Goal: Task Accomplishment & Management: Manage account settings

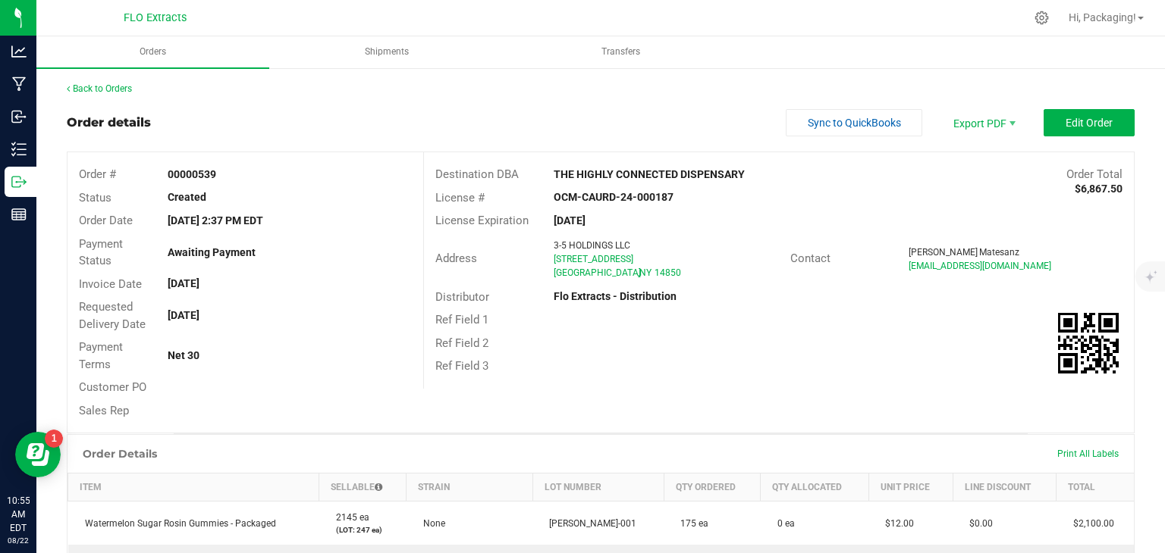
scroll to position [296, 0]
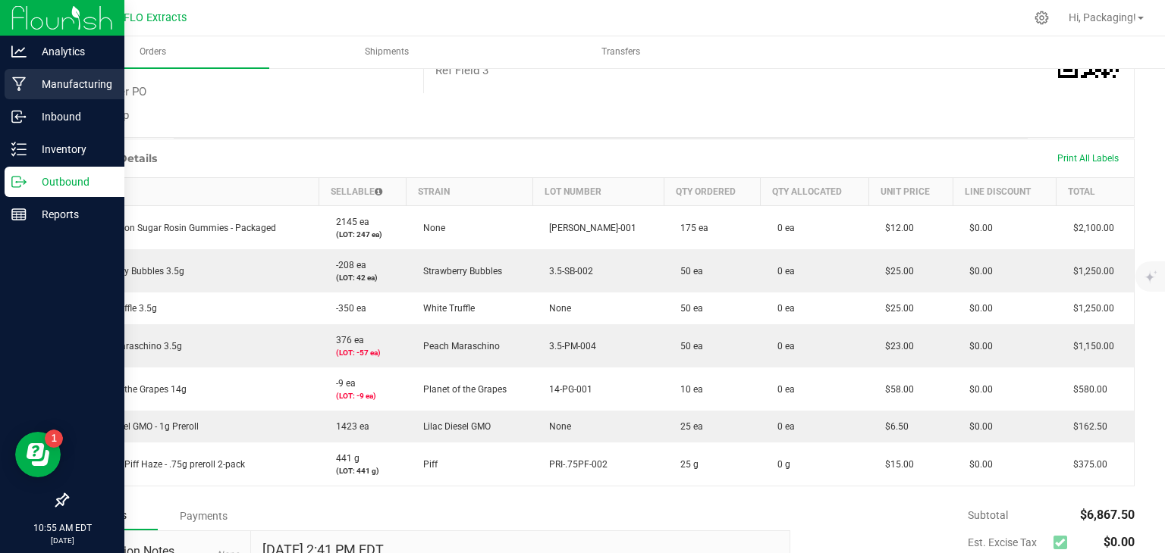
click at [77, 79] on p "Manufacturing" at bounding box center [72, 84] width 91 height 18
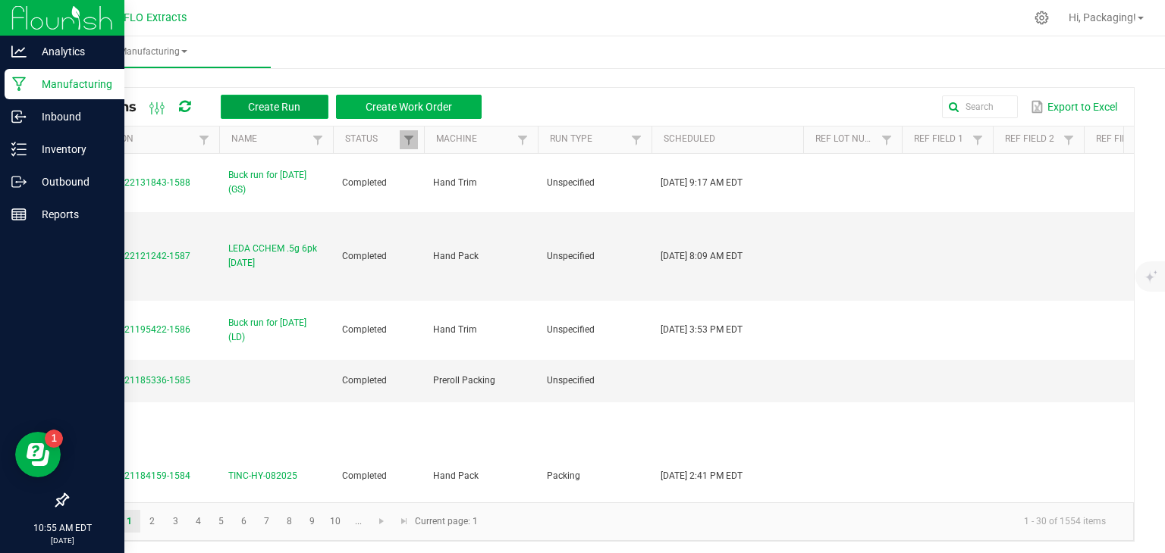
click at [278, 110] on span "Create Run" at bounding box center [274, 107] width 52 height 12
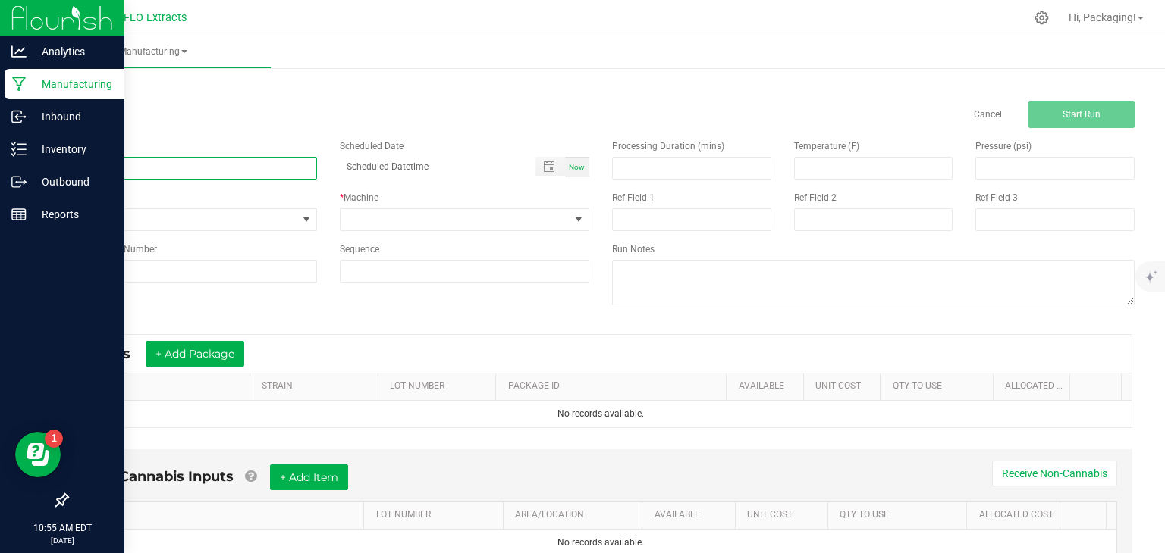
click at [117, 168] on input at bounding box center [192, 168] width 250 height 23
click at [559, 165] on span "Toggle popup" at bounding box center [550, 166] width 30 height 19
type input "LEDA PG 14g [DATE]"
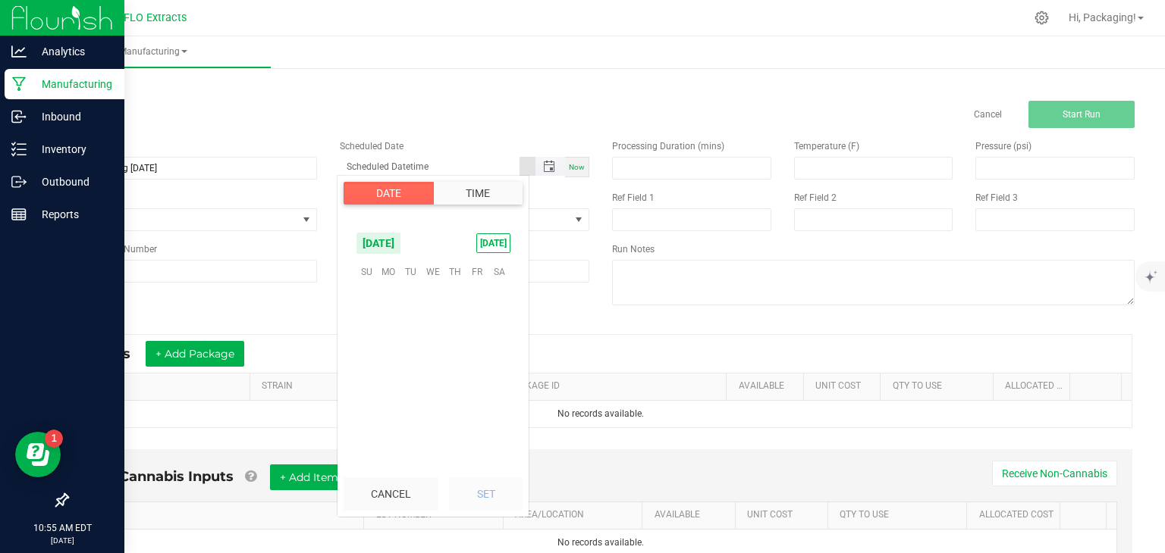
scroll to position [245777, 0]
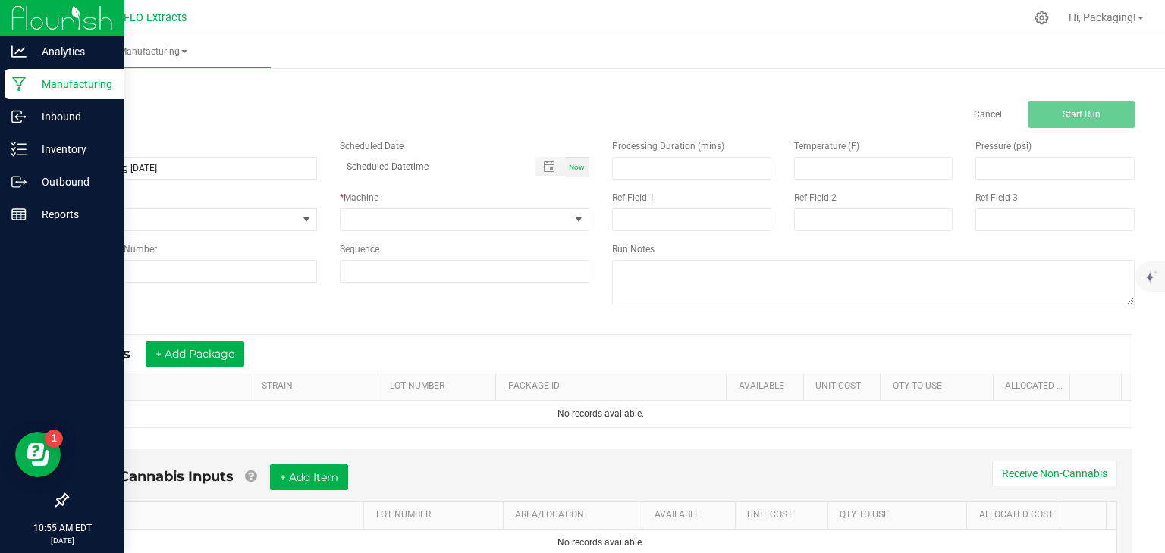
click at [570, 166] on span "Now" at bounding box center [577, 167] width 16 height 8
type input "[DATE] 10:55 AM"
click at [572, 224] on span at bounding box center [578, 220] width 12 height 12
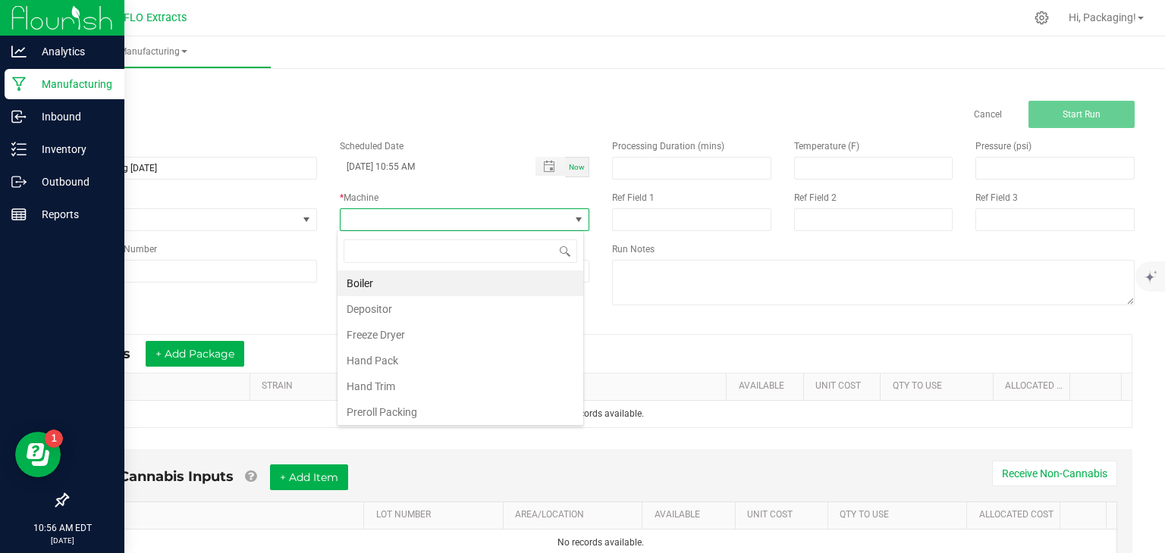
scroll to position [22, 246]
click at [488, 356] on li "Hand Pack" at bounding box center [460, 361] width 246 height 26
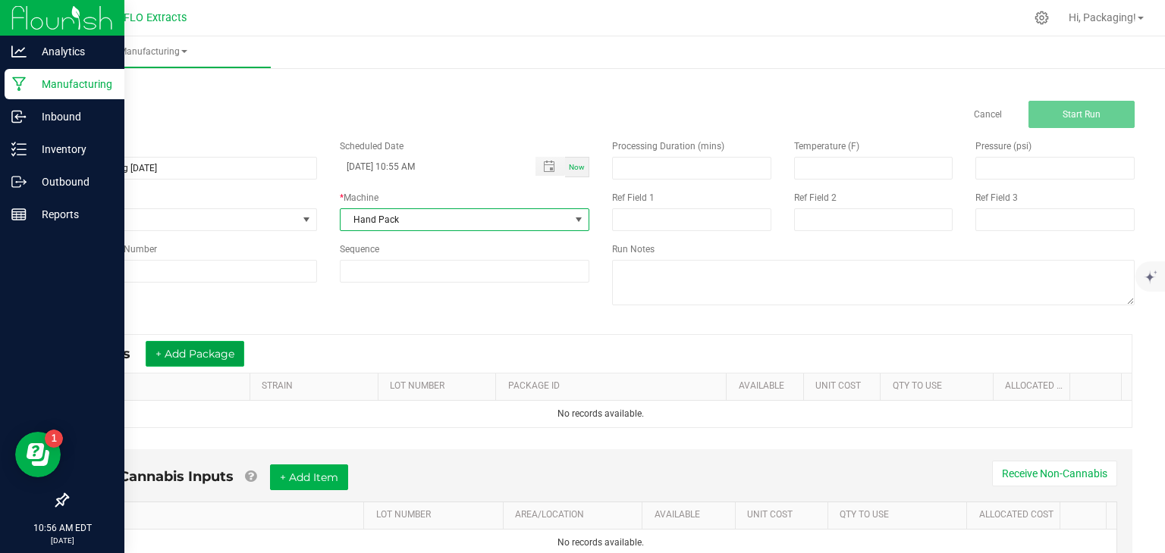
click at [230, 356] on button "+ Add Package" at bounding box center [195, 354] width 99 height 26
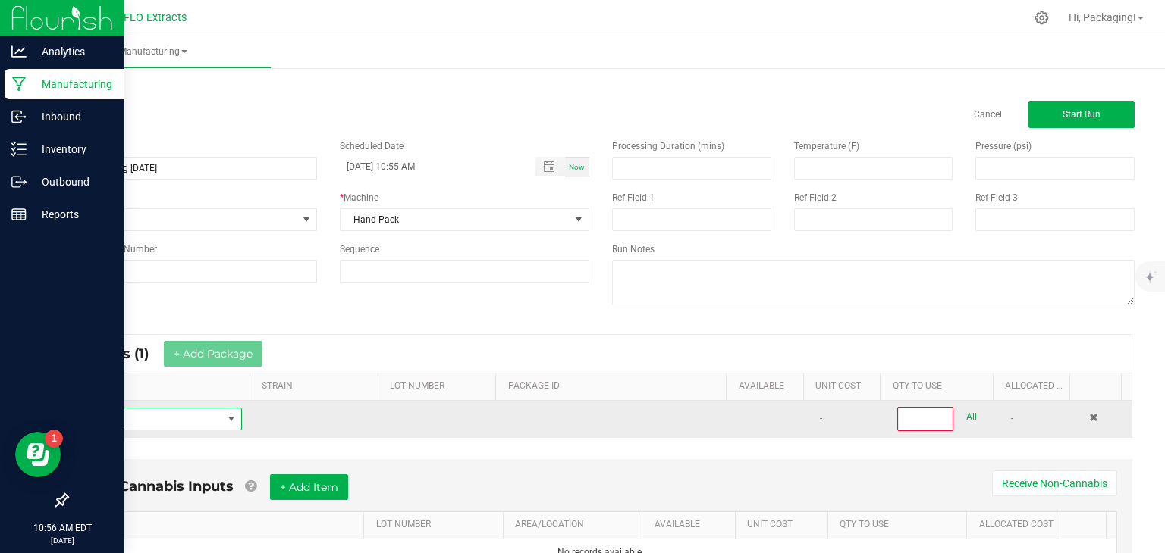
click at [194, 419] on span "NO DATA FOUND" at bounding box center [151, 419] width 143 height 21
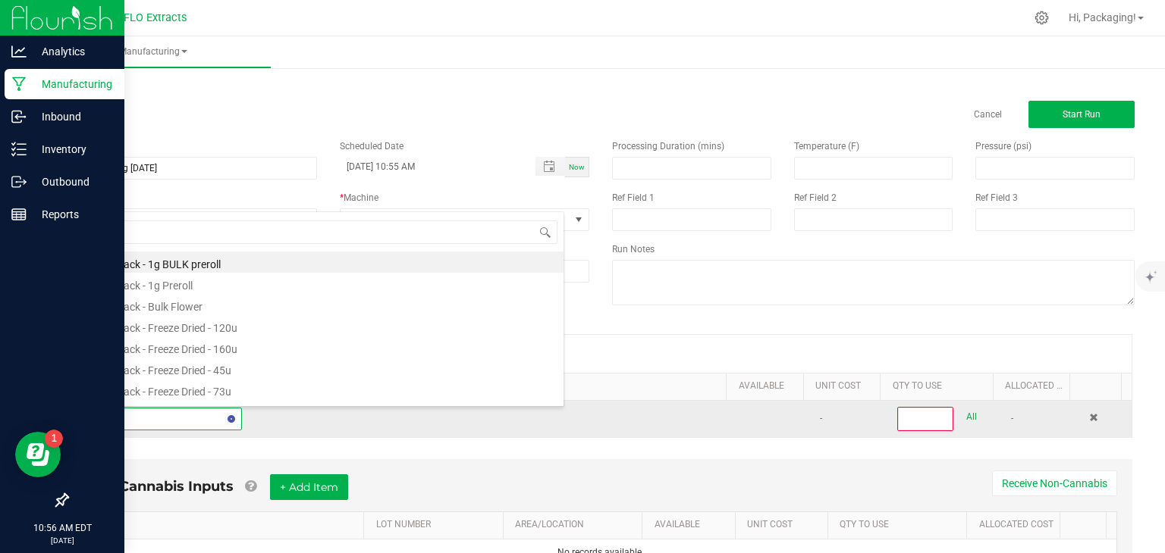
type input "PLAN"
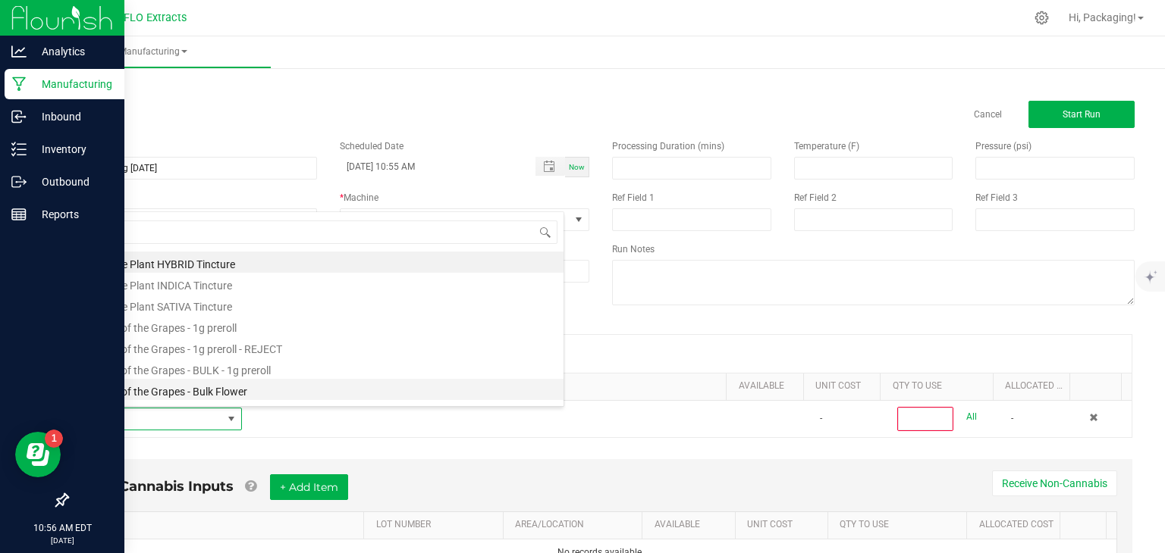
click at [194, 387] on li "Planet of the Grapes - Bulk Flower" at bounding box center [322, 389] width 484 height 21
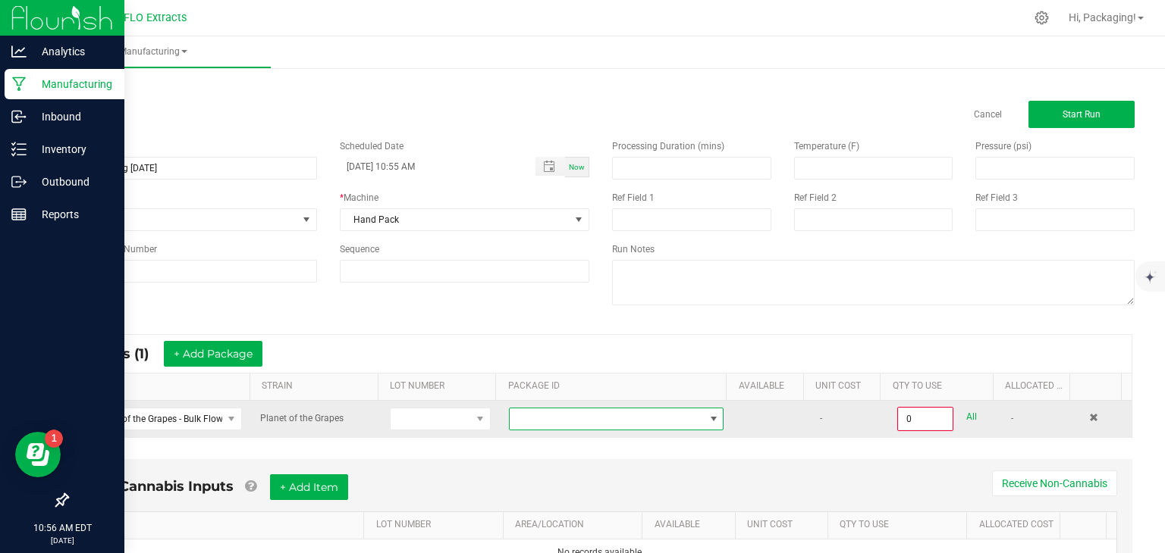
click at [707, 417] on span at bounding box center [713, 419] width 12 height 12
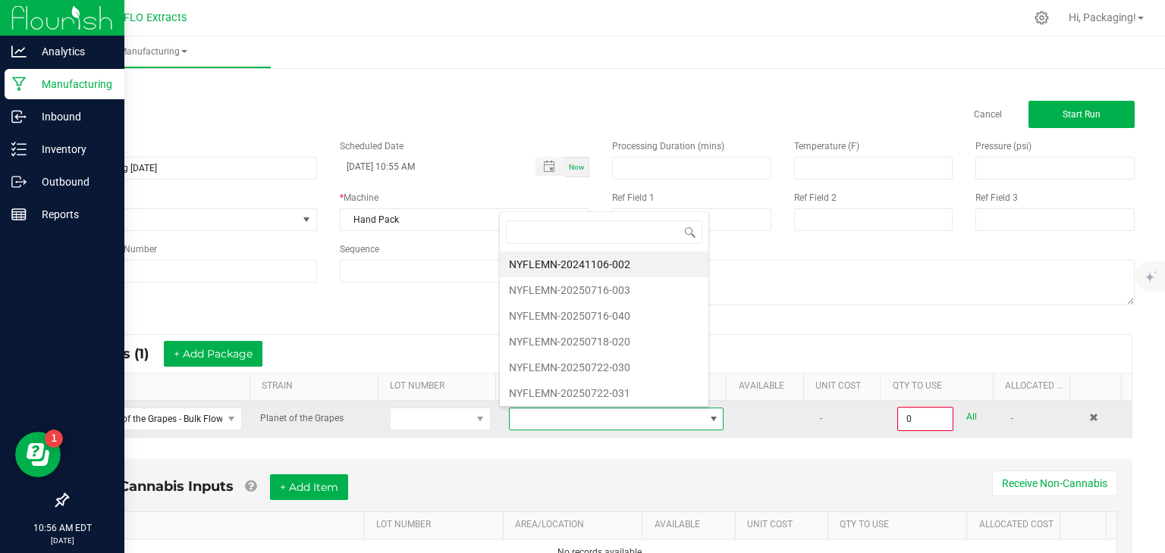
scroll to position [22, 206]
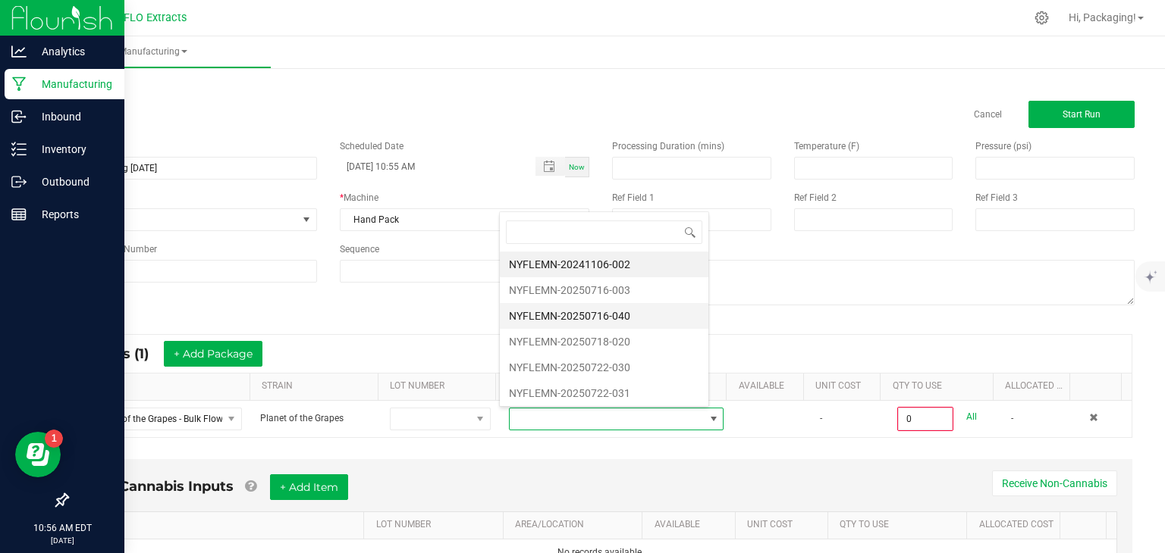
click at [649, 318] on li "NYFLEMN-20250716-040" at bounding box center [604, 316] width 209 height 26
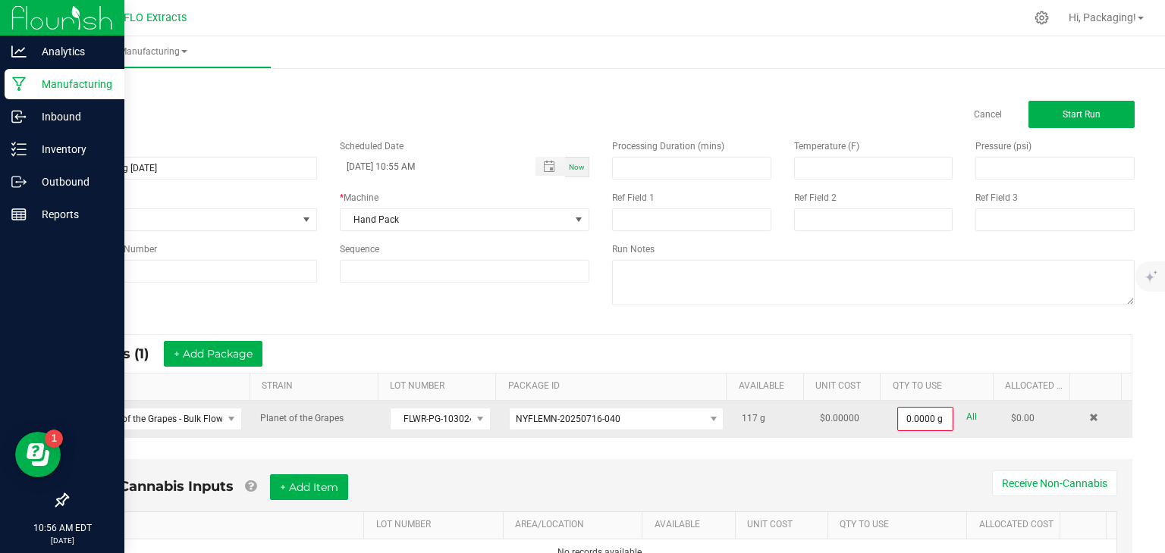
click at [966, 420] on link "All" at bounding box center [971, 417] width 11 height 20
type input "117.0000 g"
click at [238, 352] on button "+ Add Package" at bounding box center [213, 354] width 99 height 26
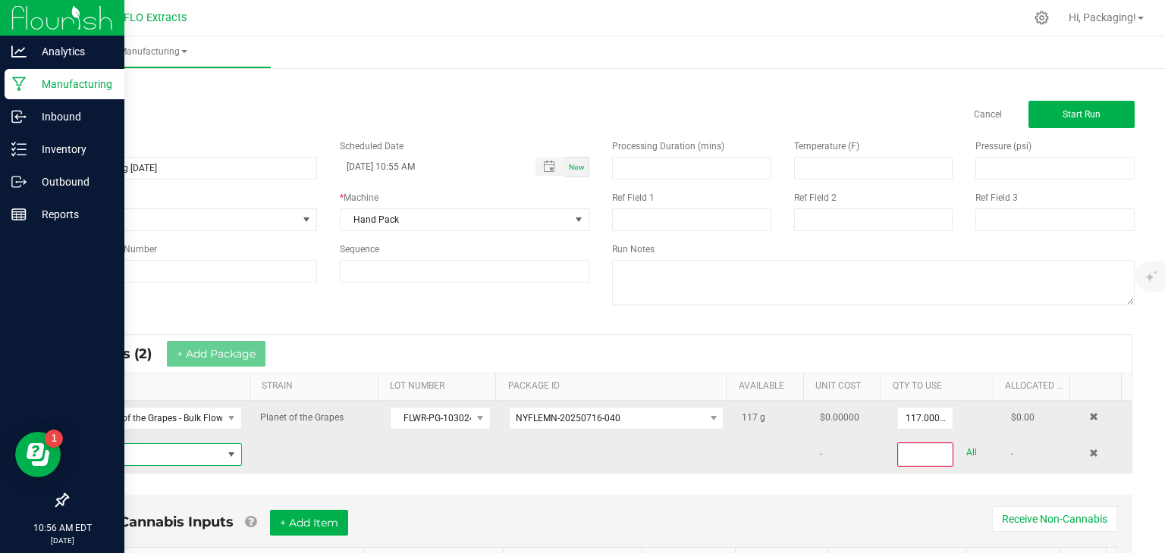
click at [162, 447] on span "NO DATA FOUND" at bounding box center [151, 454] width 143 height 21
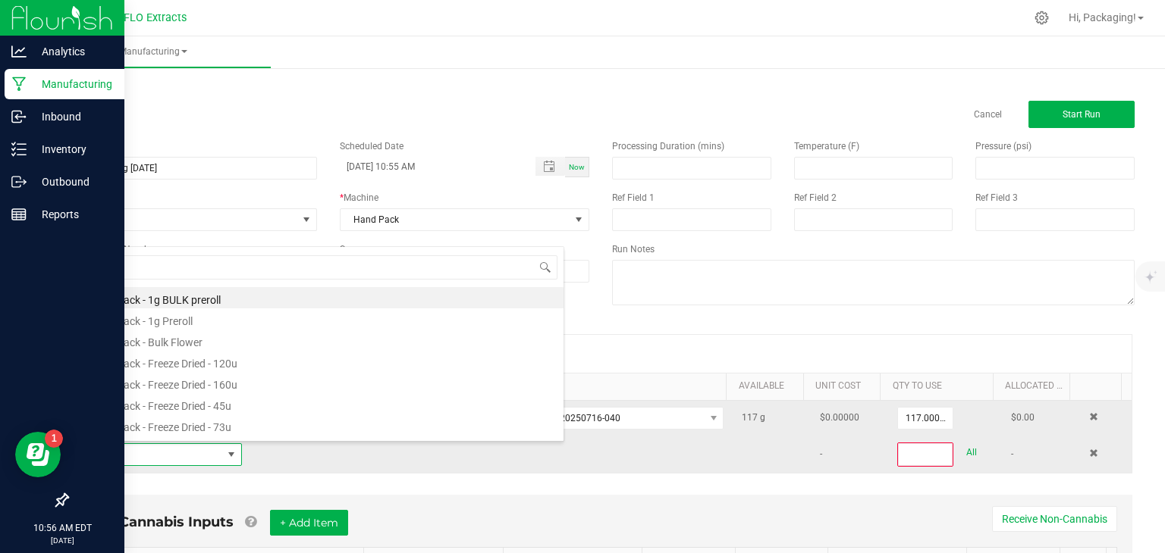
scroll to position [22, 157]
type input "PLAN"
click at [171, 426] on li "Planet of the Grapes - Bulk Flower" at bounding box center [322, 425] width 484 height 21
type input "0"
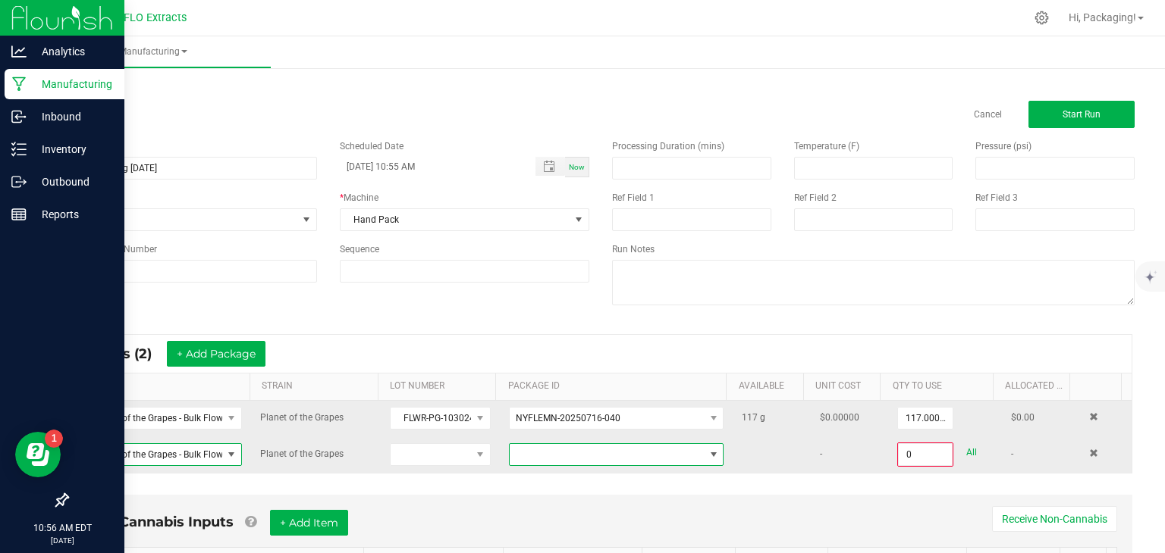
click at [707, 453] on span at bounding box center [713, 455] width 12 height 12
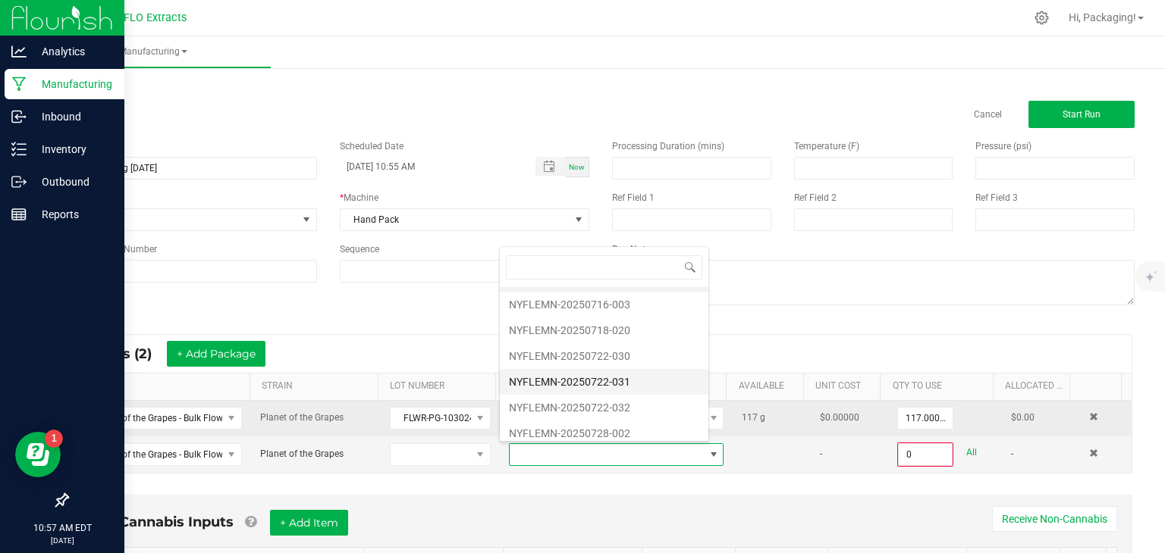
scroll to position [0, 0]
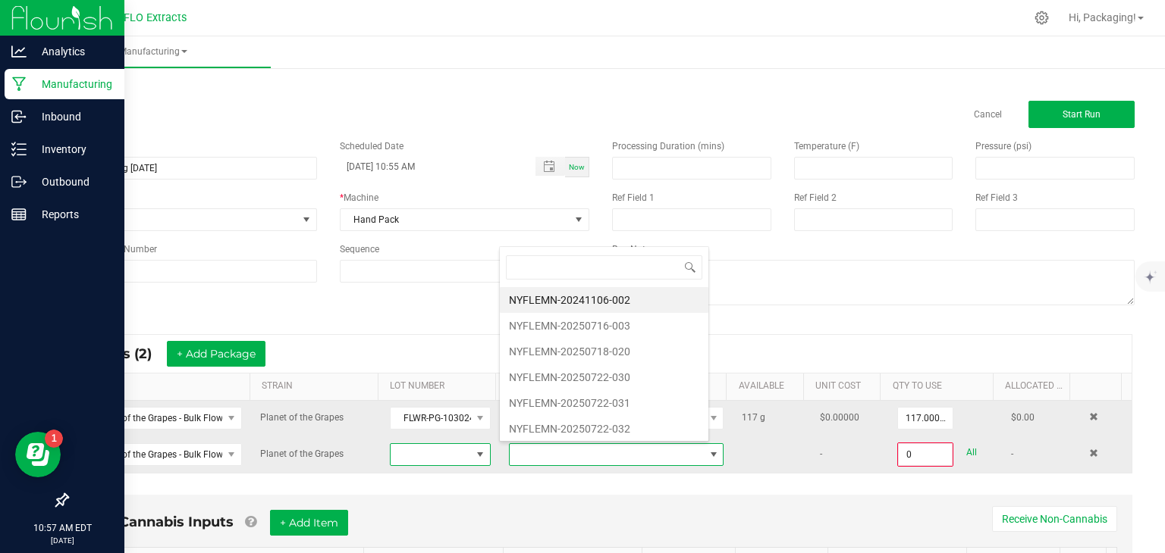
click at [474, 454] on span at bounding box center [480, 455] width 12 height 12
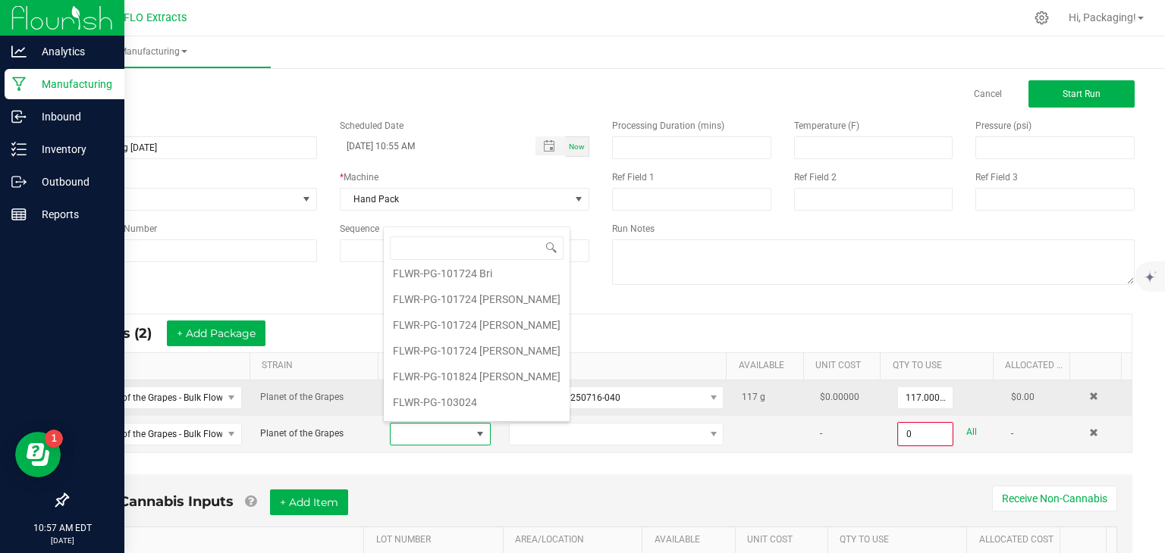
scroll to position [601, 0]
click at [442, 389] on li "FLWR-PG-103024" at bounding box center [477, 402] width 186 height 26
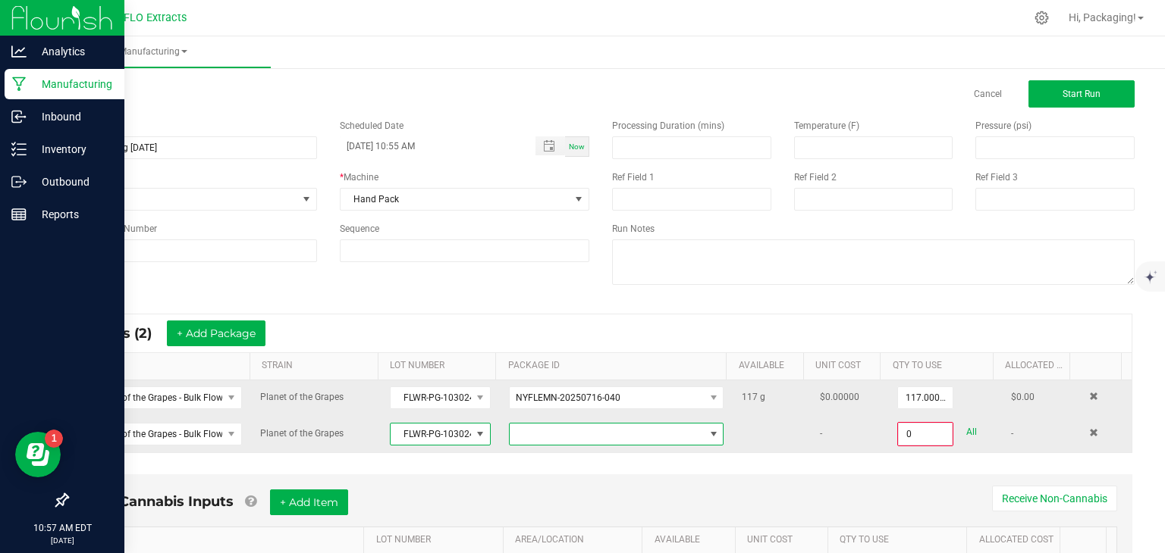
click at [707, 431] on span at bounding box center [713, 434] width 12 height 12
click at [474, 434] on span at bounding box center [480, 434] width 12 height 12
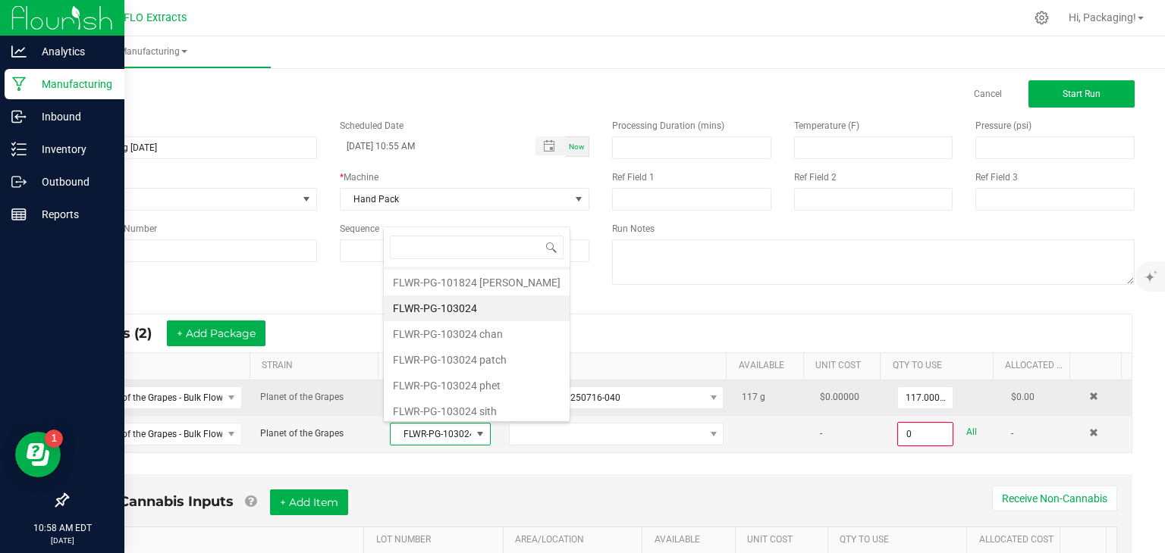
scroll to position [791, 0]
click at [460, 306] on sith "FLWR-PG-103024 sith" at bounding box center [477, 314] width 186 height 26
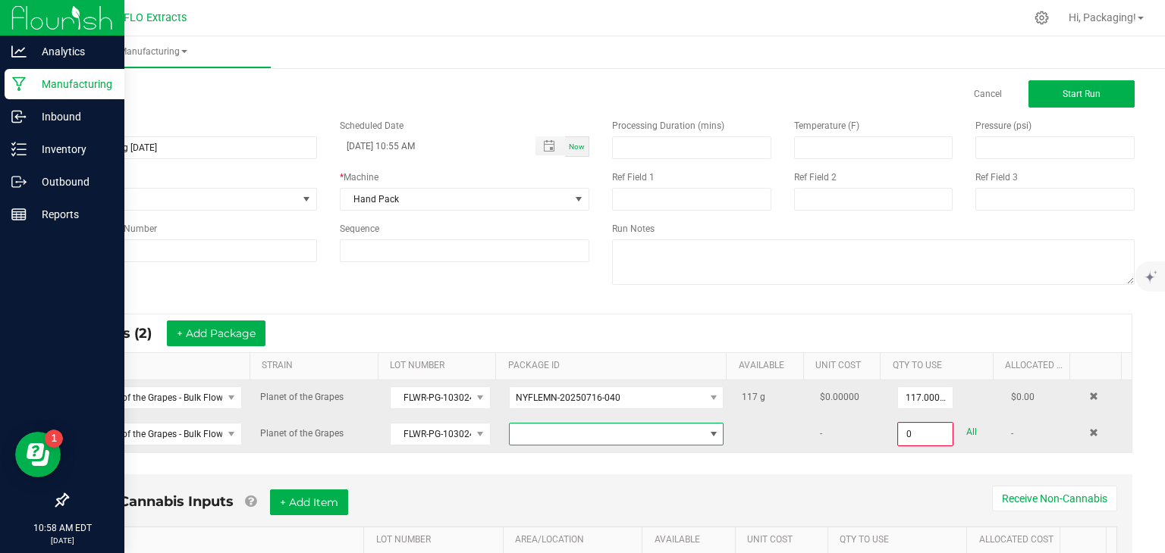
click at [704, 437] on span at bounding box center [713, 434] width 19 height 21
click at [444, 335] on div "* Inputs (2) + Add Package" at bounding box center [600, 334] width 1061 height 38
click at [474, 434] on span at bounding box center [480, 434] width 12 height 12
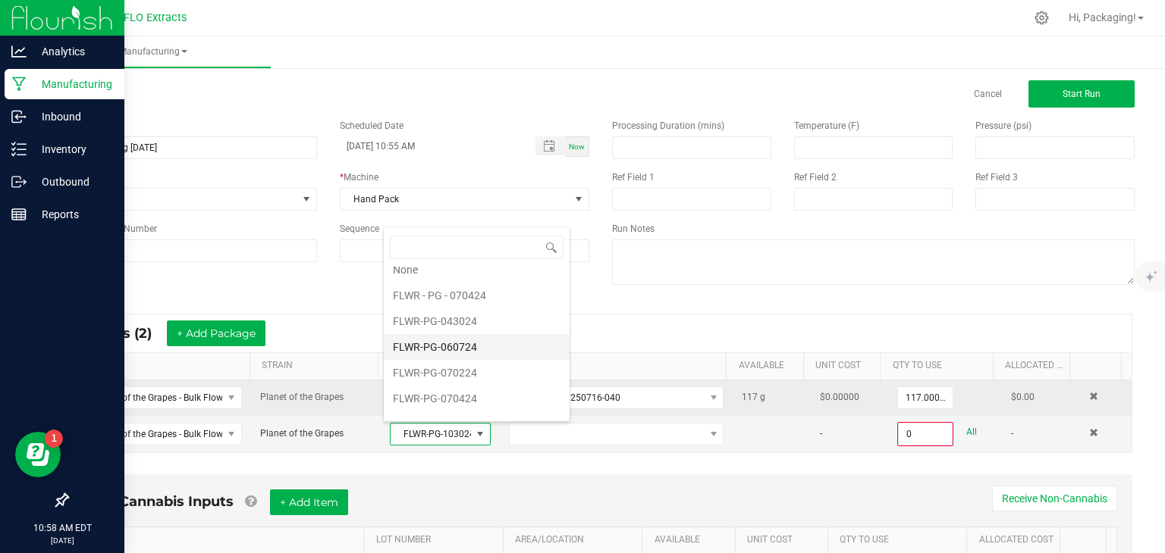
scroll to position [0, 0]
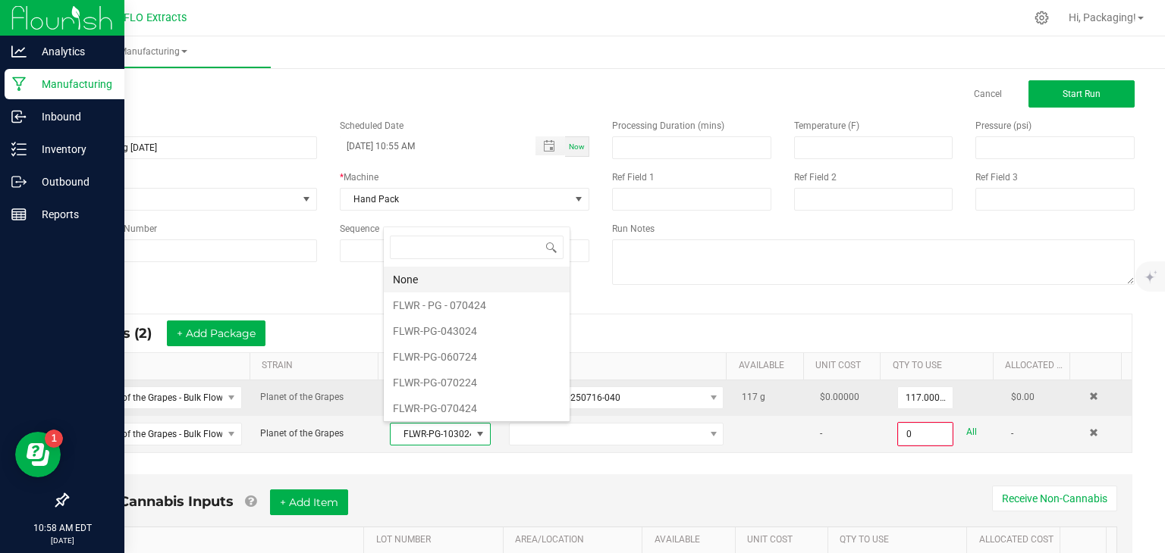
click at [456, 277] on li "None" at bounding box center [477, 280] width 186 height 26
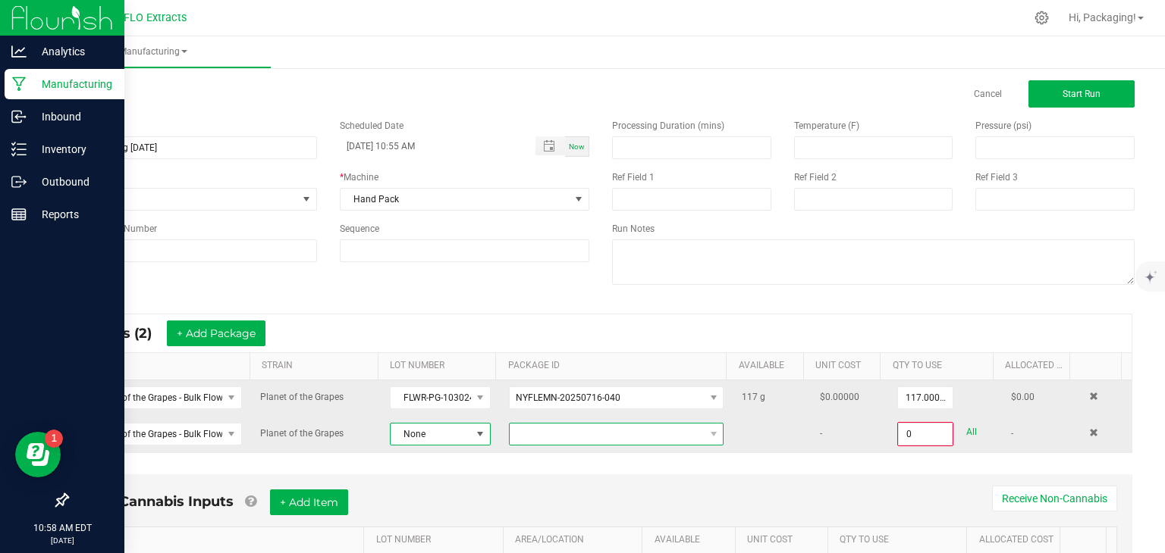
click at [541, 435] on span at bounding box center [607, 434] width 194 height 21
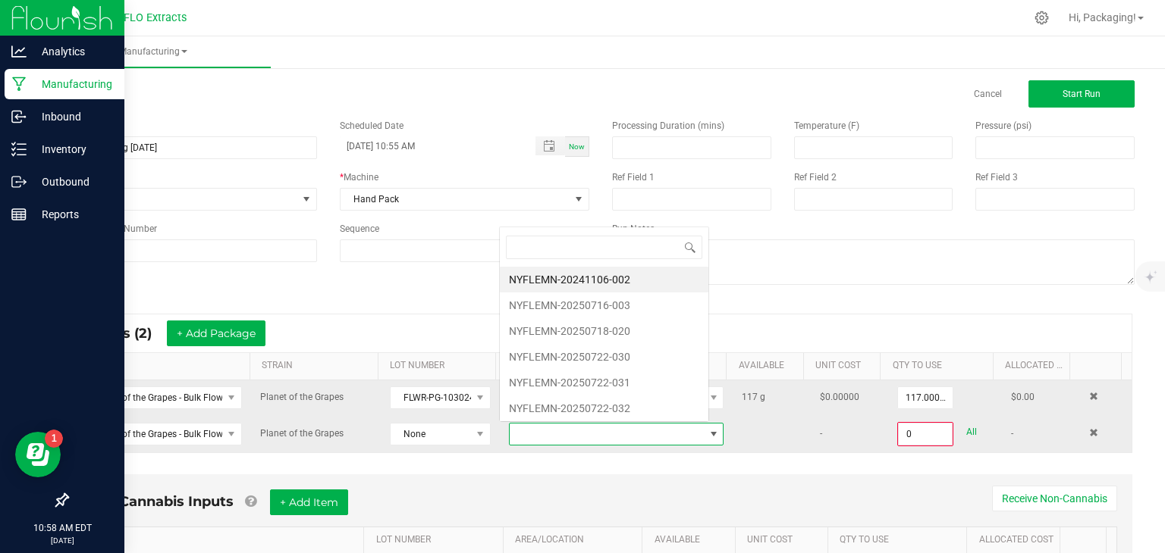
scroll to position [22, 206]
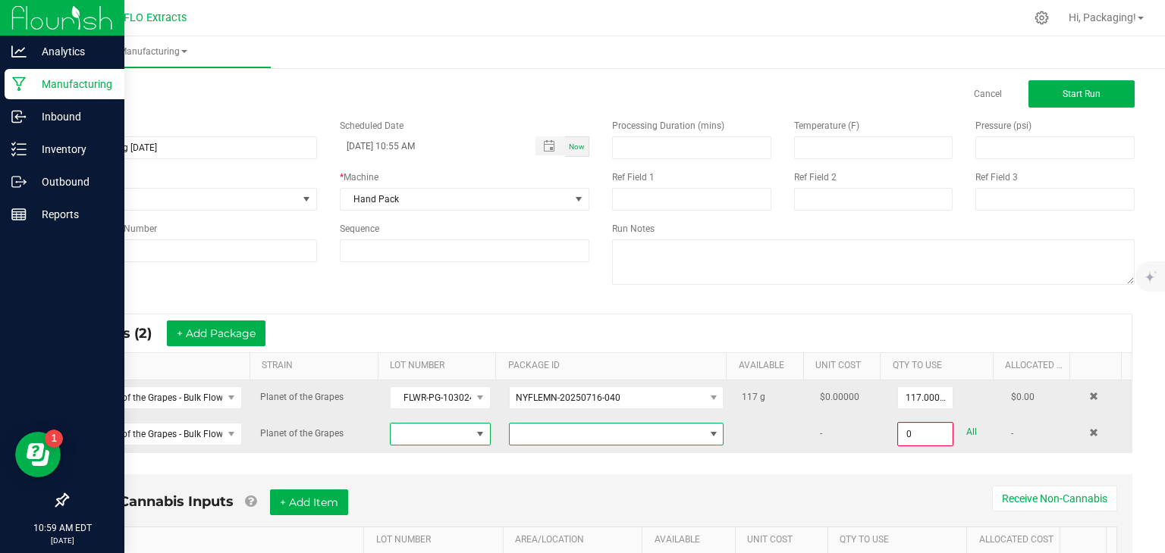
click at [474, 434] on span at bounding box center [480, 434] width 12 height 12
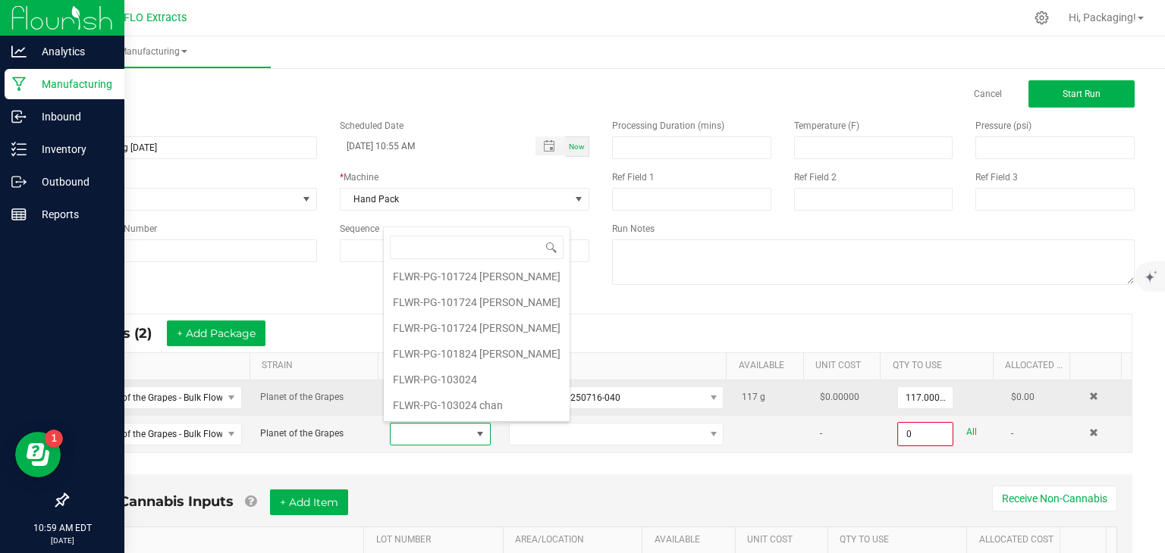
scroll to position [623, 0]
click at [461, 395] on chan "FLWR-PG-103024 chan" at bounding box center [477, 404] width 186 height 26
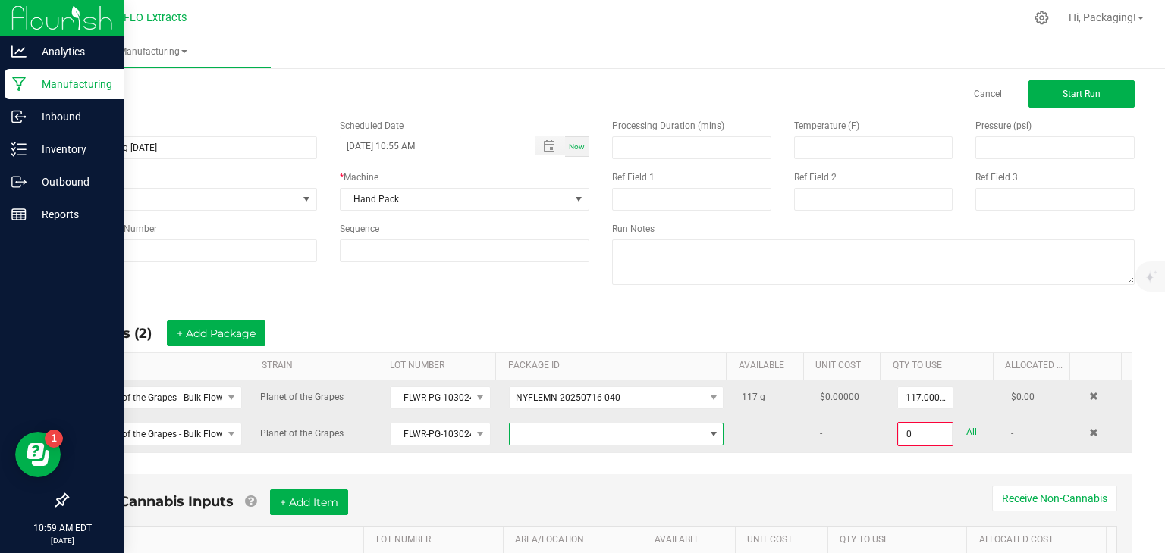
click at [707, 432] on span "NO DATA FOUND" at bounding box center [713, 434] width 12 height 12
click at [474, 434] on span at bounding box center [480, 434] width 12 height 12
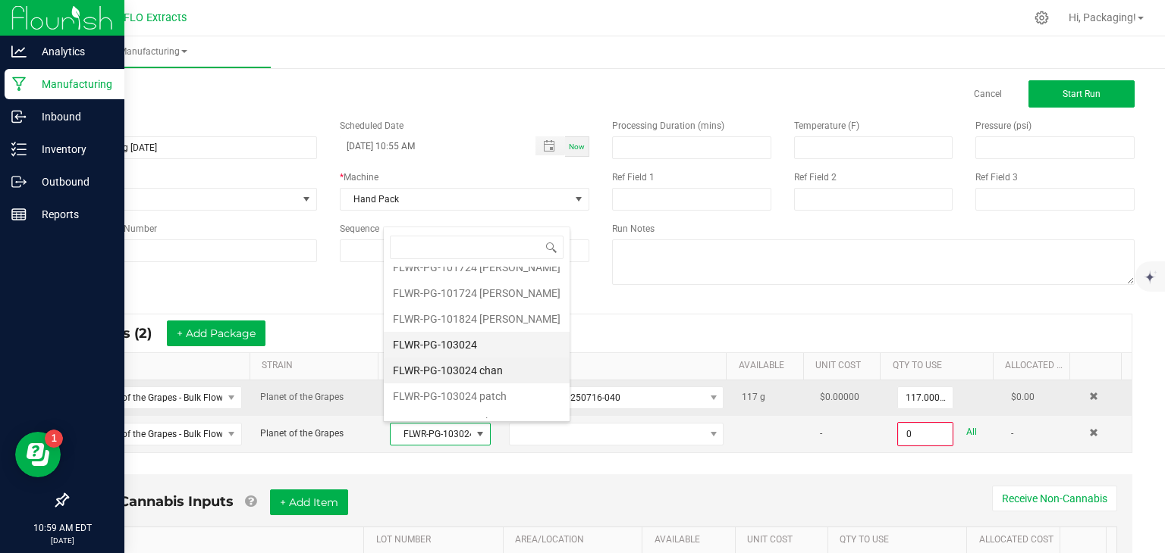
scroll to position [655, 0]
click at [455, 392] on patch "FLWR-PG-103024 patch" at bounding box center [477, 398] width 186 height 26
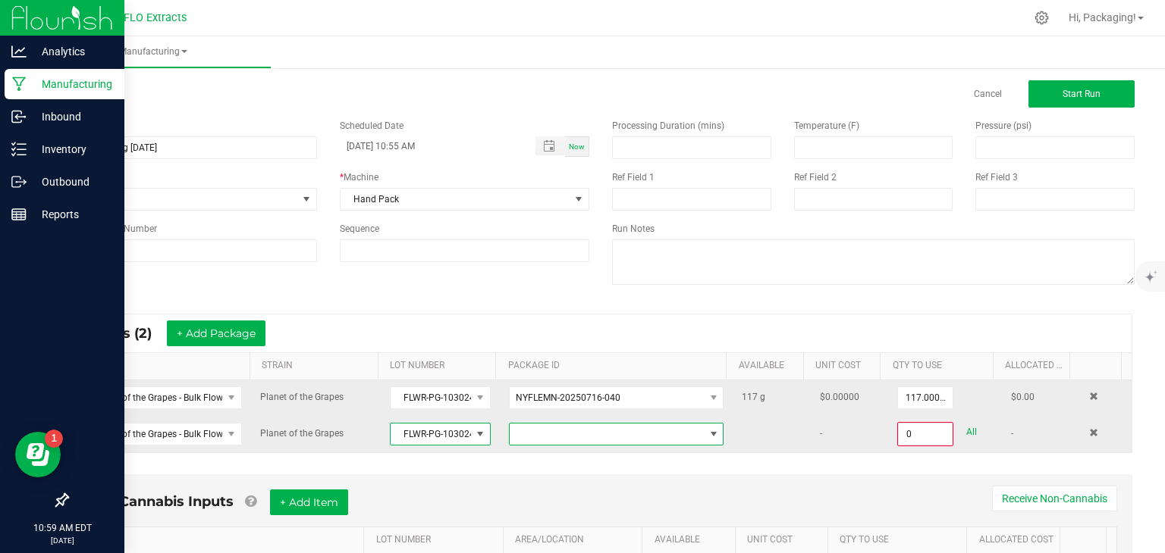
click at [707, 431] on span at bounding box center [713, 434] width 12 height 12
click at [474, 431] on span at bounding box center [480, 434] width 12 height 12
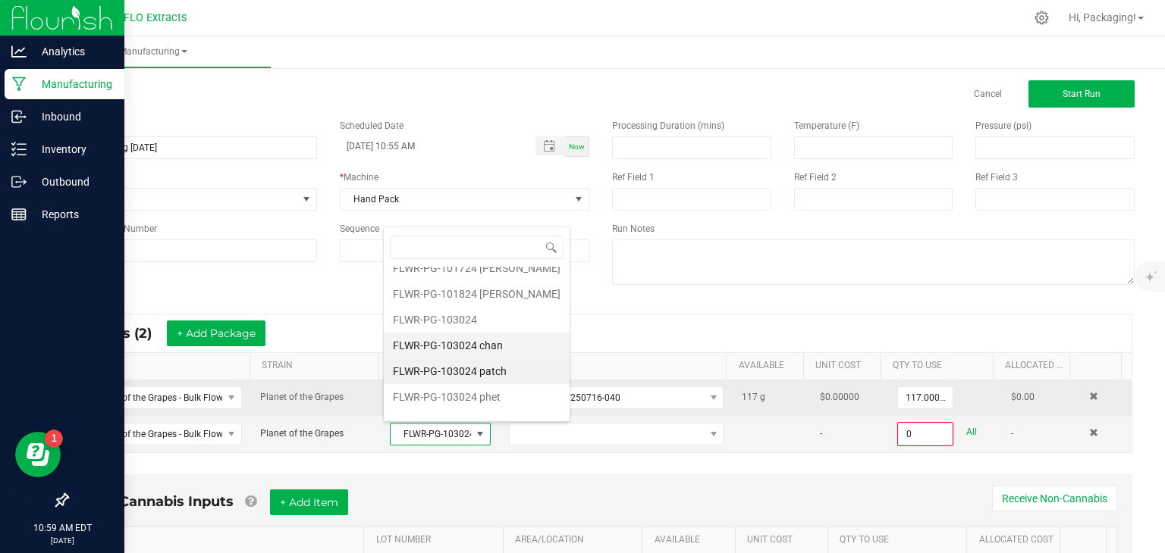
scroll to position [682, 0]
click at [464, 384] on phet "FLWR-PG-103024 phet" at bounding box center [477, 397] width 186 height 26
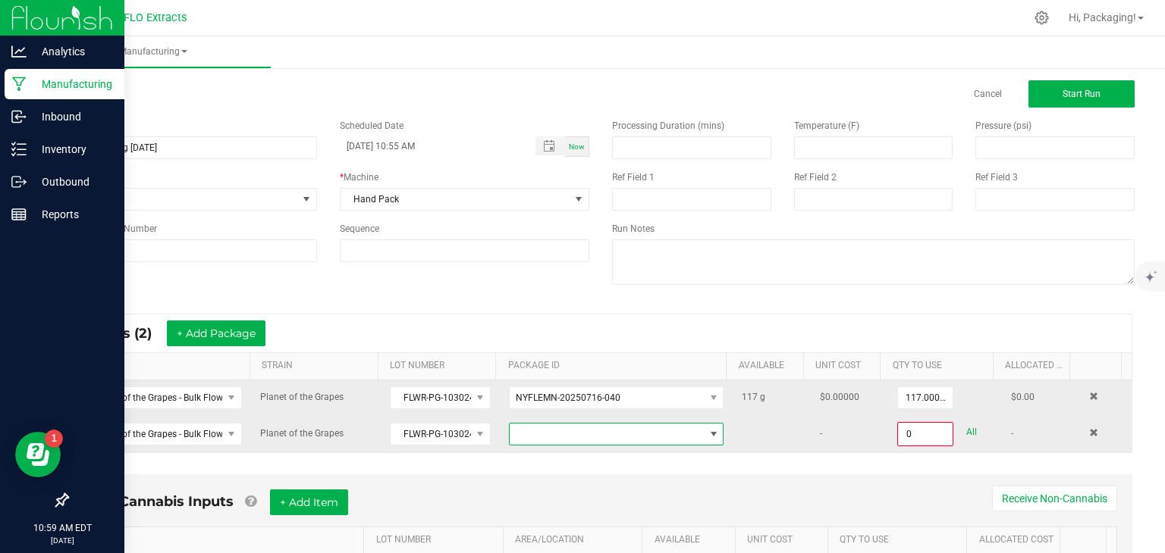
click at [707, 435] on span "NO DATA FOUND" at bounding box center [713, 434] width 12 height 12
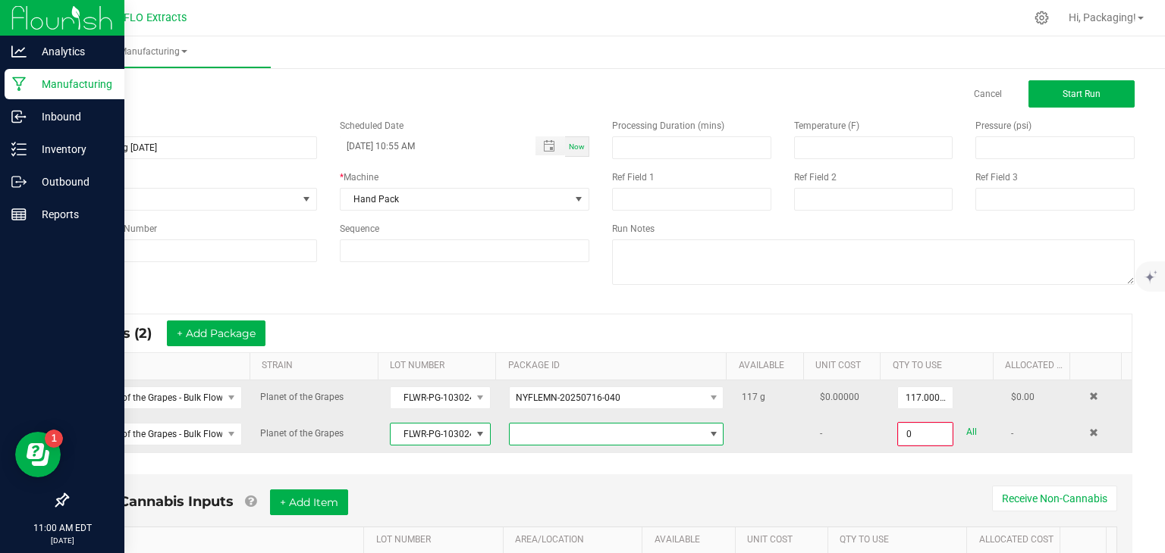
click at [474, 434] on span at bounding box center [480, 434] width 12 height 12
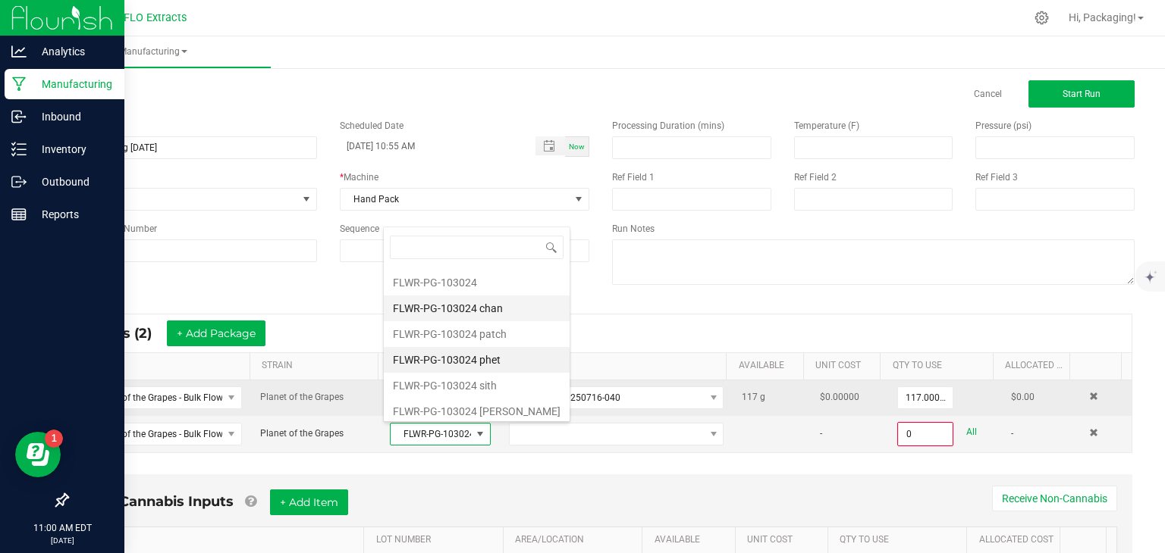
scroll to position [721, 0]
click at [462, 397] on vann "FLWR-PG-103024 [PERSON_NAME]" at bounding box center [477, 410] width 186 height 26
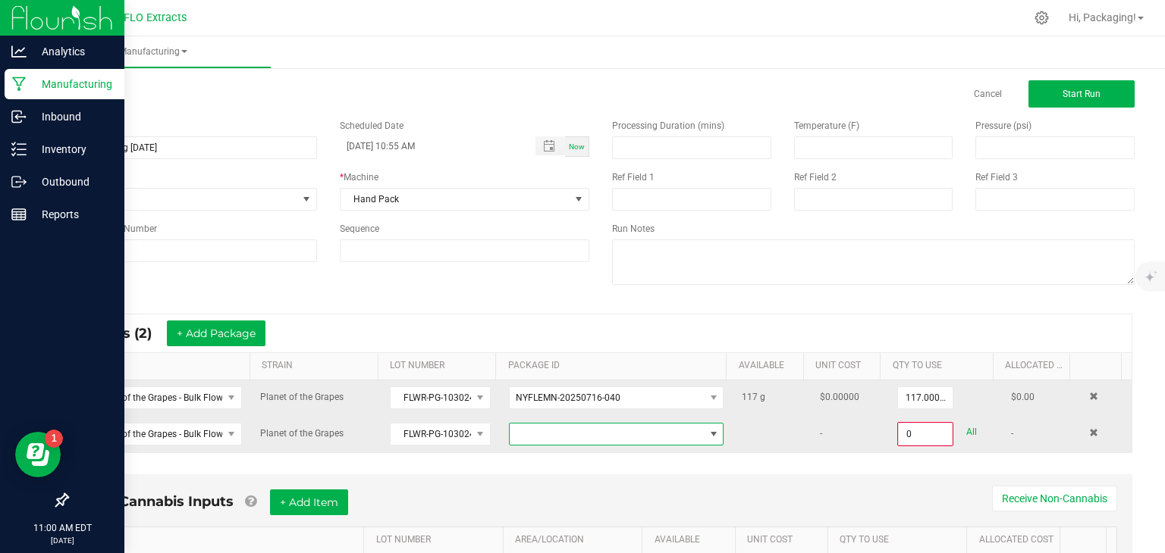
click at [707, 430] on span at bounding box center [713, 434] width 12 height 12
click at [474, 430] on span at bounding box center [480, 434] width 12 height 12
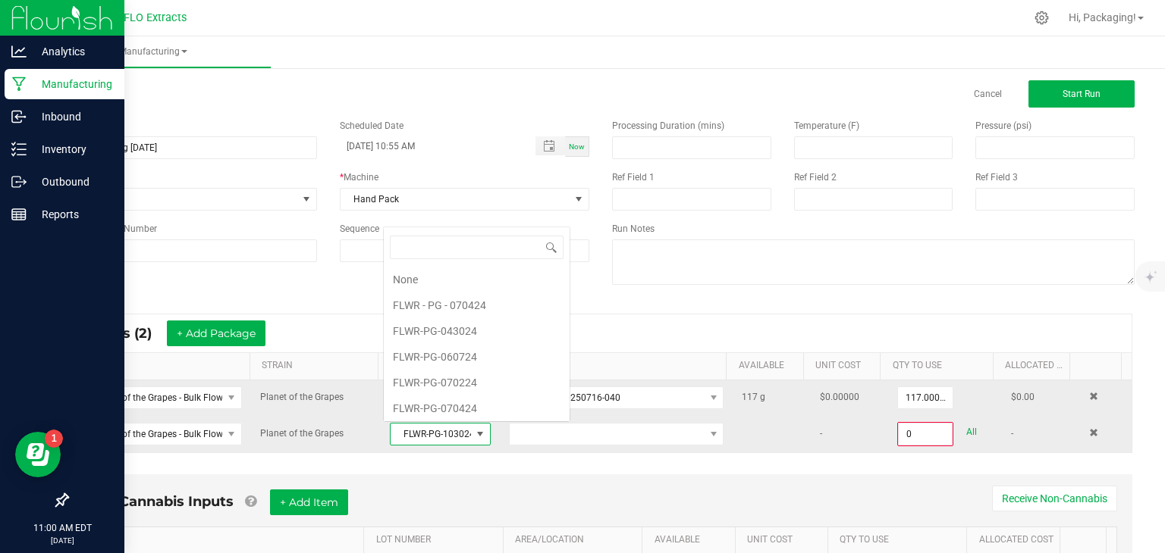
scroll to position [715, 0]
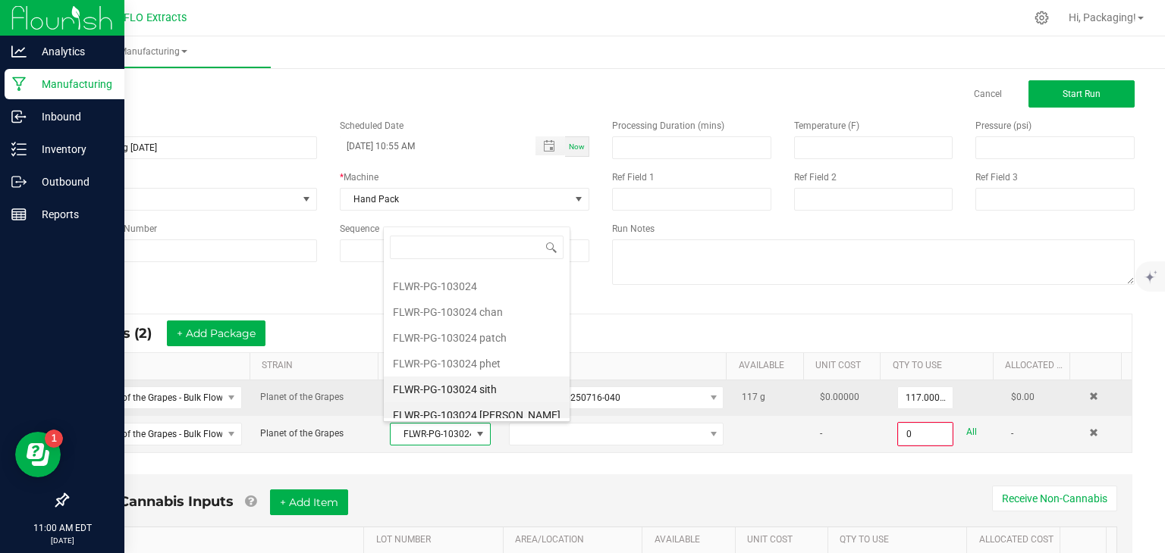
click at [469, 383] on sith "FLWR-PG-103024 sith" at bounding box center [477, 390] width 186 height 26
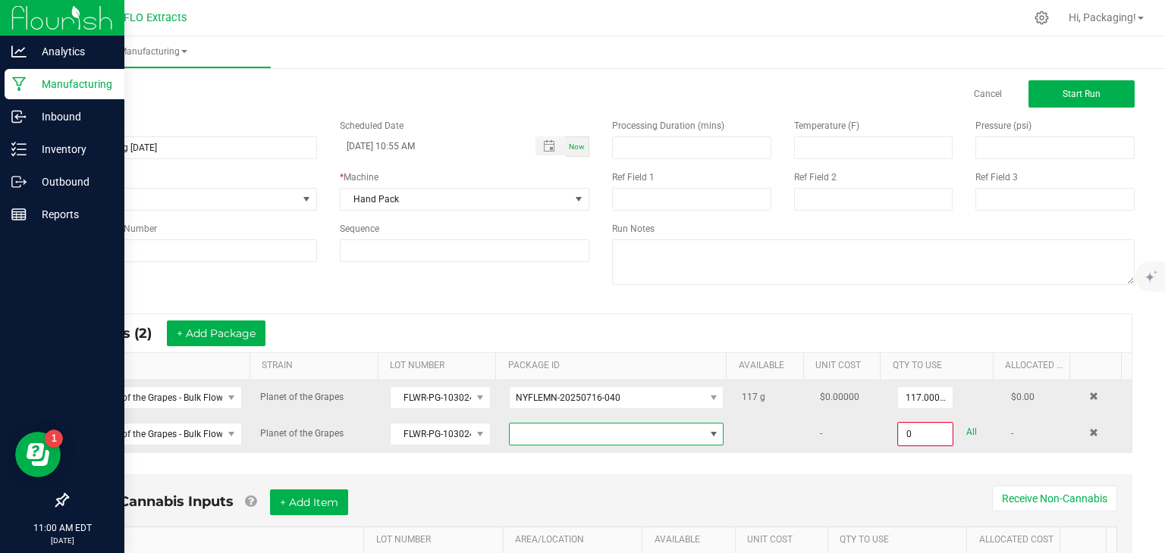
click at [707, 431] on span at bounding box center [713, 434] width 12 height 12
click at [474, 431] on span at bounding box center [480, 434] width 12 height 12
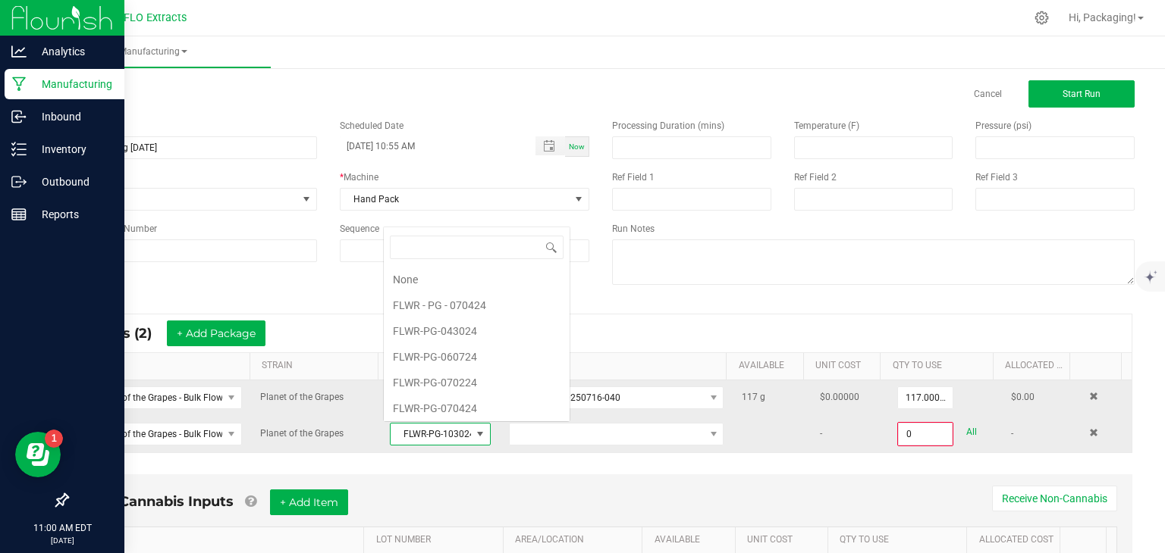
scroll to position [0, 0]
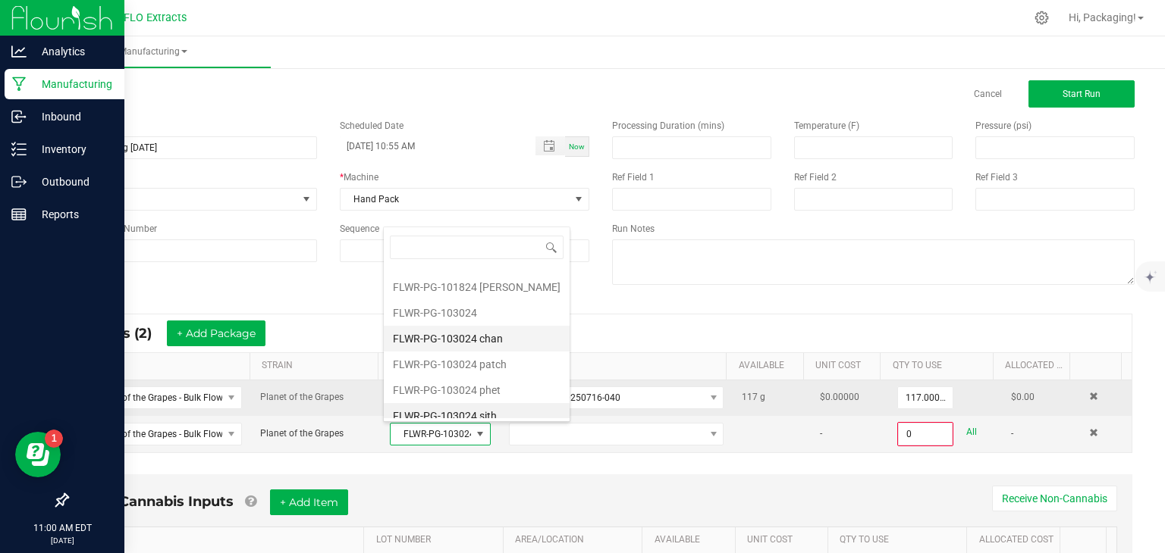
click at [465, 329] on chan "FLWR-PG-103024 chan" at bounding box center [477, 339] width 186 height 26
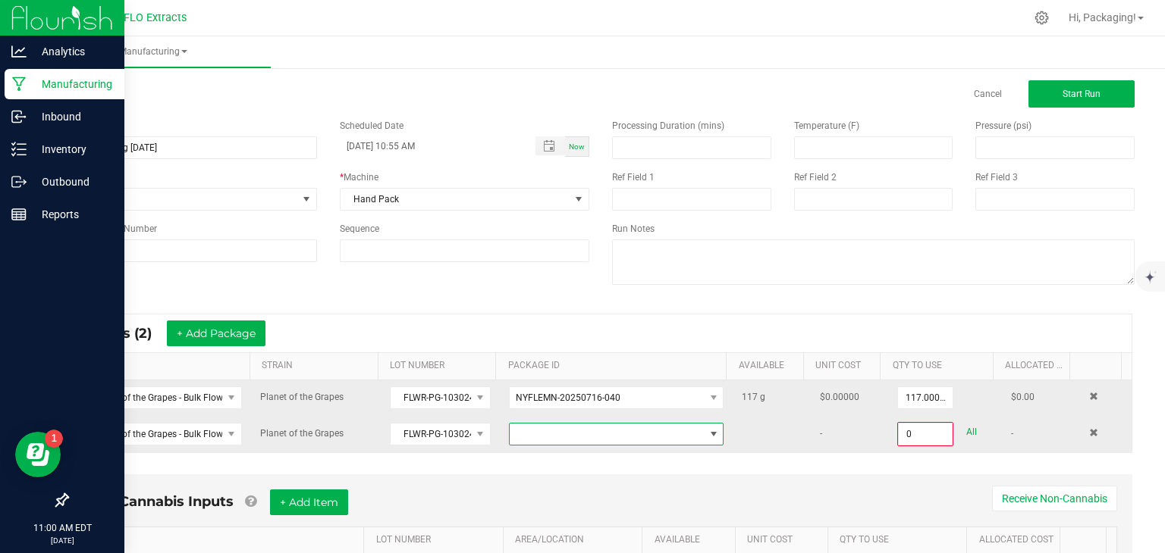
click at [707, 433] on span "NO DATA FOUND" at bounding box center [713, 434] width 12 height 12
click at [474, 436] on span at bounding box center [480, 434] width 12 height 12
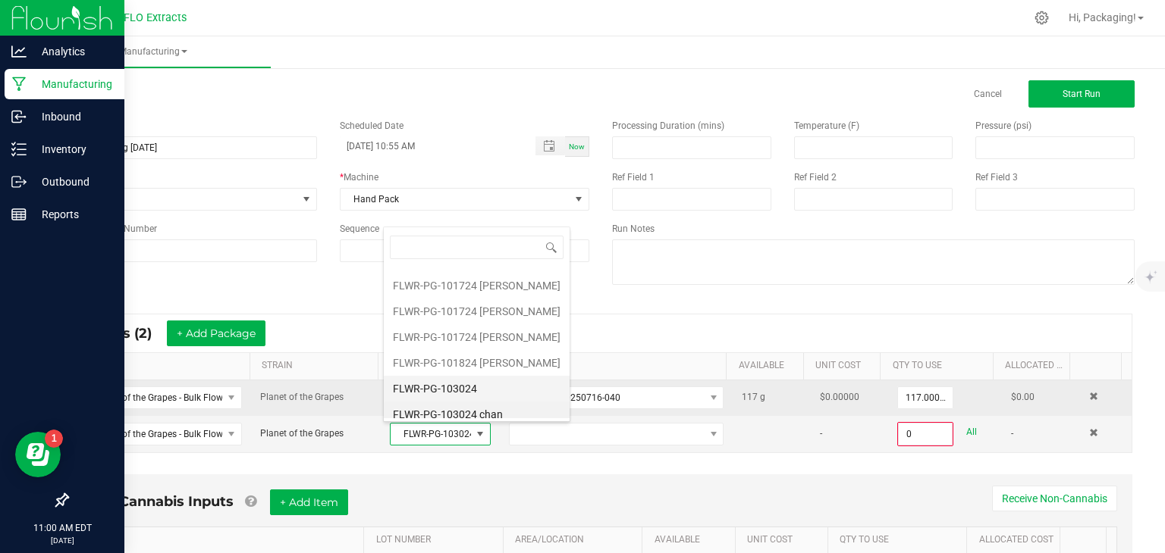
click at [468, 383] on li "FLWR-PG-103024" at bounding box center [477, 389] width 186 height 26
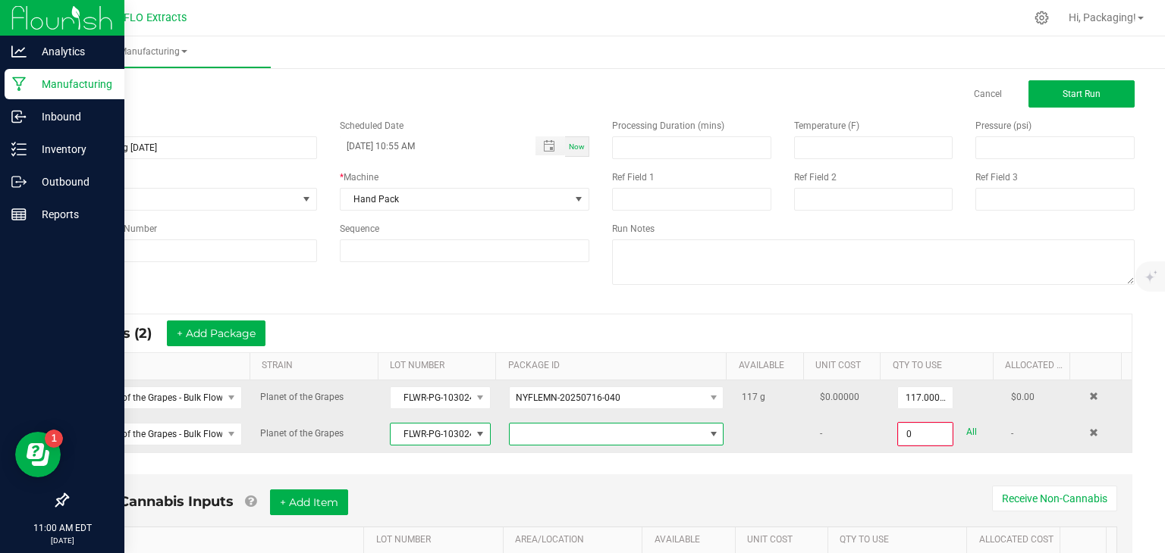
click at [707, 428] on span at bounding box center [713, 434] width 12 height 12
click at [474, 431] on span at bounding box center [480, 434] width 12 height 12
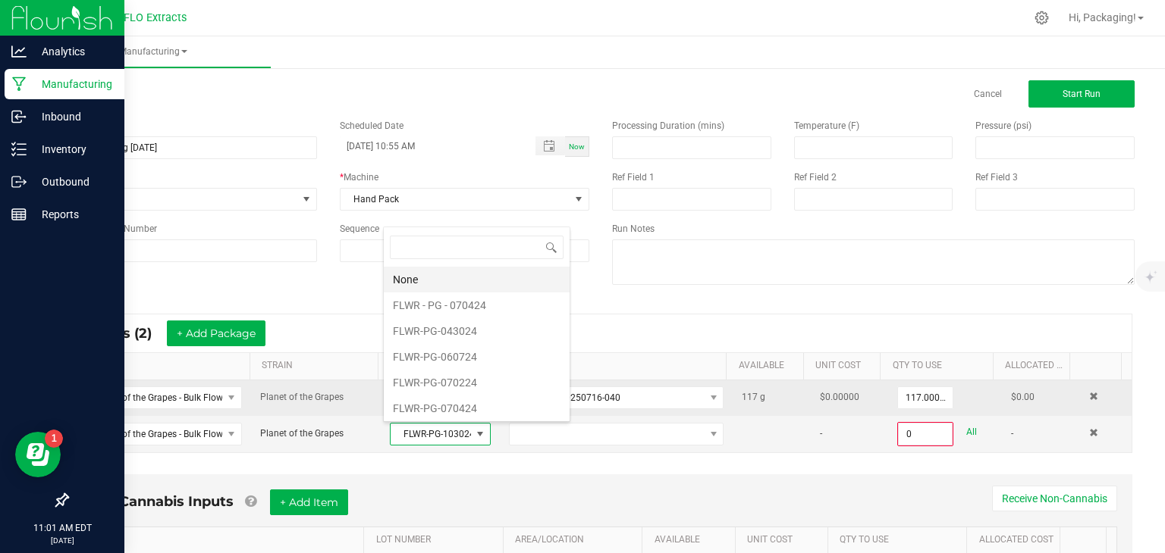
click at [466, 287] on li "None" at bounding box center [477, 280] width 186 height 26
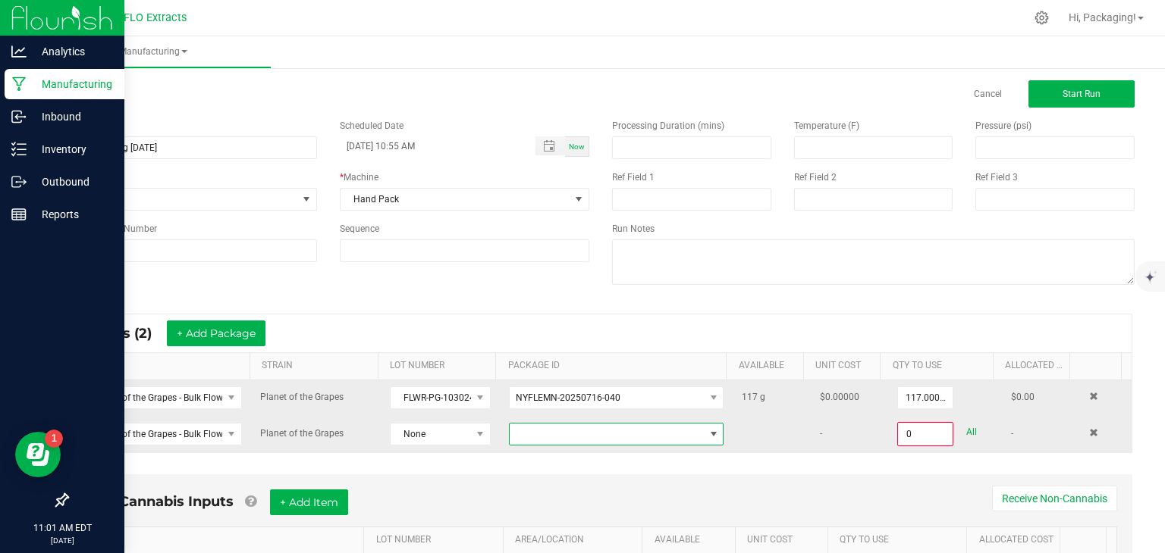
click at [530, 431] on span at bounding box center [607, 434] width 194 height 21
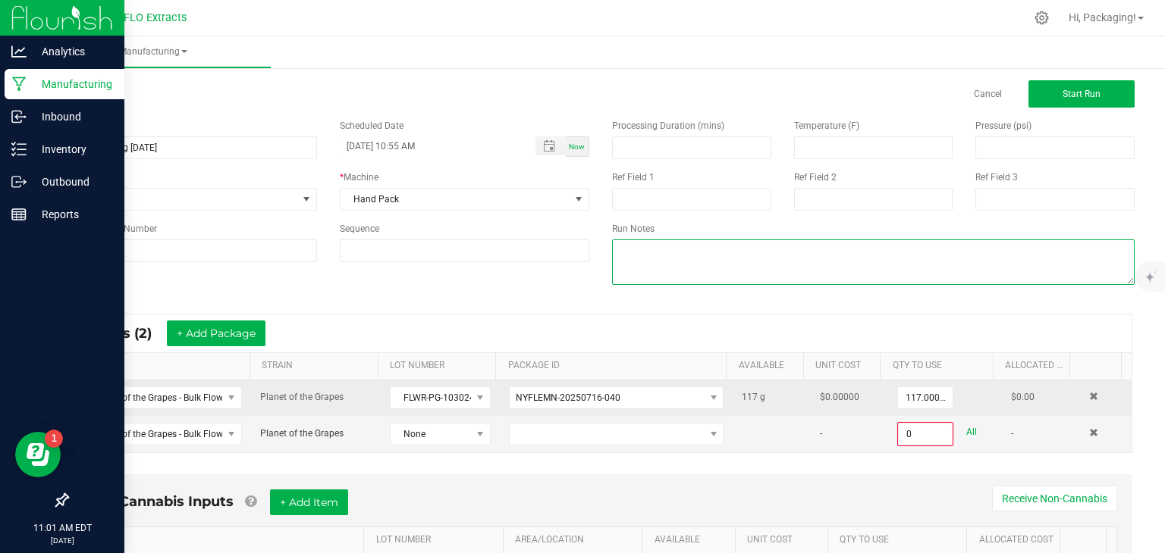
click at [748, 267] on textarea at bounding box center [873, 262] width 522 height 45
click at [1089, 435] on span at bounding box center [1093, 432] width 9 height 9
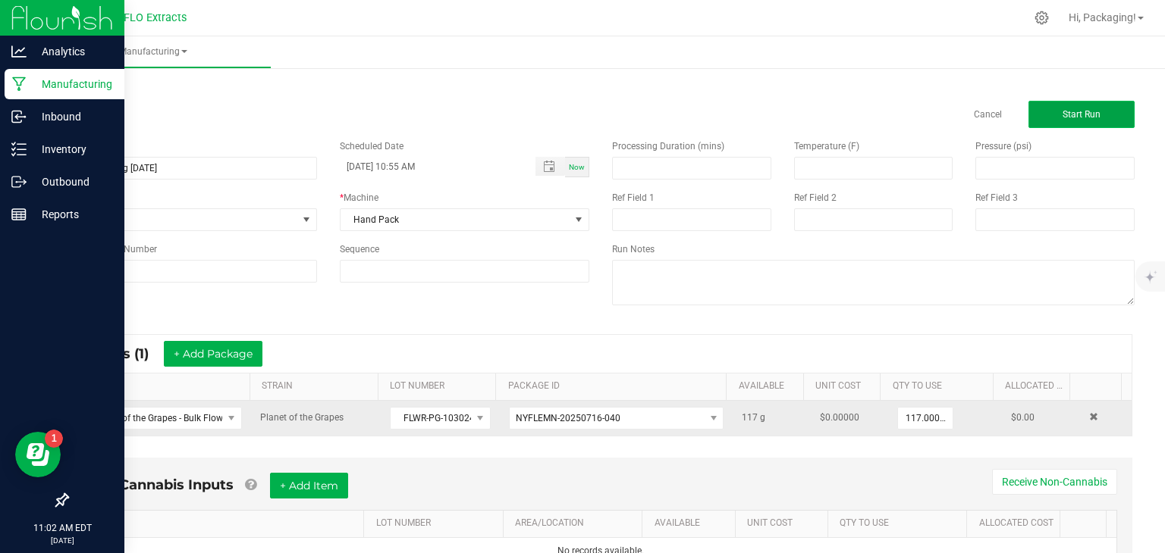
click at [1062, 118] on span "Start Run" at bounding box center [1081, 114] width 38 height 11
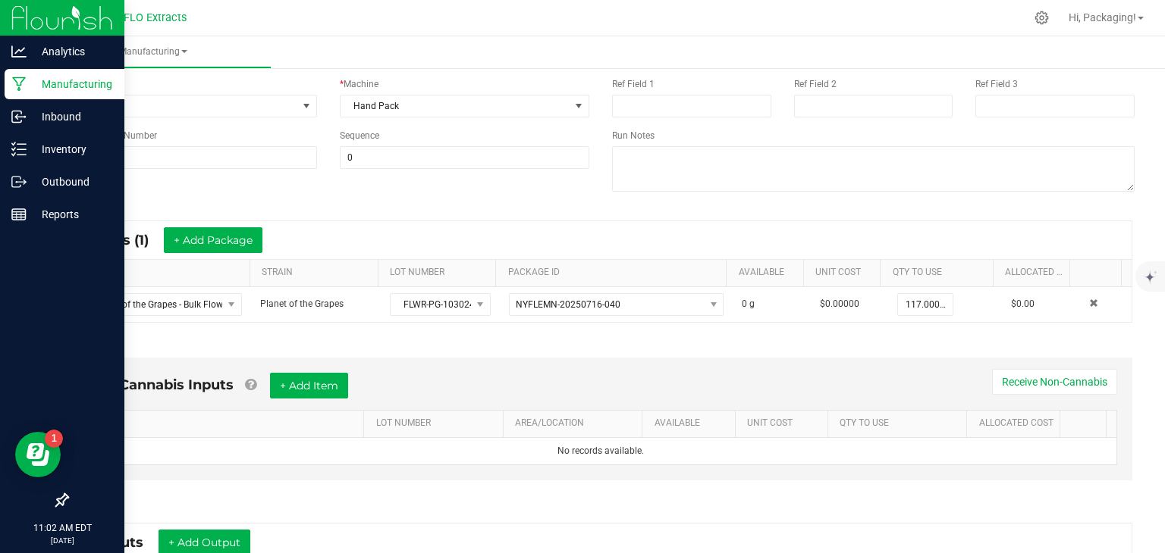
scroll to position [179, 0]
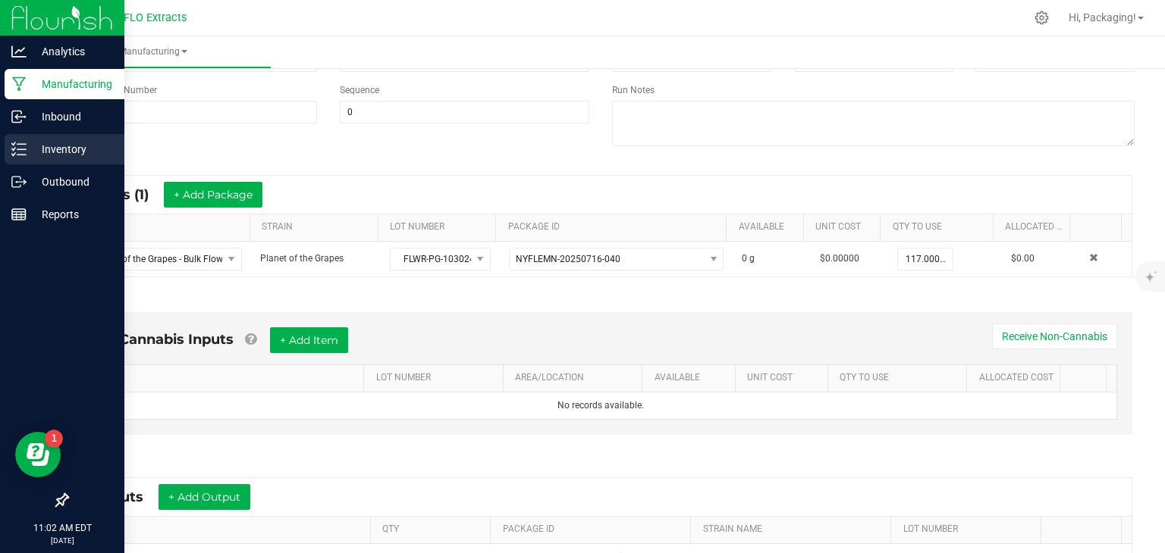
click at [61, 151] on p "Inventory" at bounding box center [72, 149] width 91 height 18
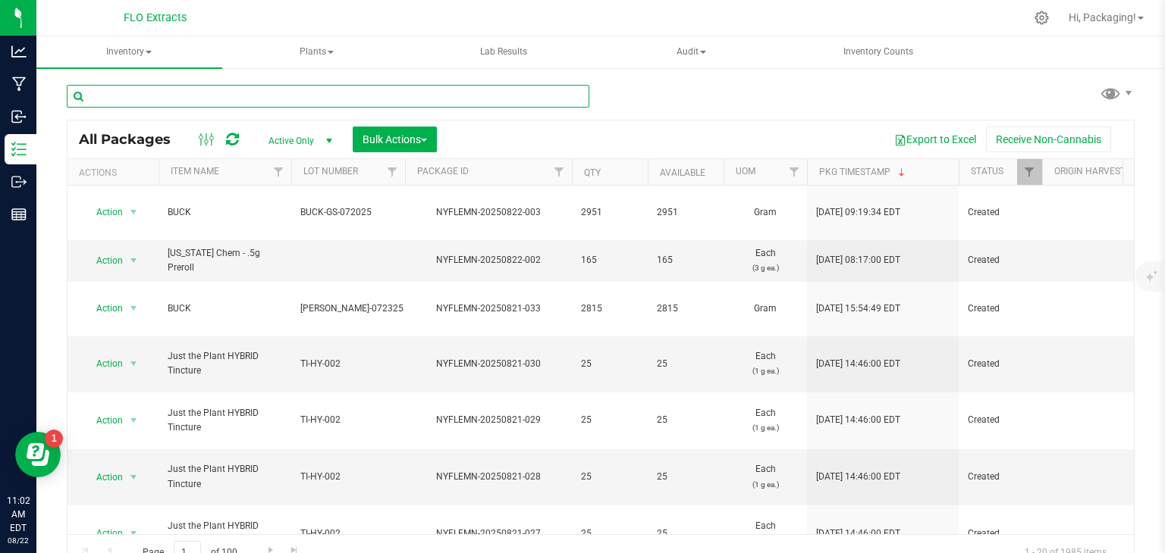
click at [182, 97] on input "text" at bounding box center [328, 96] width 522 height 23
type input "nyflemn-20250715-043"
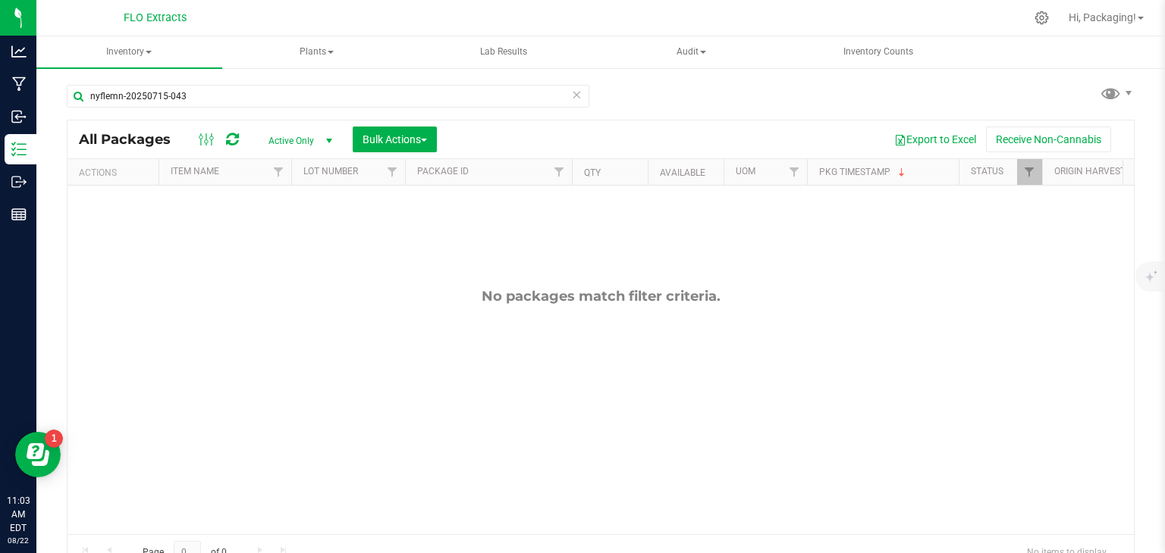
click at [325, 142] on span "select" at bounding box center [329, 141] width 12 height 12
click at [300, 229] on li "All" at bounding box center [297, 233] width 82 height 23
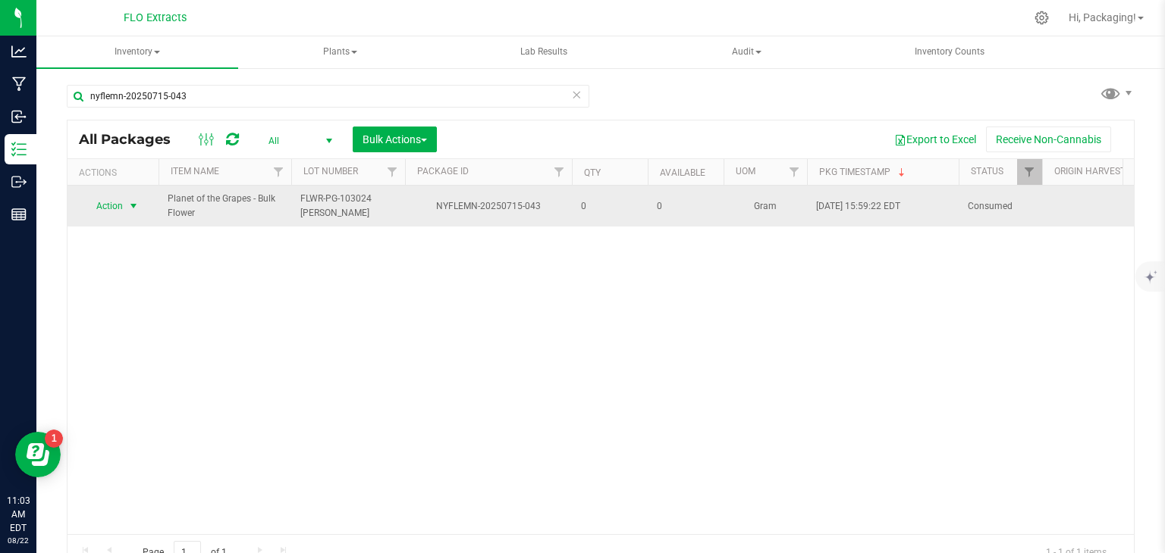
click at [129, 201] on span "select" at bounding box center [133, 206] width 12 height 12
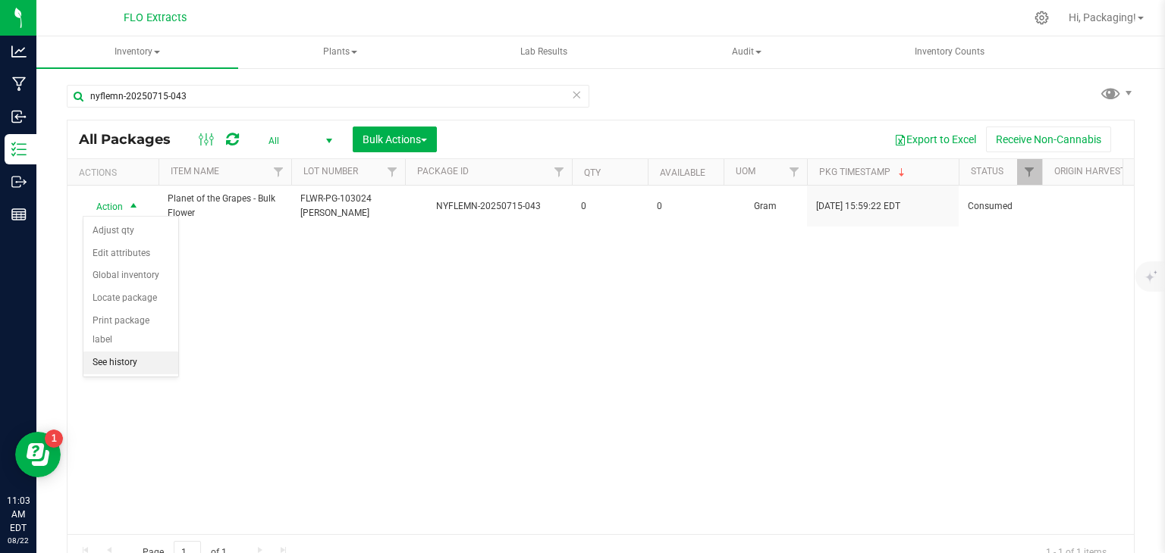
click at [135, 352] on li "See history" at bounding box center [130, 363] width 95 height 23
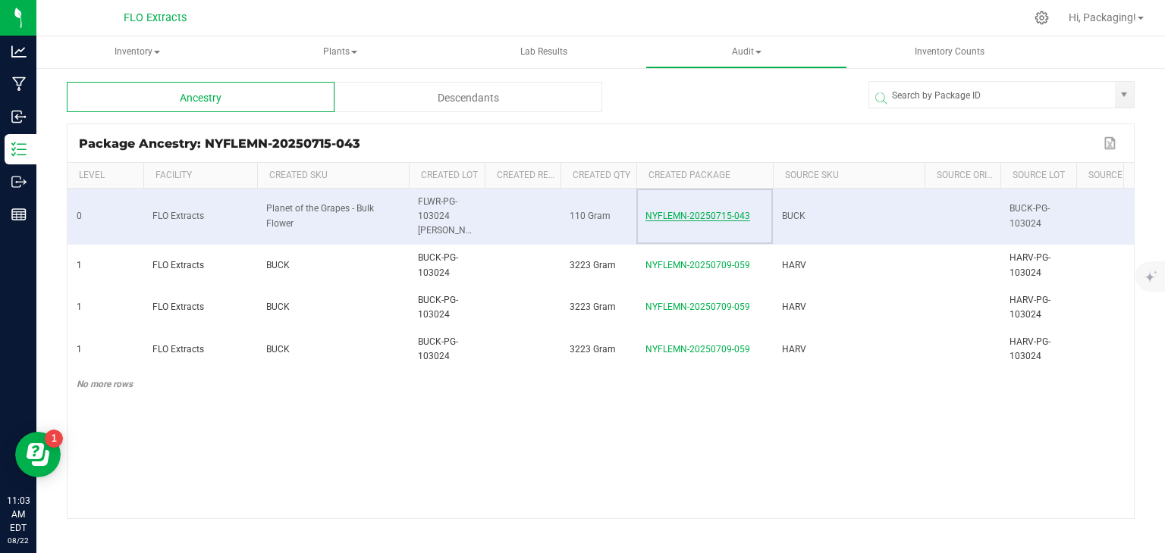
click at [681, 211] on span "NYFLEMN-20250715-043" at bounding box center [697, 216] width 105 height 11
click at [580, 222] on td "110 Gram" at bounding box center [598, 217] width 76 height 57
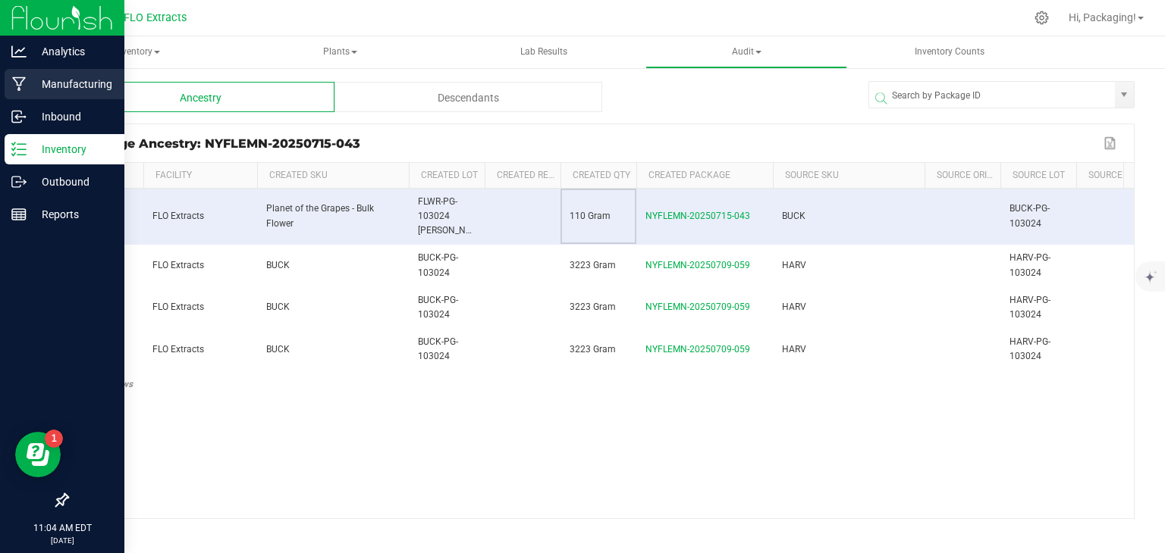
click at [58, 85] on p "Manufacturing" at bounding box center [72, 84] width 91 height 18
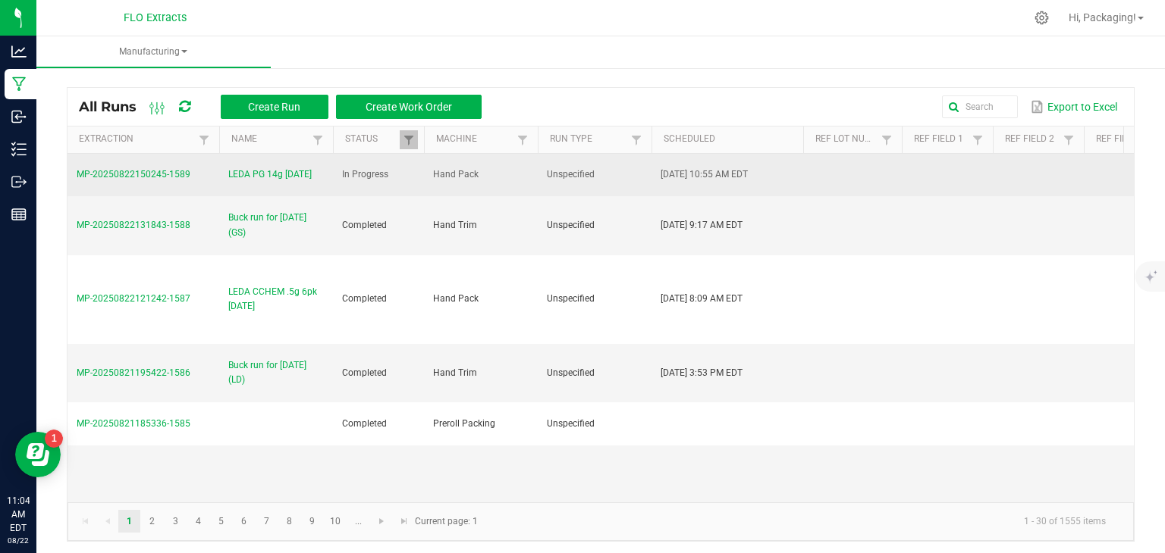
click at [143, 175] on span "MP-20250822150245-1589" at bounding box center [134, 174] width 114 height 11
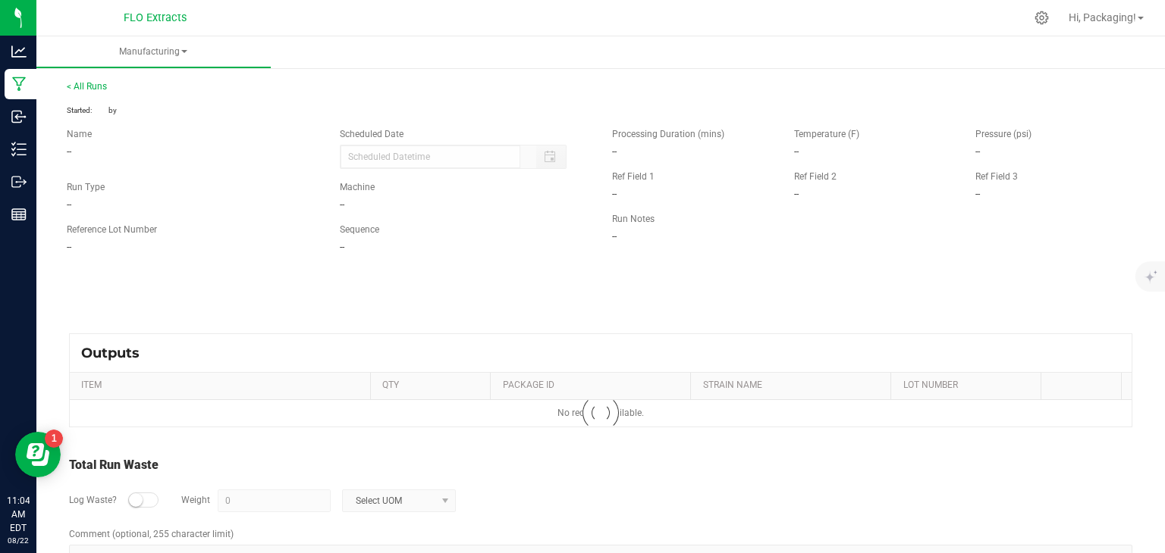
type input "[DATE] 10:55 AM"
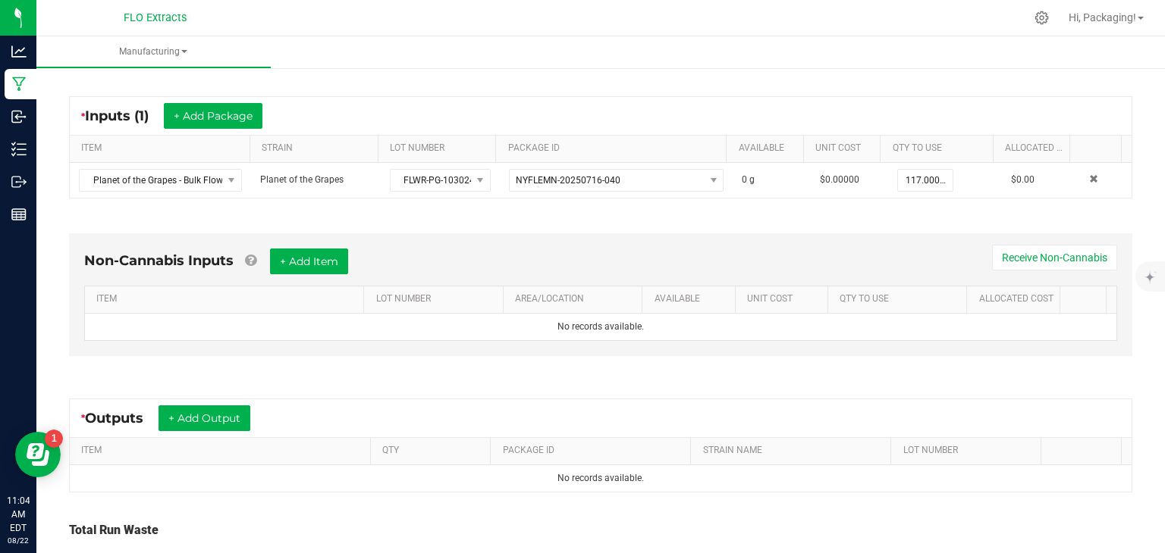
scroll to position [266, 0]
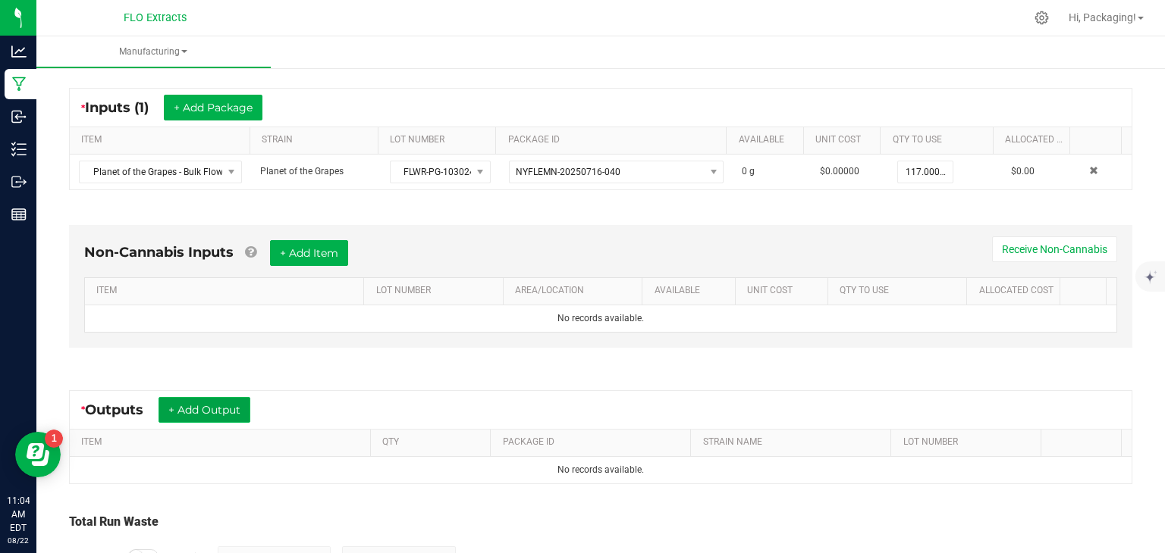
click at [218, 411] on button "+ Add Output" at bounding box center [204, 410] width 92 height 26
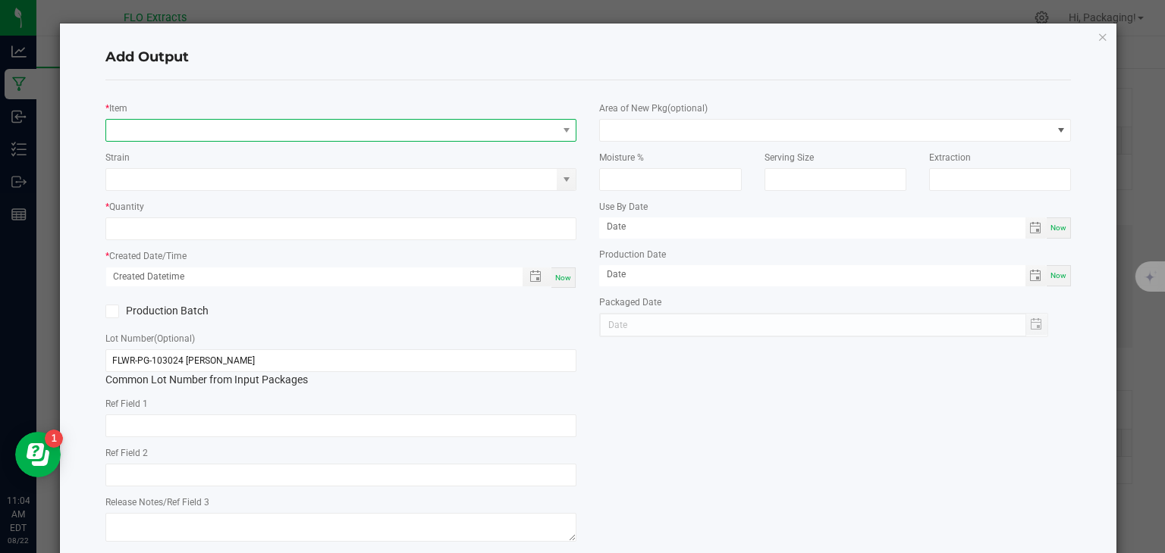
click at [149, 130] on span "NO DATA FOUND" at bounding box center [331, 130] width 451 height 21
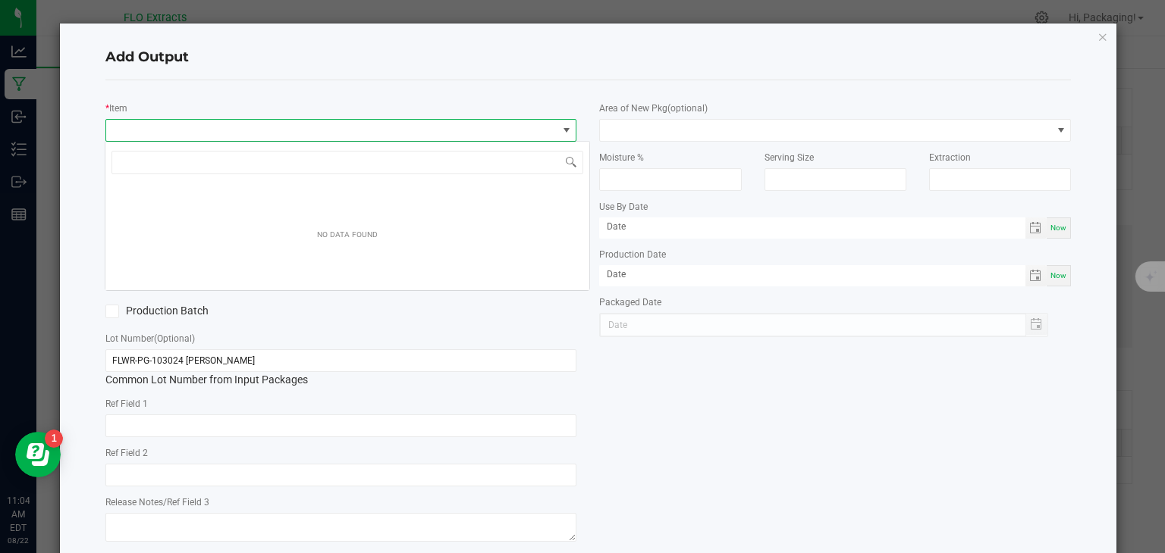
scroll to position [22, 466]
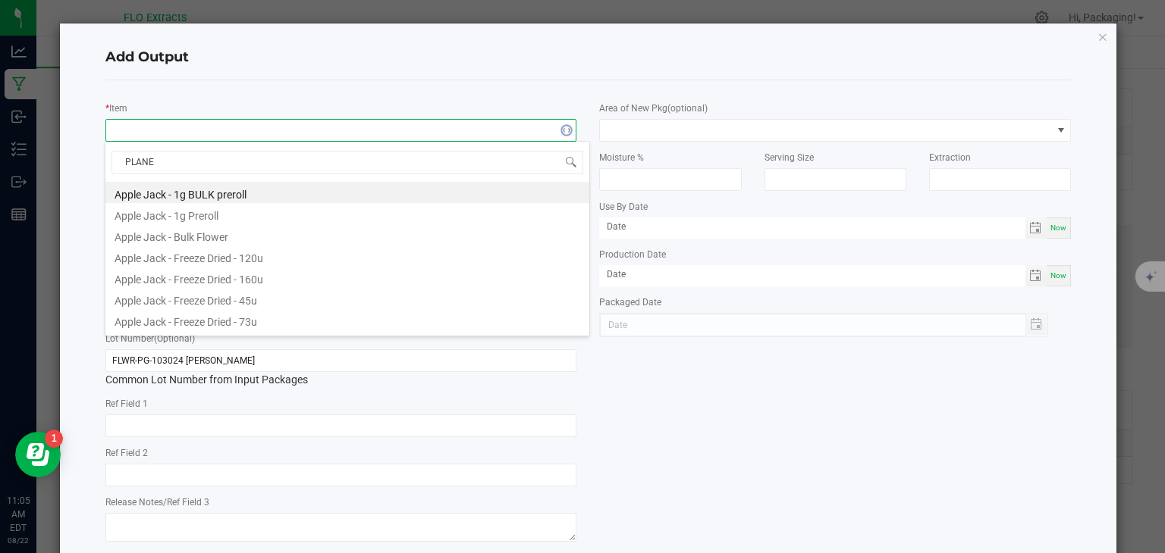
type input "PLANET"
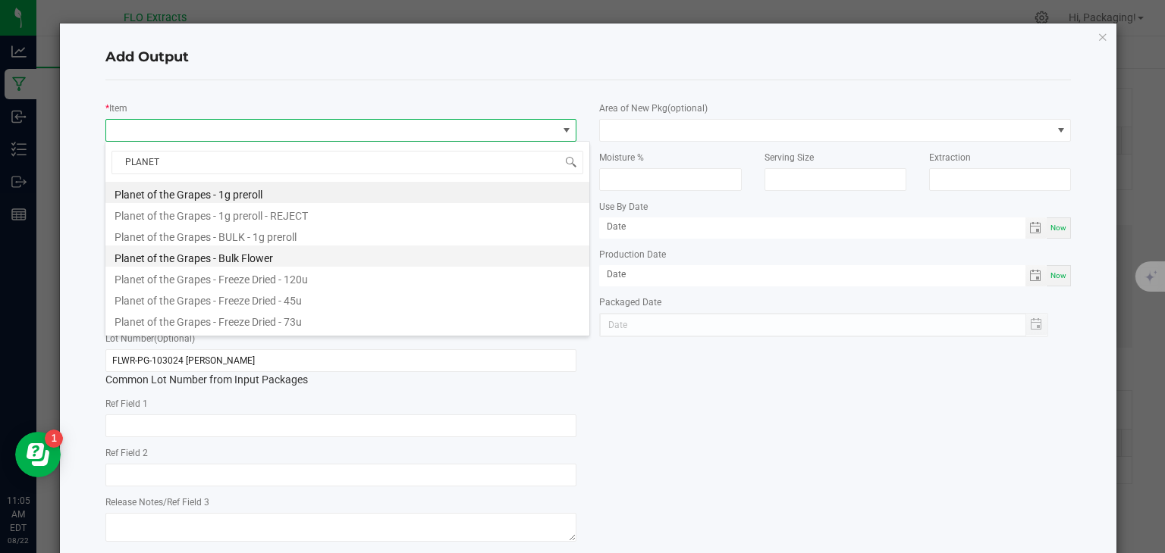
click at [252, 262] on li "Planet of the Grapes - Bulk Flower" at bounding box center [347, 256] width 484 height 21
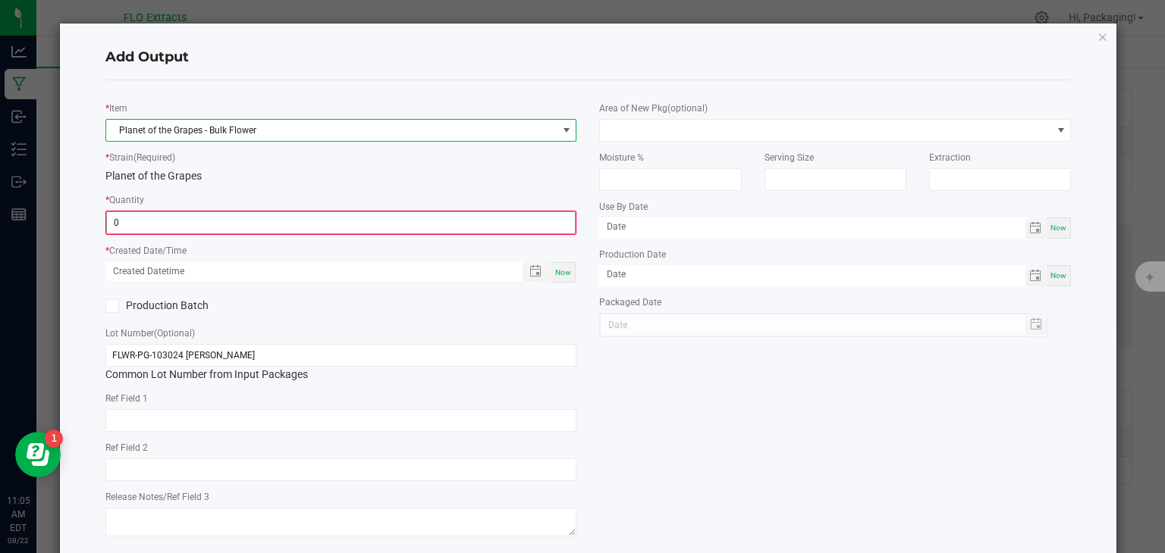
click at [186, 224] on input "0" at bounding box center [341, 222] width 469 height 21
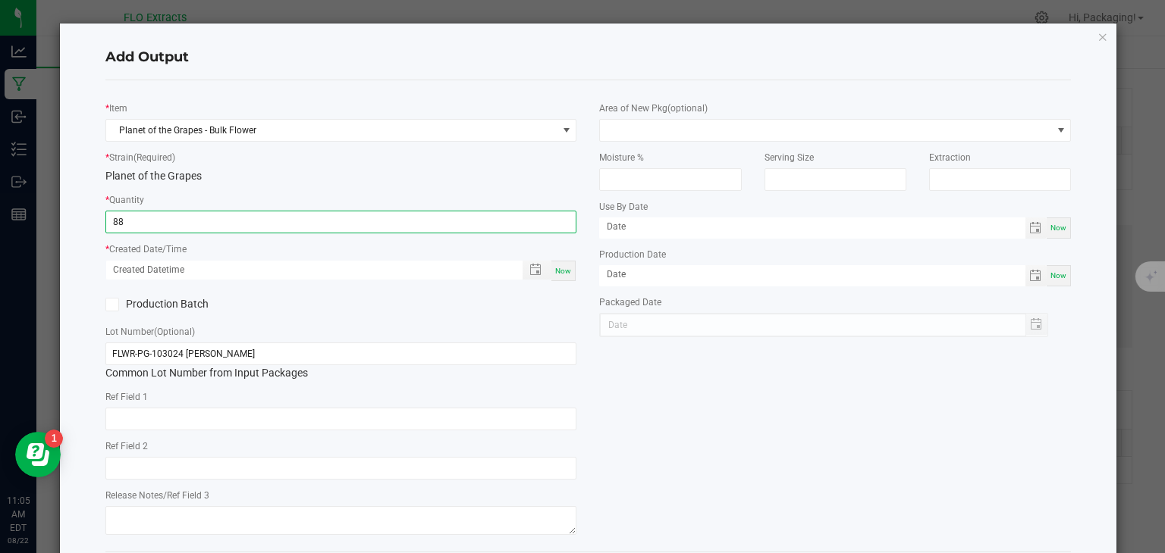
type input "88.0000 g"
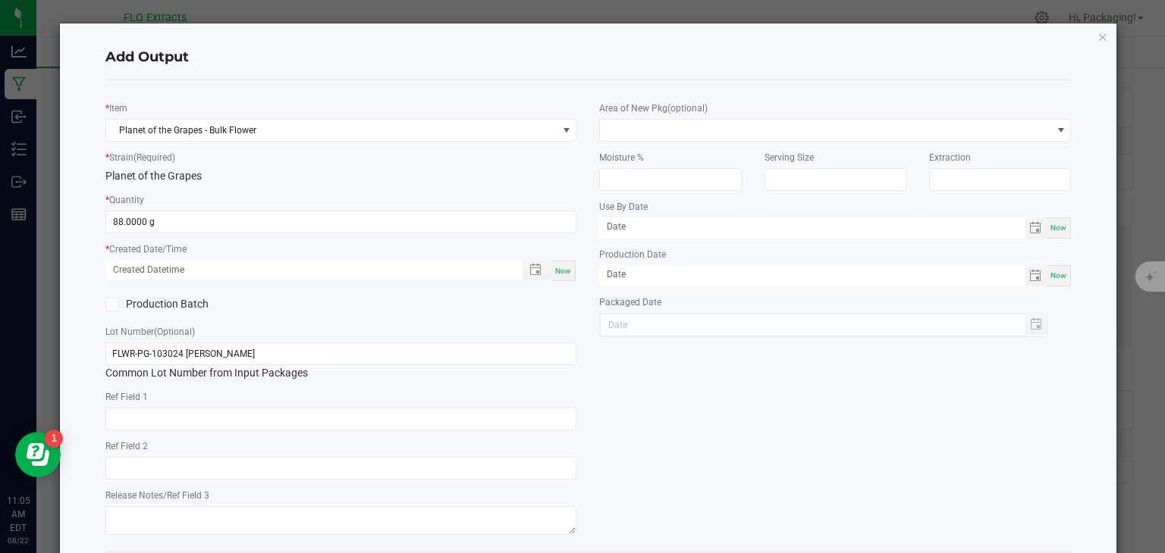
click at [568, 274] on div "Now" at bounding box center [563, 271] width 24 height 20
type input "[DATE] 11:05 AM"
type input "[DATE]"
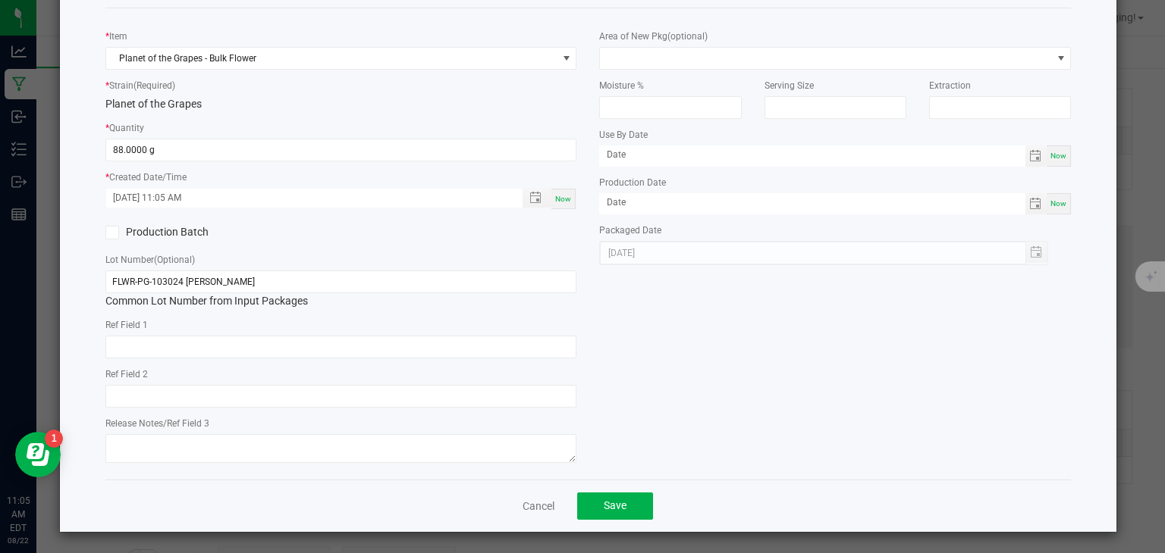
scroll to position [75, 0]
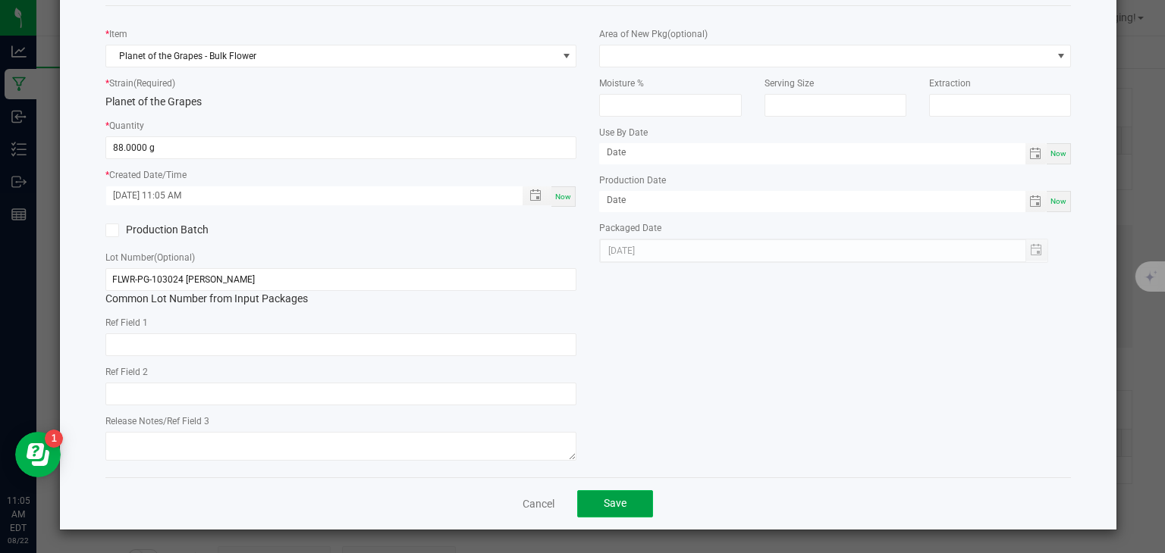
click at [638, 503] on button "Save" at bounding box center [615, 504] width 76 height 27
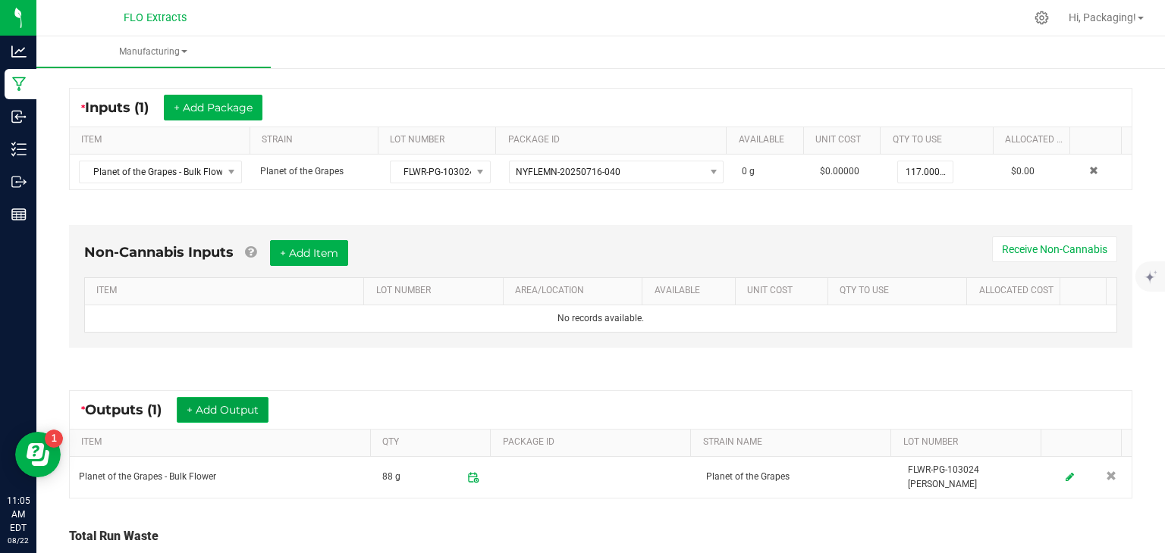
click at [240, 406] on button "+ Add Output" at bounding box center [223, 410] width 92 height 26
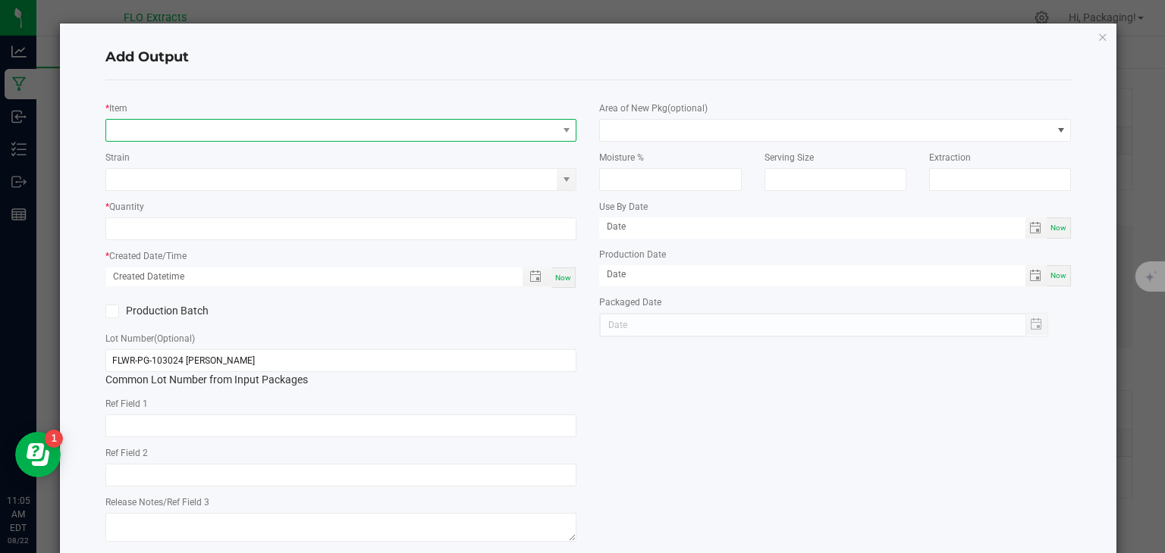
click at [146, 127] on span "NO DATA FOUND" at bounding box center [331, 130] width 451 height 21
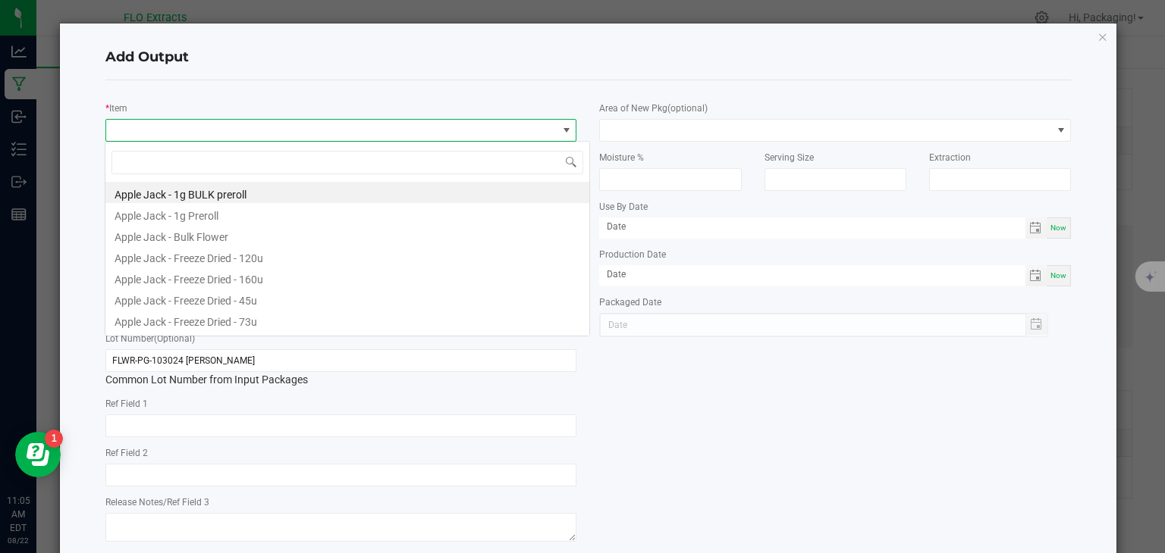
scroll to position [22, 466]
type input "PLAN"
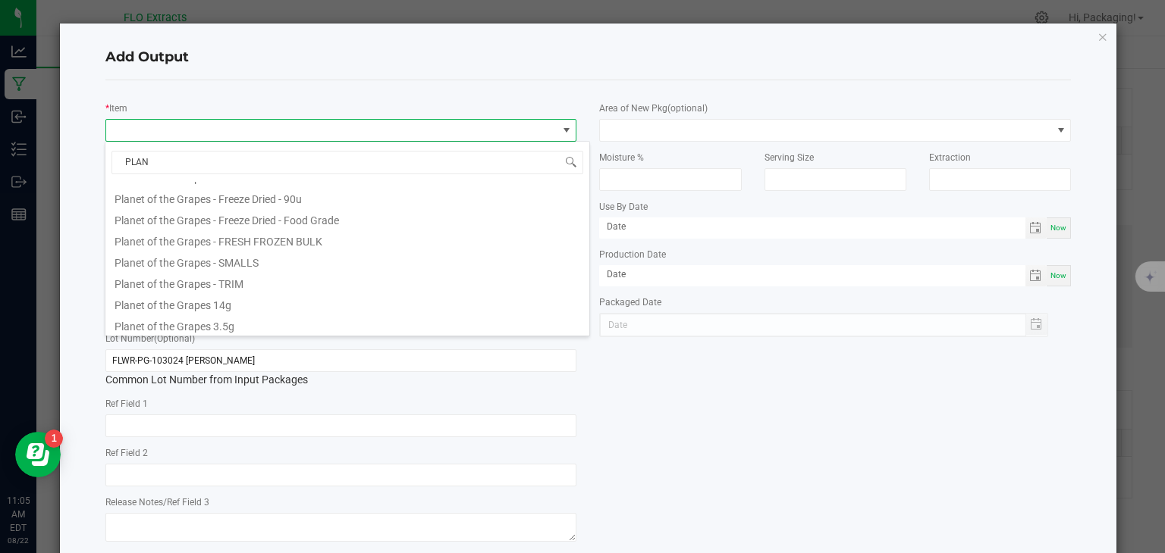
scroll to position [209, 0]
click at [195, 305] on li "Planet of the Grapes 14g" at bounding box center [347, 301] width 484 height 21
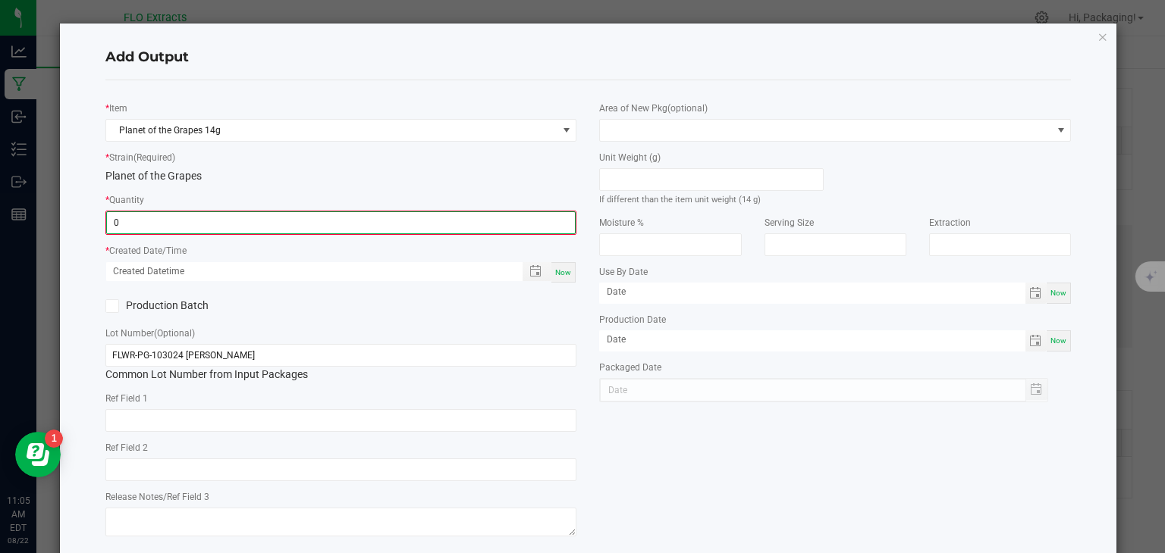
click at [149, 226] on input "0" at bounding box center [341, 222] width 469 height 21
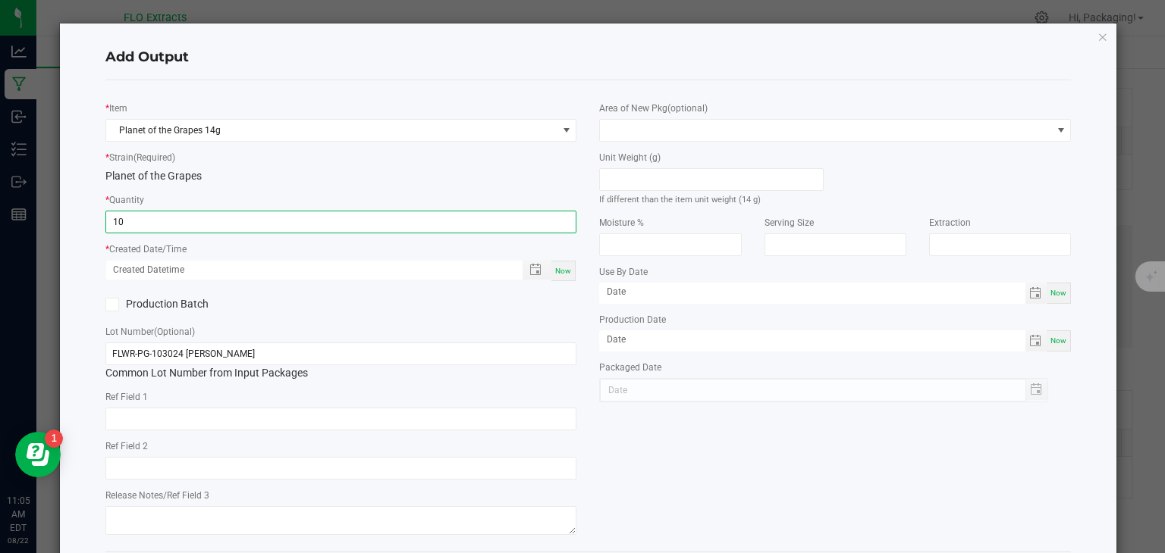
type input "10 ea"
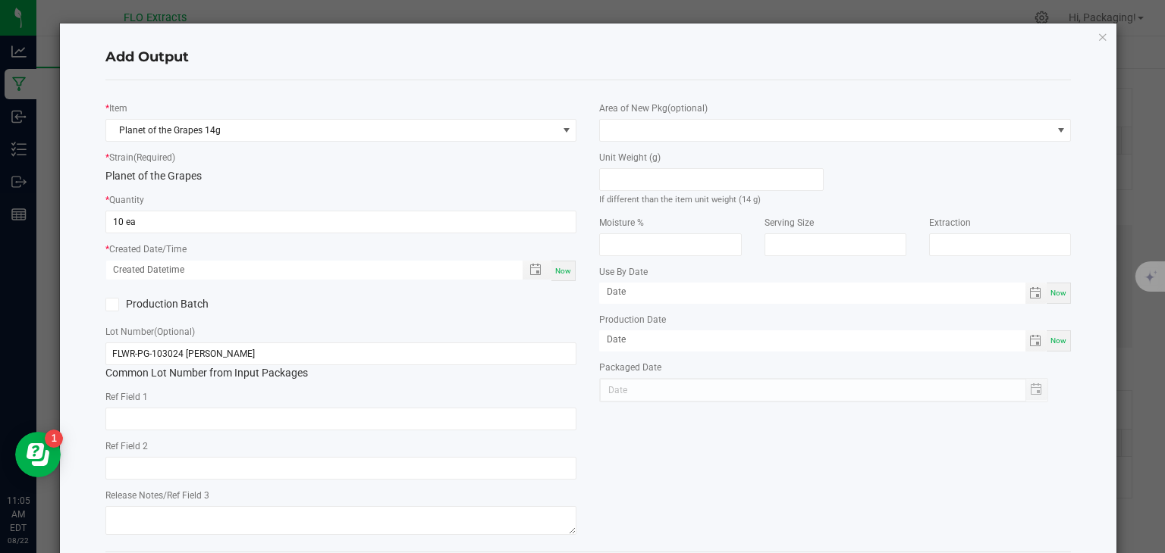
click at [564, 269] on span "Now" at bounding box center [563, 271] width 16 height 8
type input "[DATE] 11:05 AM"
type input "[DATE]"
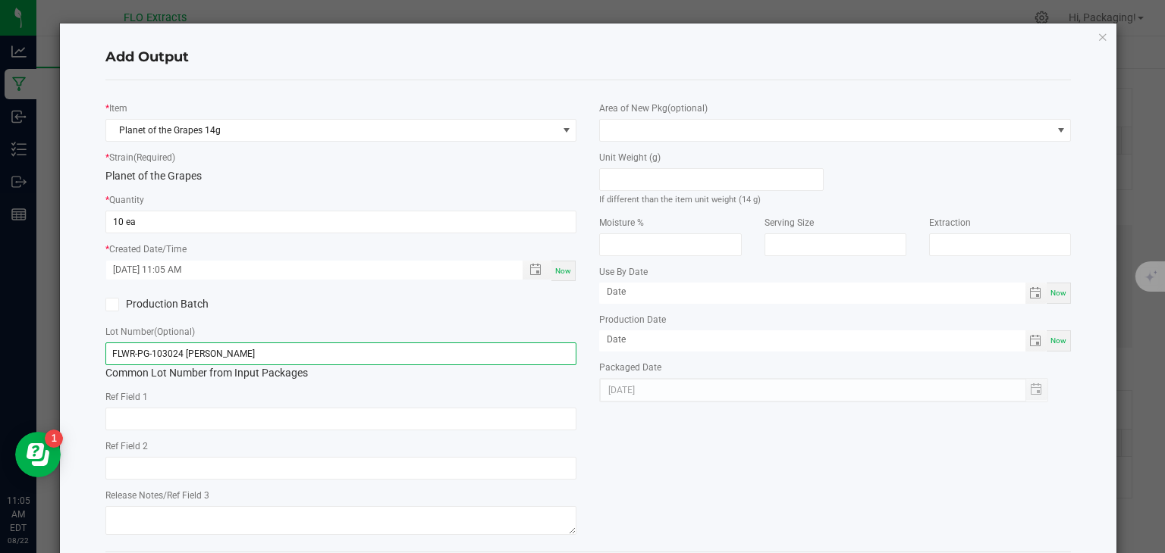
click at [243, 355] on input "FLWR-PG-103024 [PERSON_NAME]" at bounding box center [341, 354] width 472 height 23
type input "F"
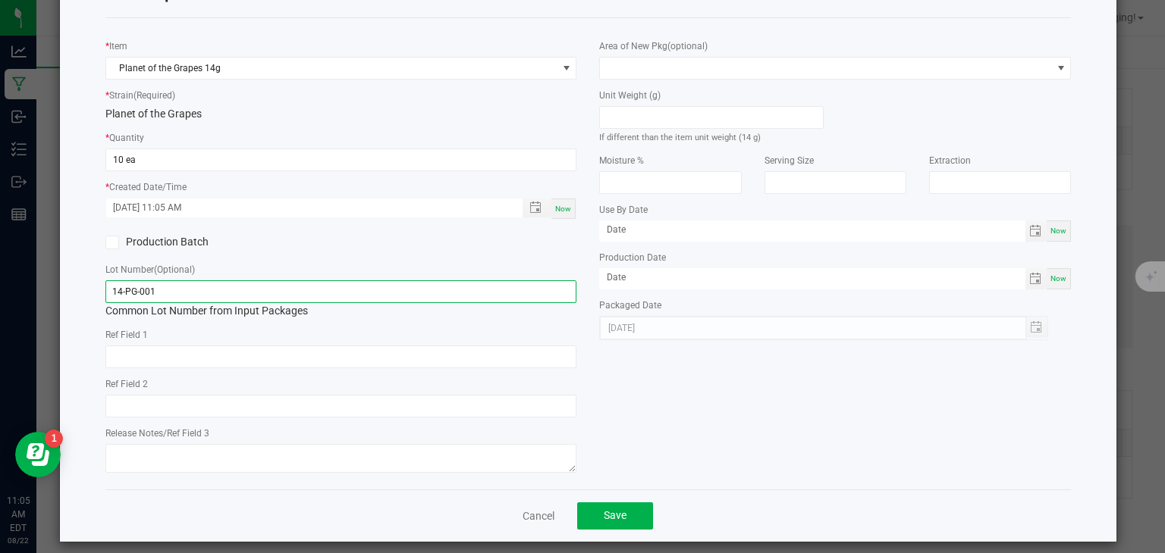
scroll to position [75, 0]
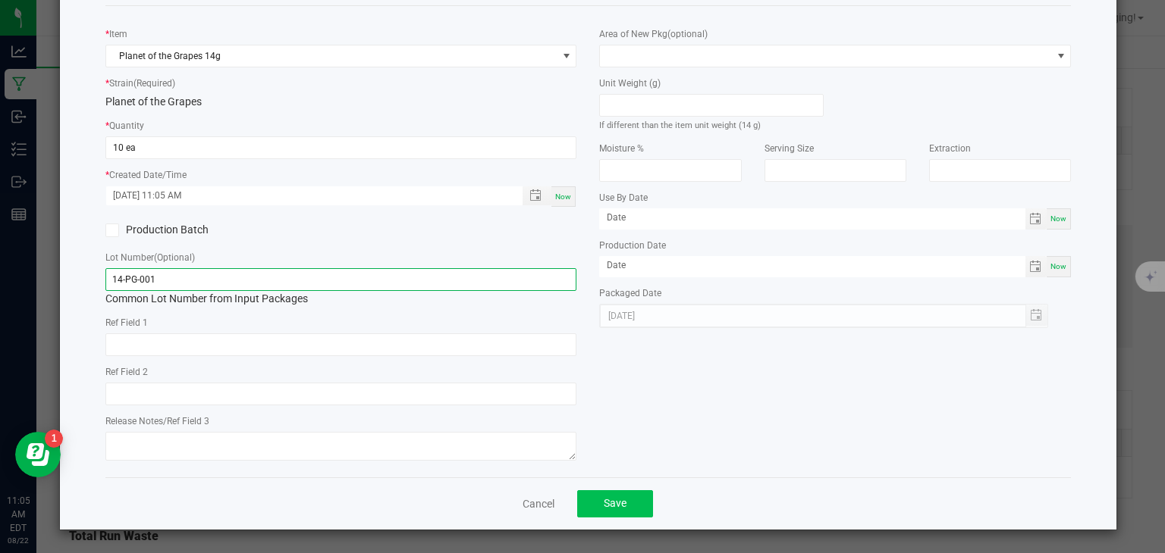
type input "14-PG-001"
click at [613, 507] on span "Save" at bounding box center [615, 503] width 23 height 12
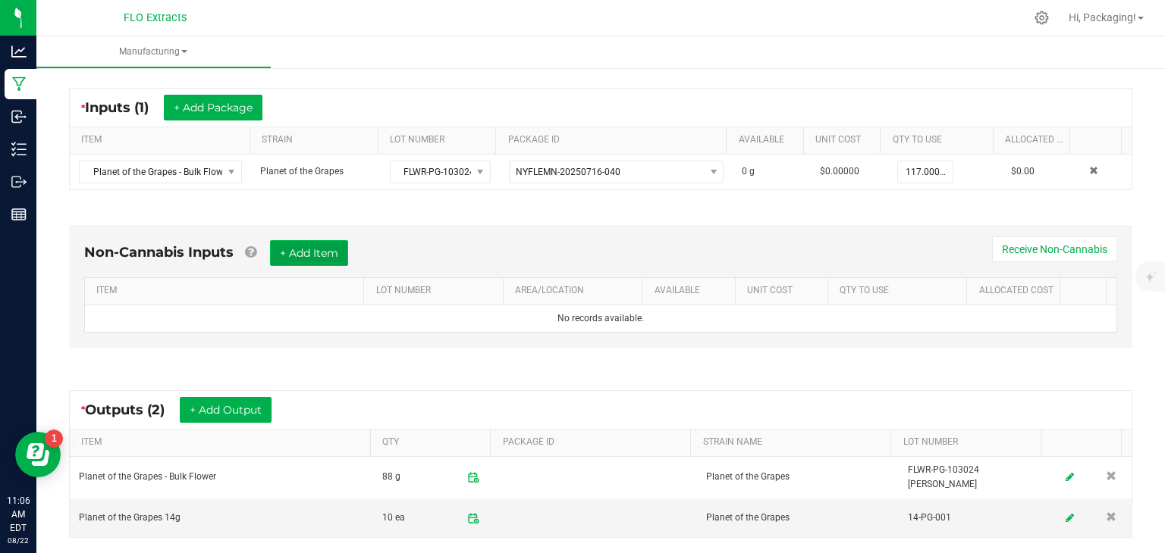
click at [312, 247] on button "+ Add Item" at bounding box center [309, 253] width 78 height 26
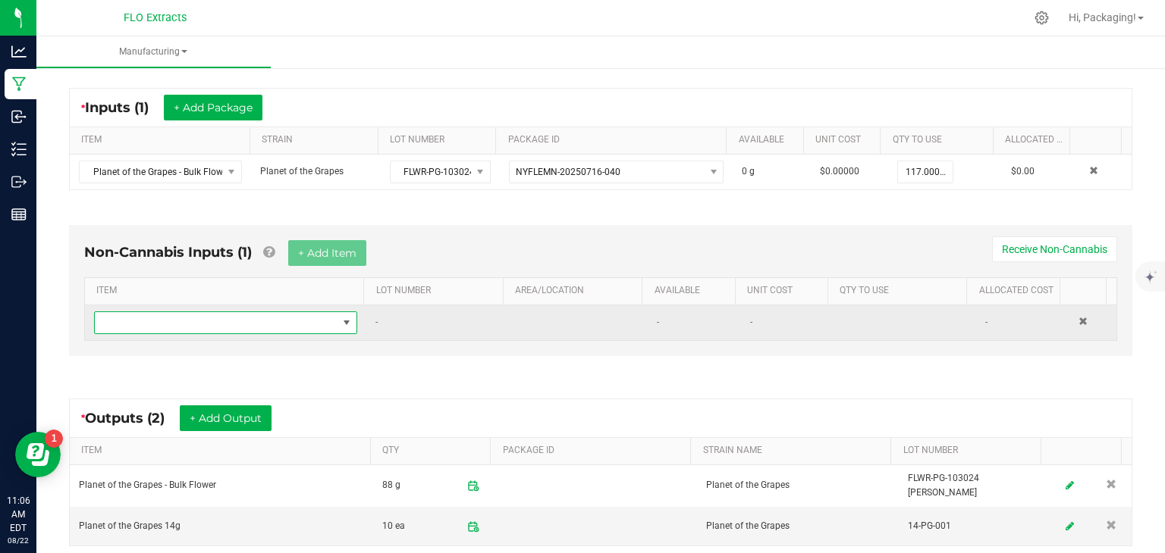
click at [340, 320] on span "NO DATA FOUND" at bounding box center [346, 323] width 12 height 12
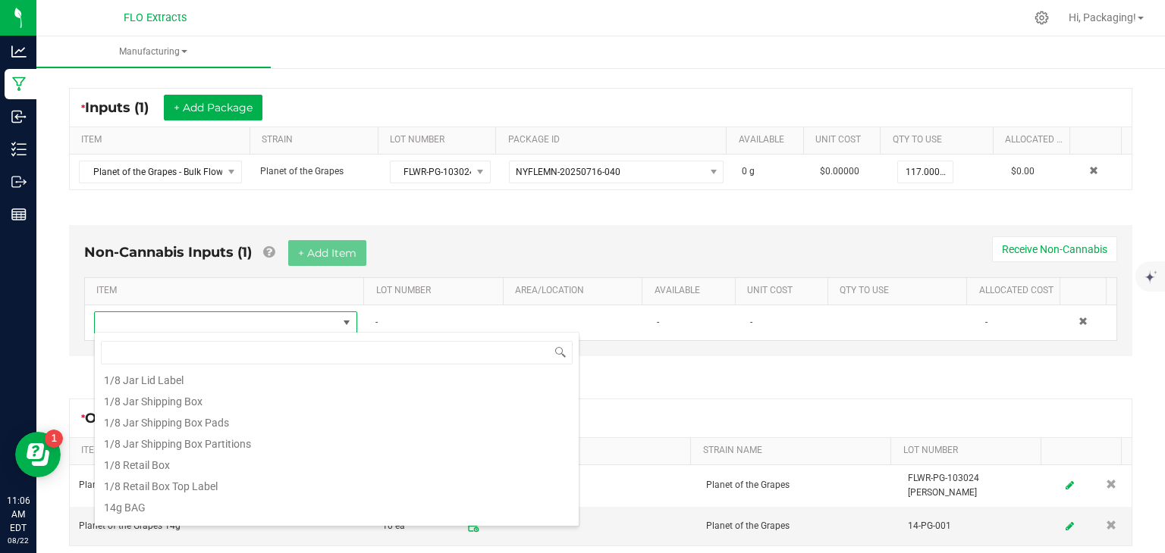
scroll to position [118, 0]
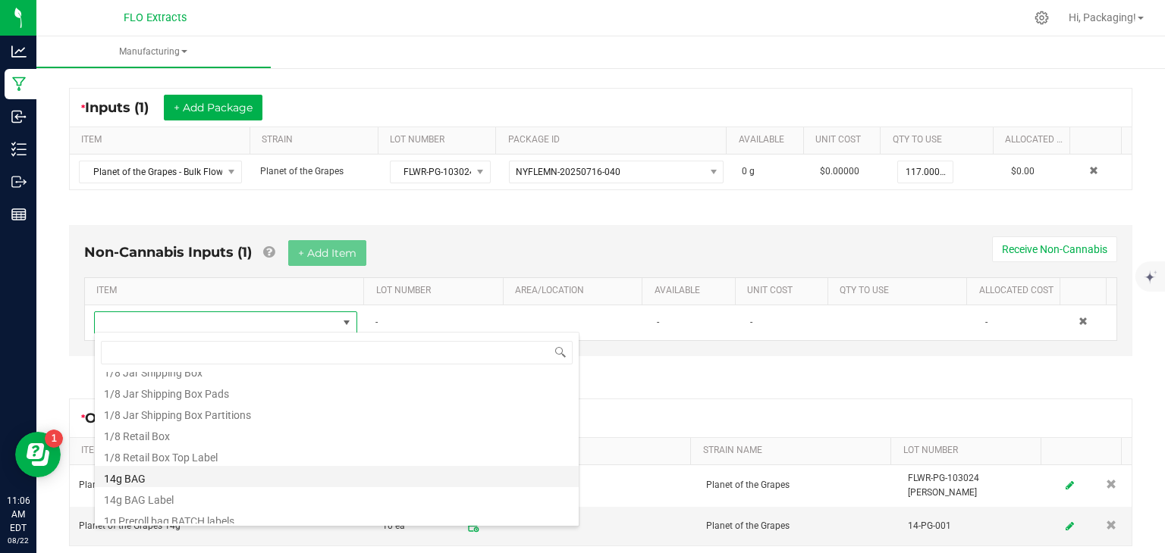
click at [199, 481] on li "14g BAG" at bounding box center [337, 476] width 484 height 21
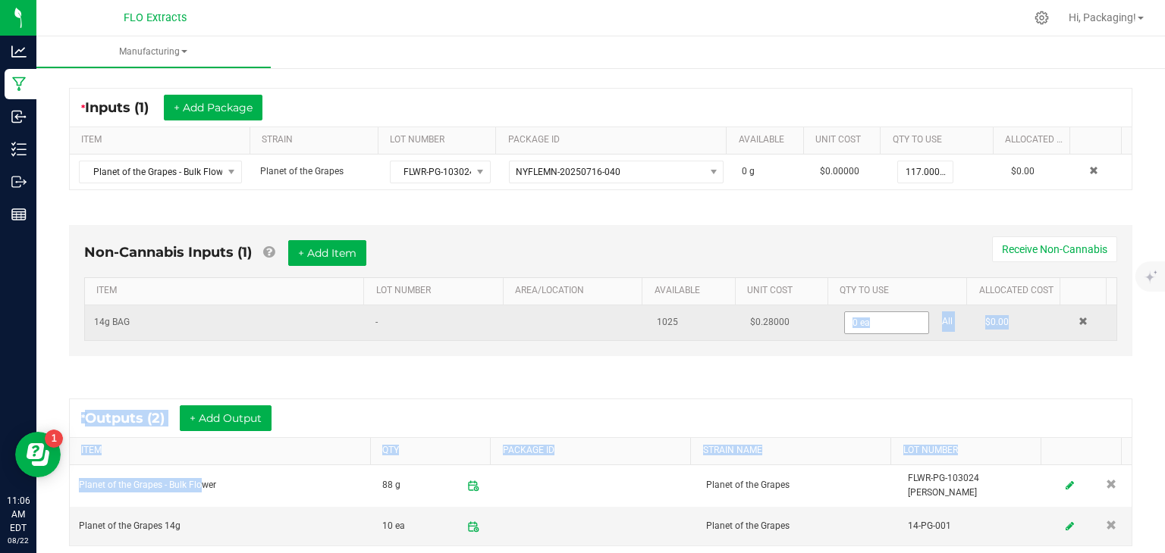
drag, startPoint x: 199, startPoint y: 481, endPoint x: 856, endPoint y: 321, distance: 675.8
click at [856, 321] on div "* Inputs (1) + Add Package ITEM STRAIN LOT NUMBER PACKAGE ID AVAILABLE Unit Cos…" at bounding box center [600, 389] width 1090 height 630
click at [856, 321] on input "0" at bounding box center [886, 322] width 83 height 21
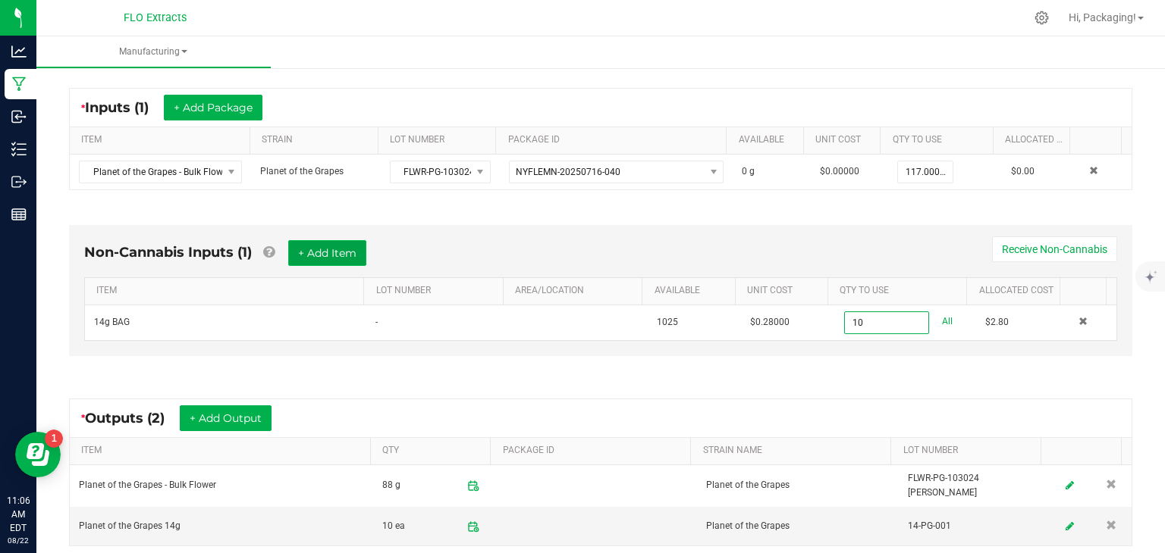
type input "10 ea"
click at [337, 249] on button "+ Add Item" at bounding box center [327, 253] width 78 height 26
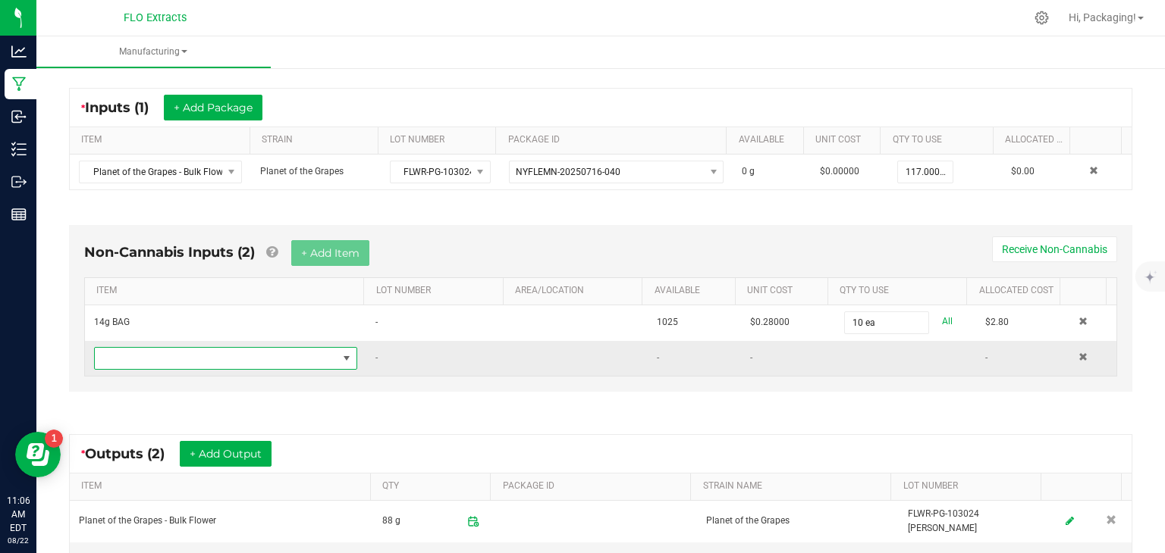
click at [120, 359] on span "NO DATA FOUND" at bounding box center [216, 358] width 243 height 21
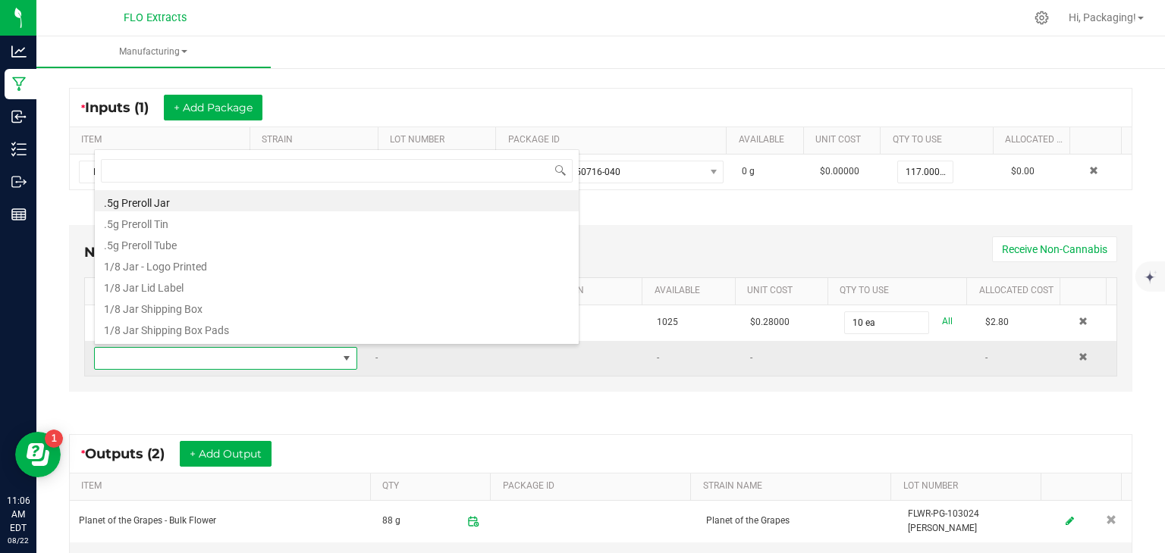
scroll to position [22, 253]
type input "14"
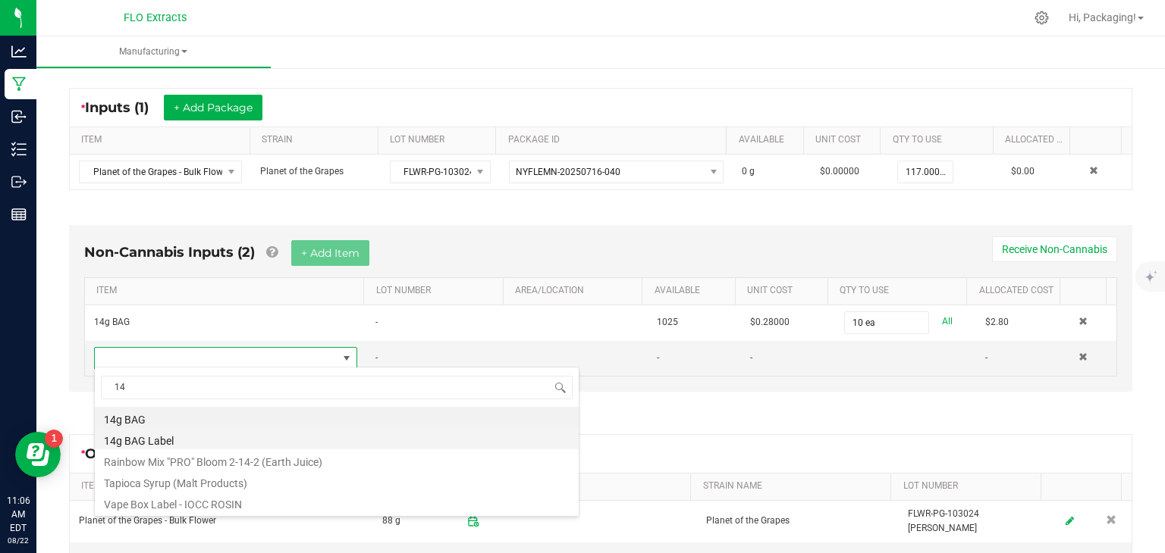
click at [193, 444] on li "14g BAG Label" at bounding box center [337, 438] width 484 height 21
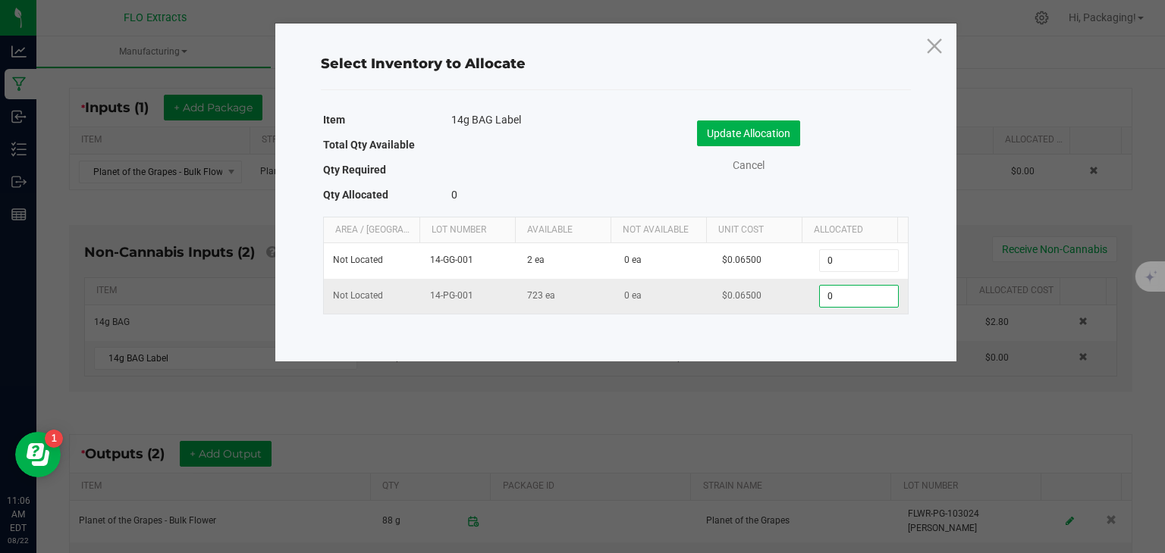
click at [848, 298] on input "0" at bounding box center [858, 296] width 77 height 21
type input "10"
click at [765, 140] on button "Update Allocation" at bounding box center [748, 134] width 103 height 26
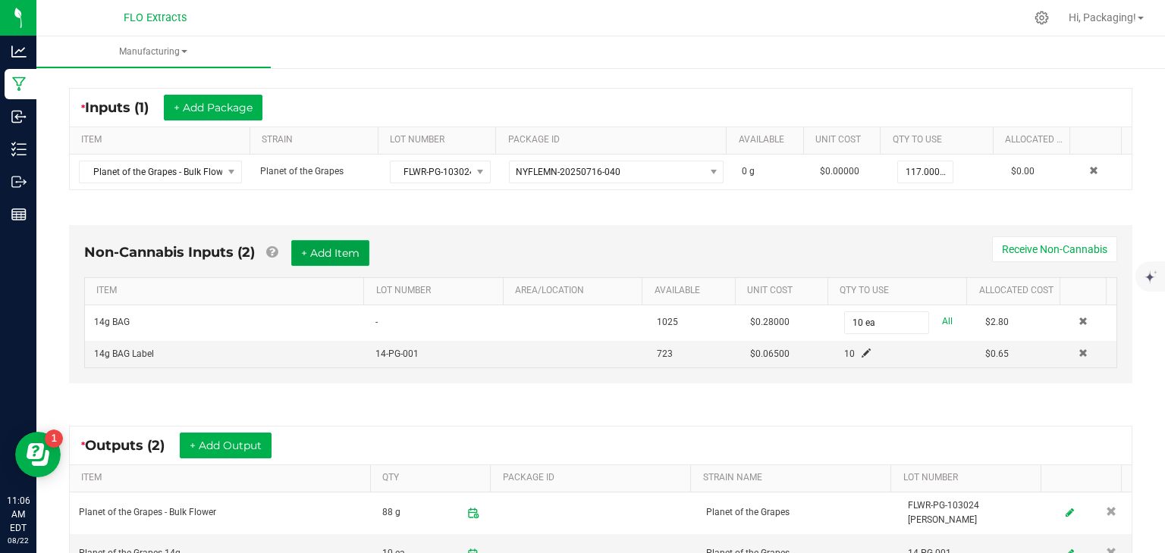
click at [334, 252] on button "+ Add Item" at bounding box center [330, 253] width 78 height 26
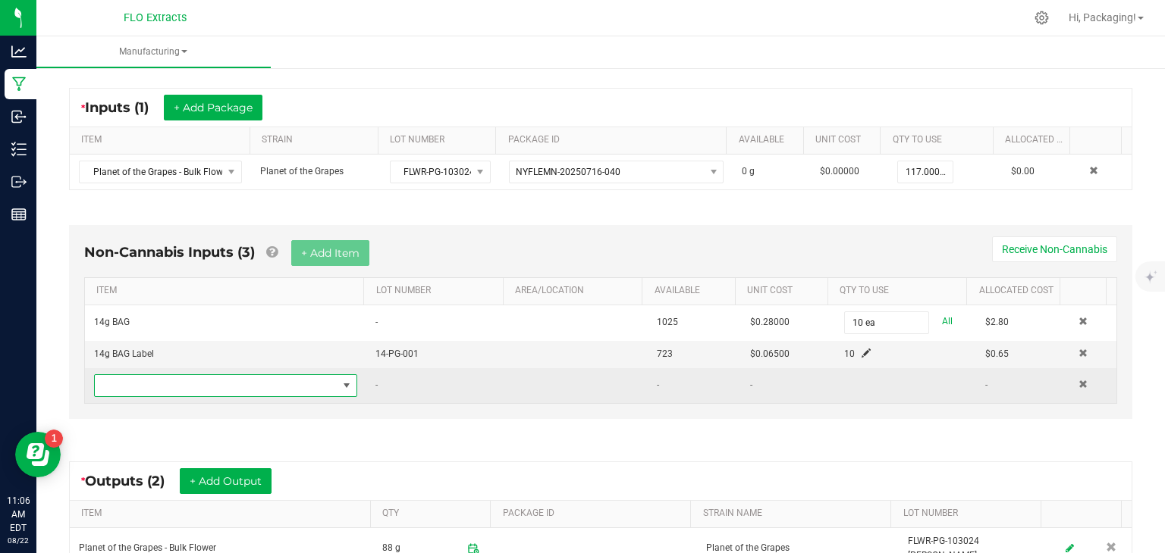
click at [99, 383] on span "NO DATA FOUND" at bounding box center [216, 385] width 243 height 21
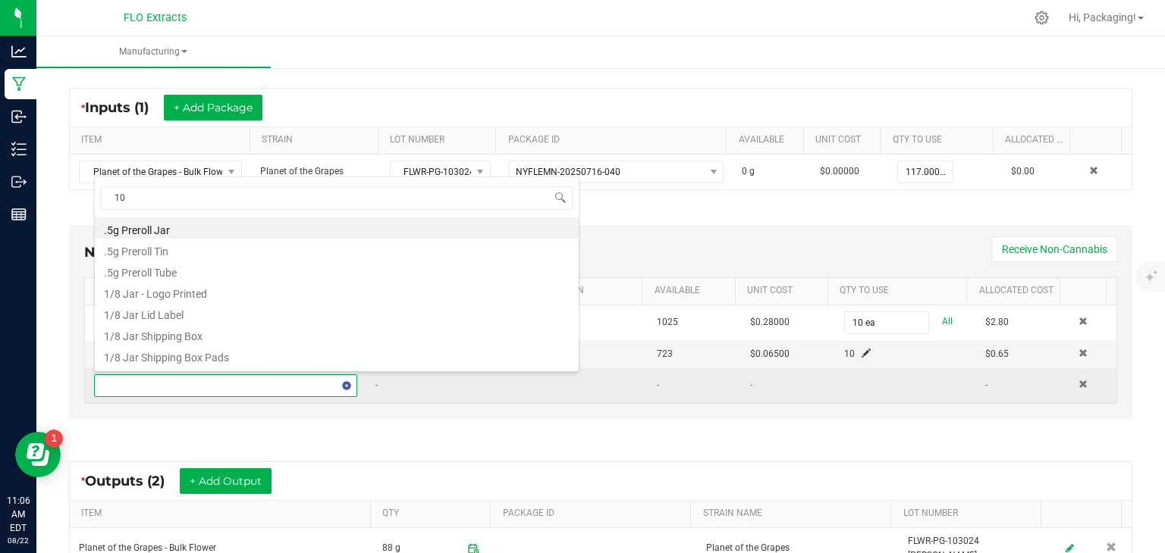
type input "100"
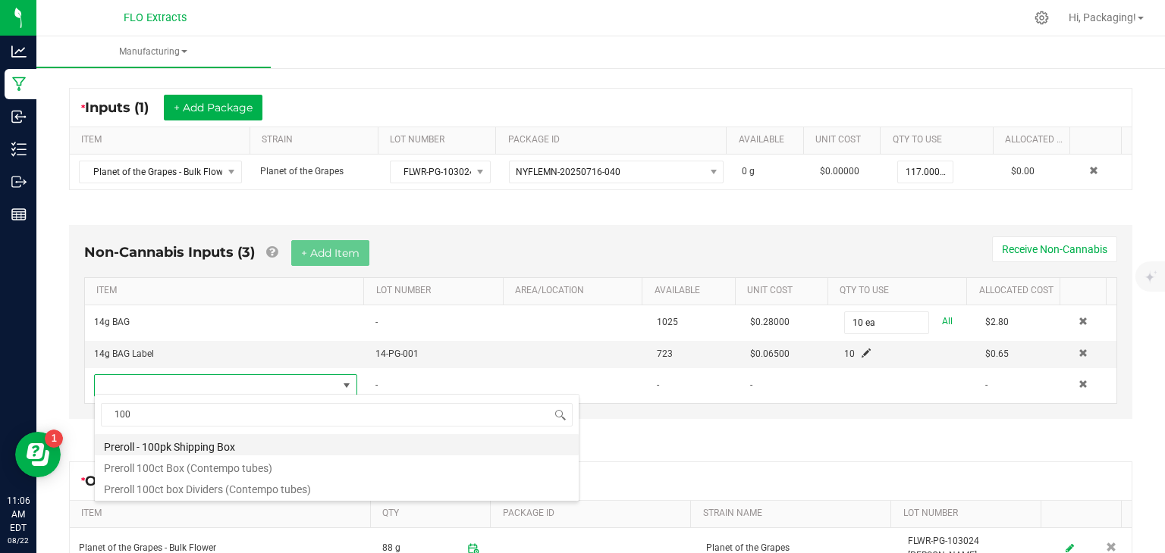
click at [237, 446] on li "Preroll - 100pk Shipping Box" at bounding box center [337, 444] width 484 height 21
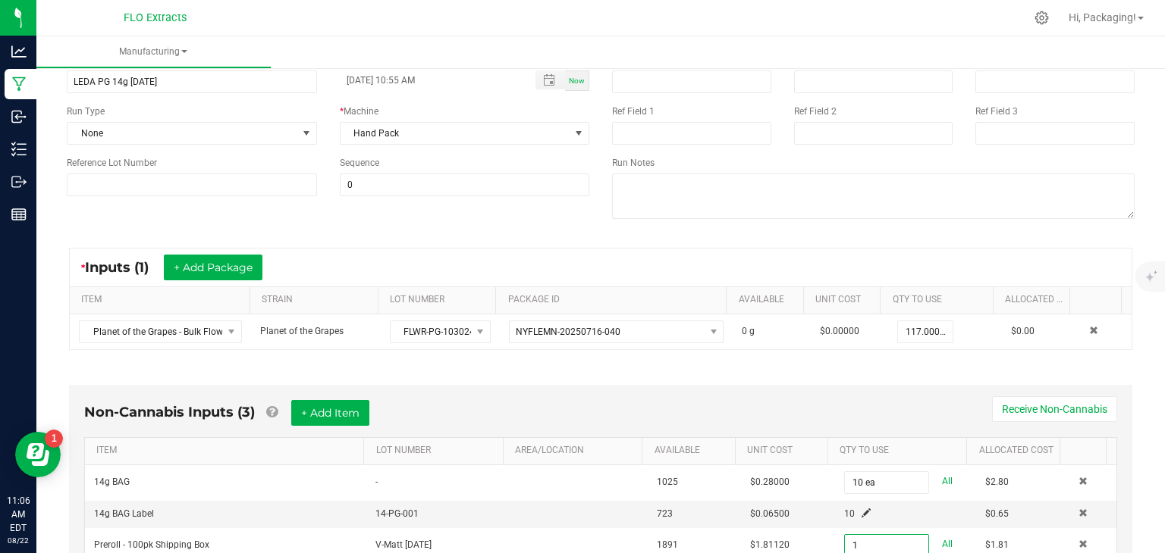
scroll to position [0, 0]
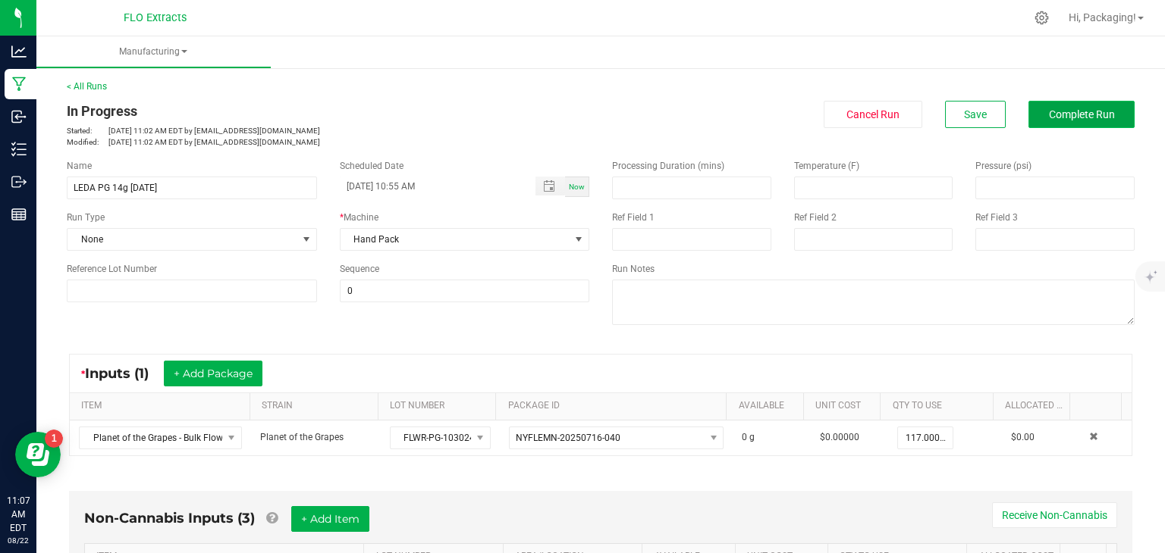
type input "1 ea"
click at [1089, 120] on span "Complete Run" at bounding box center [1082, 114] width 66 height 12
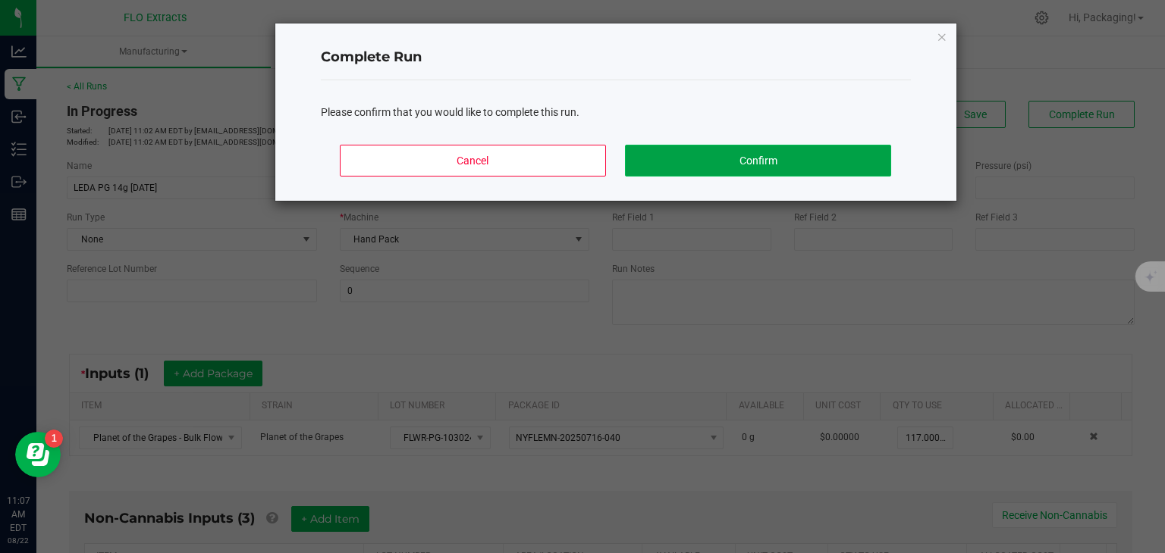
click at [845, 161] on button "Confirm" at bounding box center [757, 161] width 265 height 32
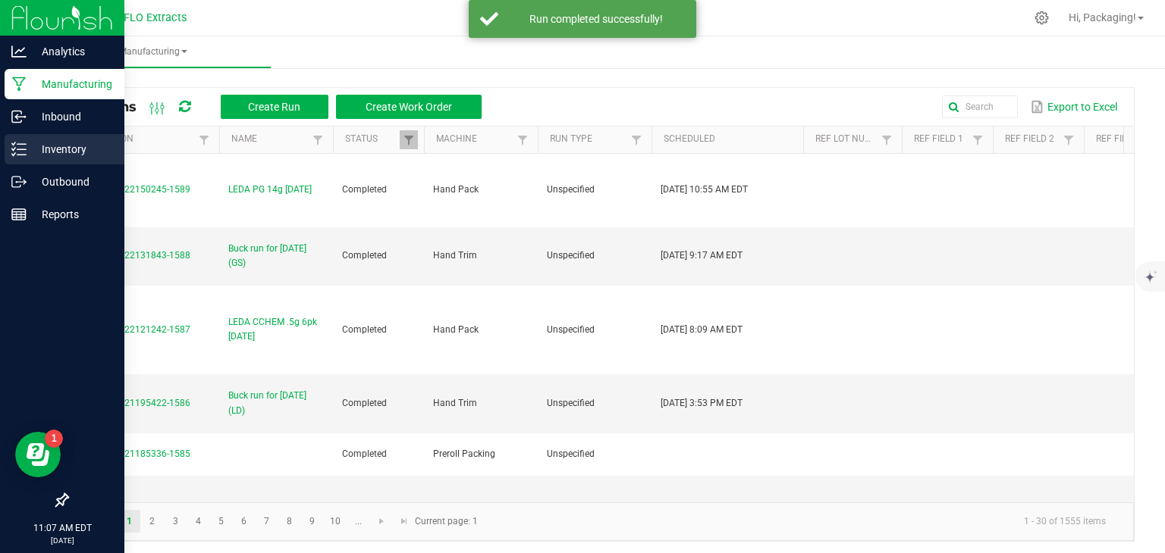
click at [52, 155] on p "Inventory" at bounding box center [72, 149] width 91 height 18
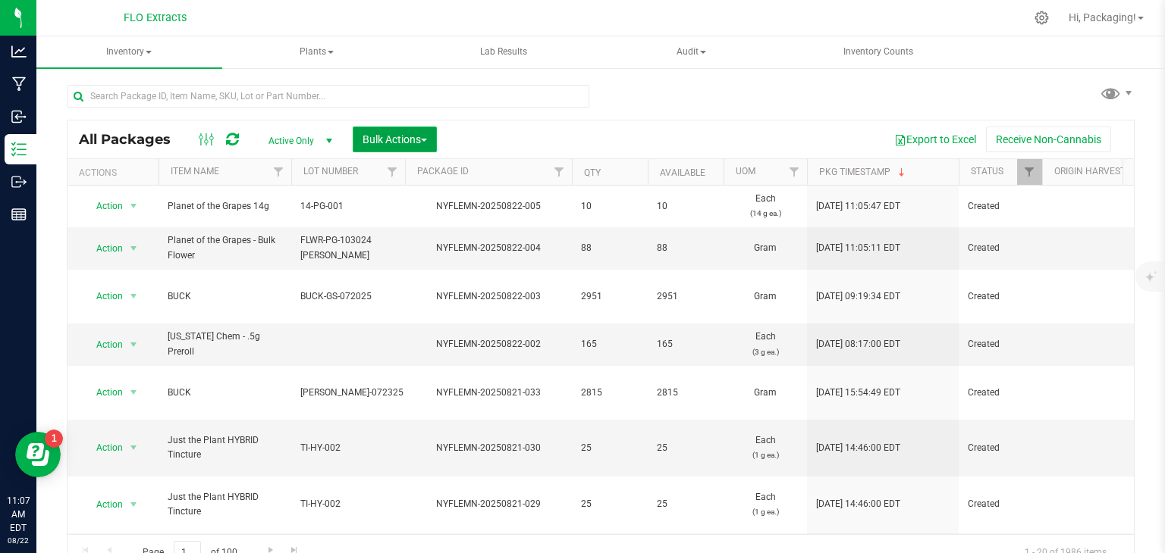
click at [421, 136] on span "Bulk Actions" at bounding box center [394, 139] width 64 height 12
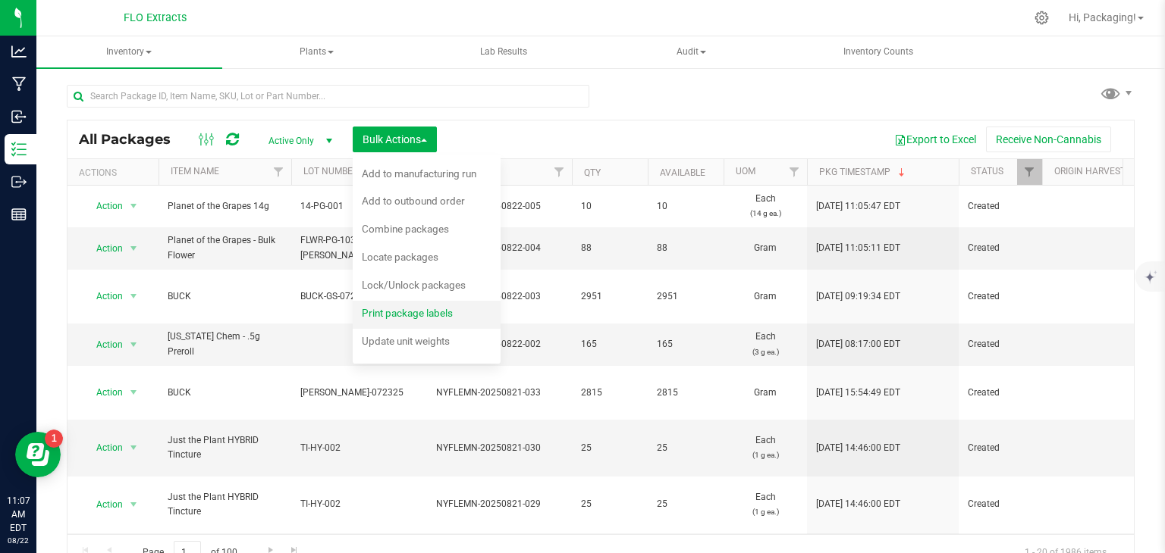
click at [416, 315] on span "Print package labels" at bounding box center [407, 313] width 91 height 12
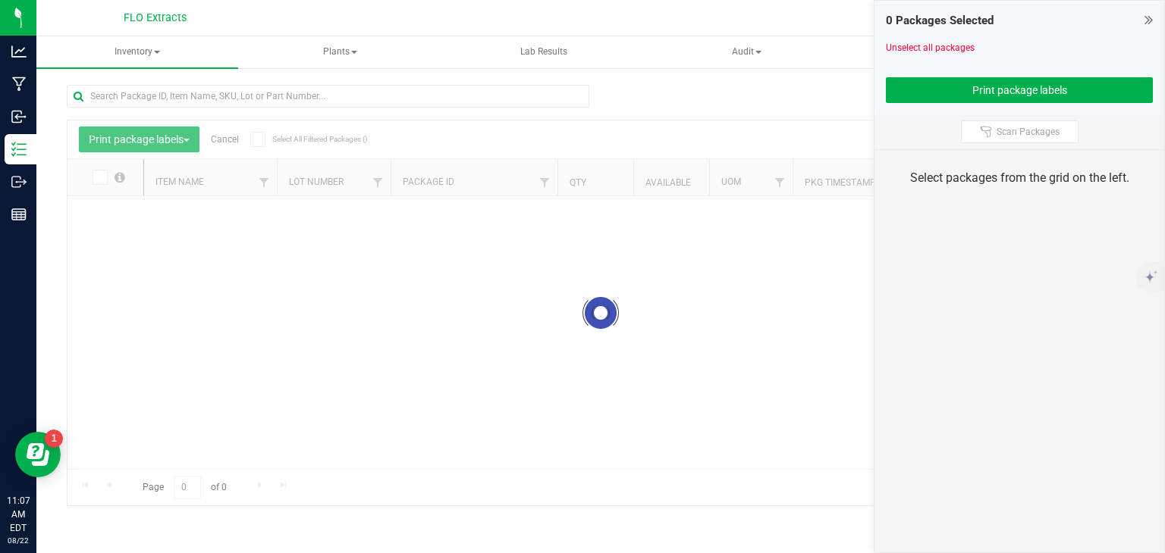
click at [416, 315] on div at bounding box center [600, 313] width 1066 height 385
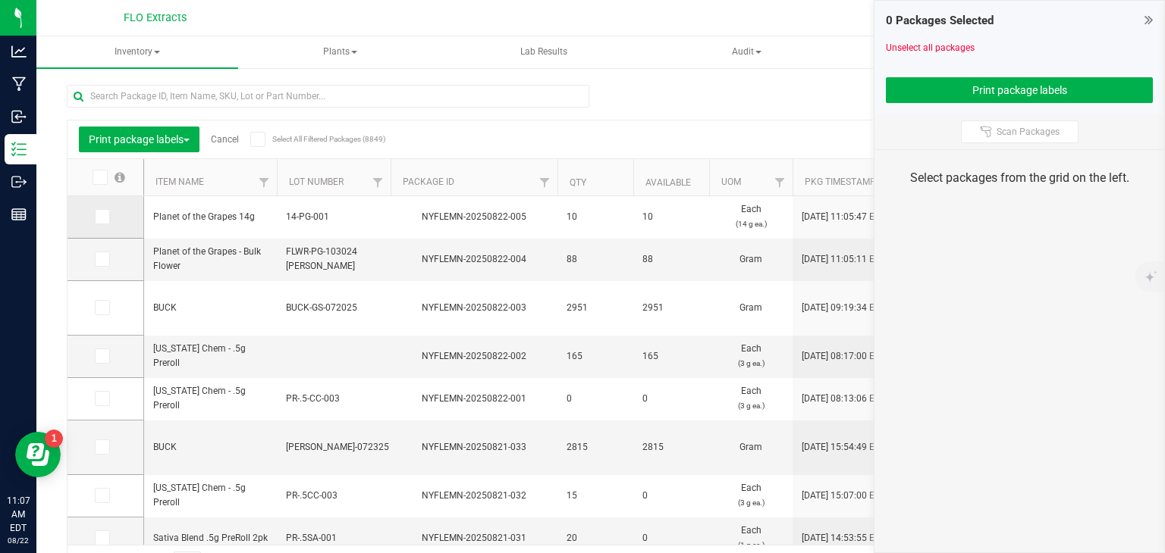
click at [96, 216] on span at bounding box center [102, 216] width 15 height 15
click at [0, 0] on input "checkbox" at bounding box center [0, 0] width 0 height 0
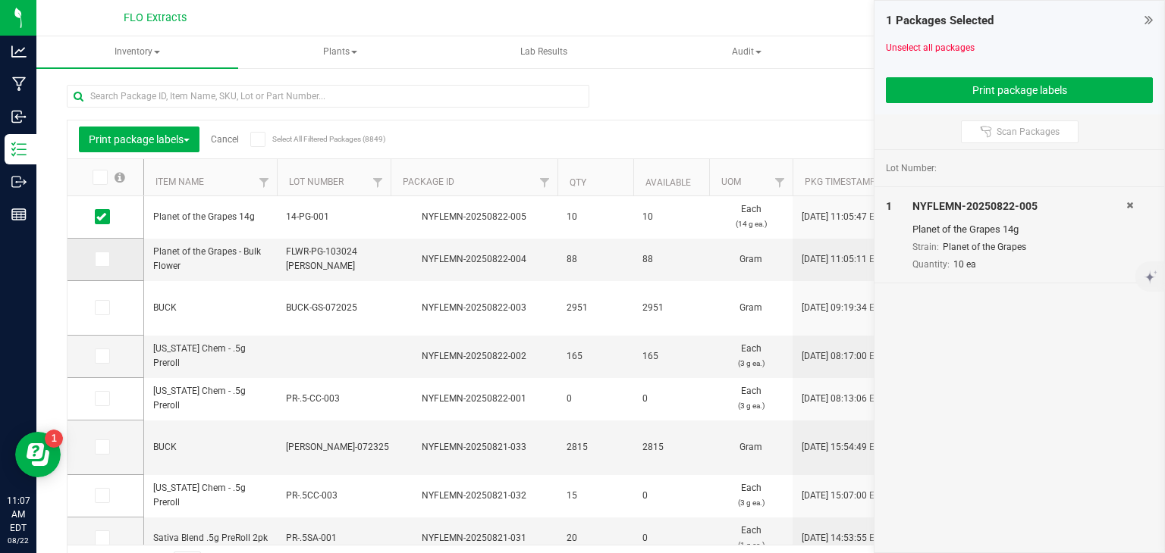
click at [98, 259] on icon at bounding box center [101, 259] width 10 height 0
click at [0, 0] on input "checkbox" at bounding box center [0, 0] width 0 height 0
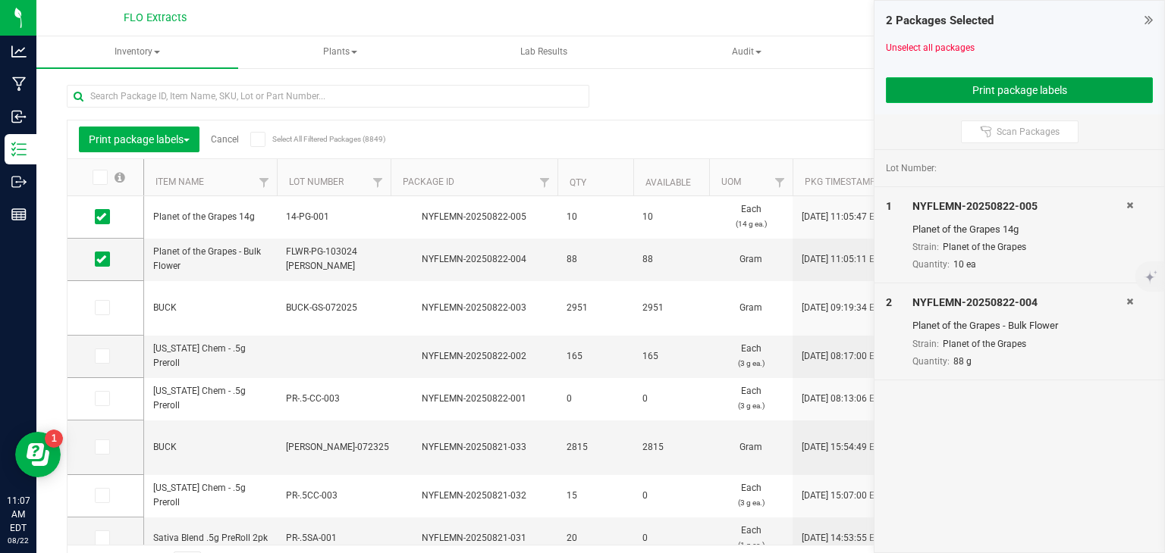
click at [907, 95] on button "Print package labels" at bounding box center [1019, 90] width 267 height 26
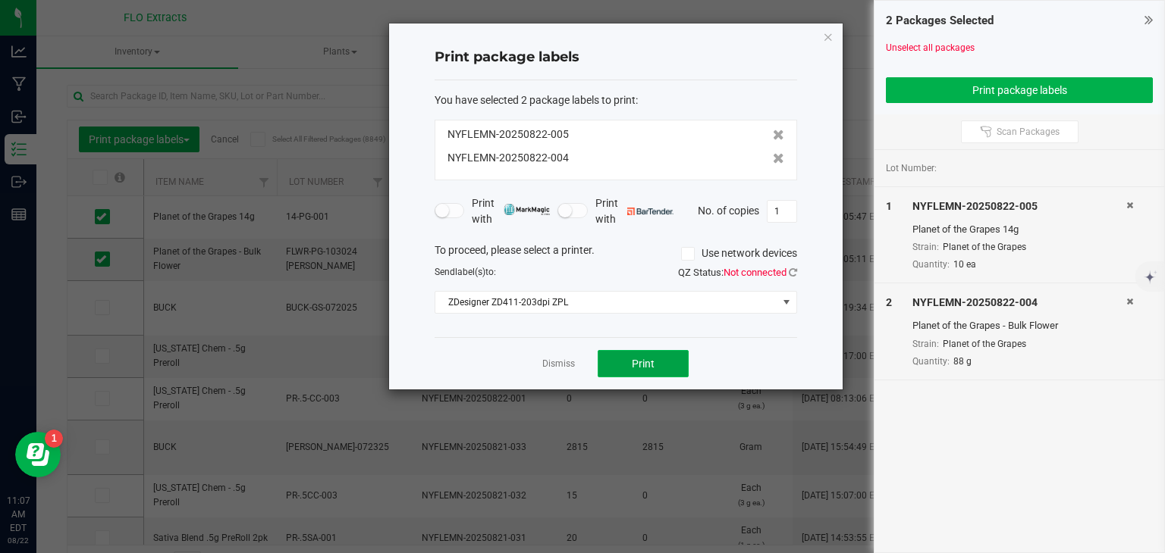
click at [621, 359] on button "Print" at bounding box center [642, 363] width 91 height 27
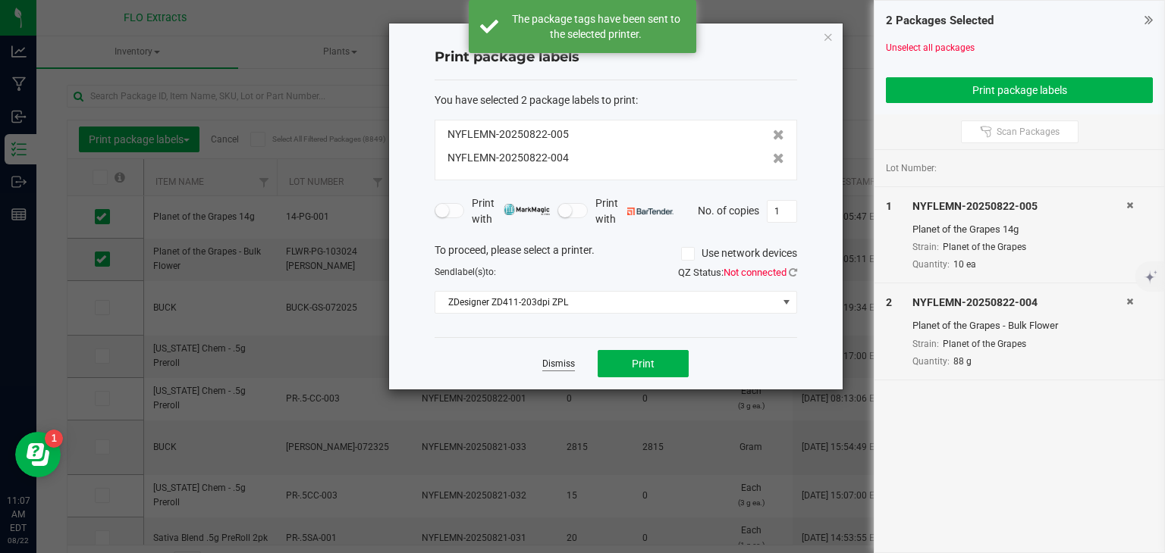
click at [552, 362] on link "Dismiss" at bounding box center [558, 364] width 33 height 13
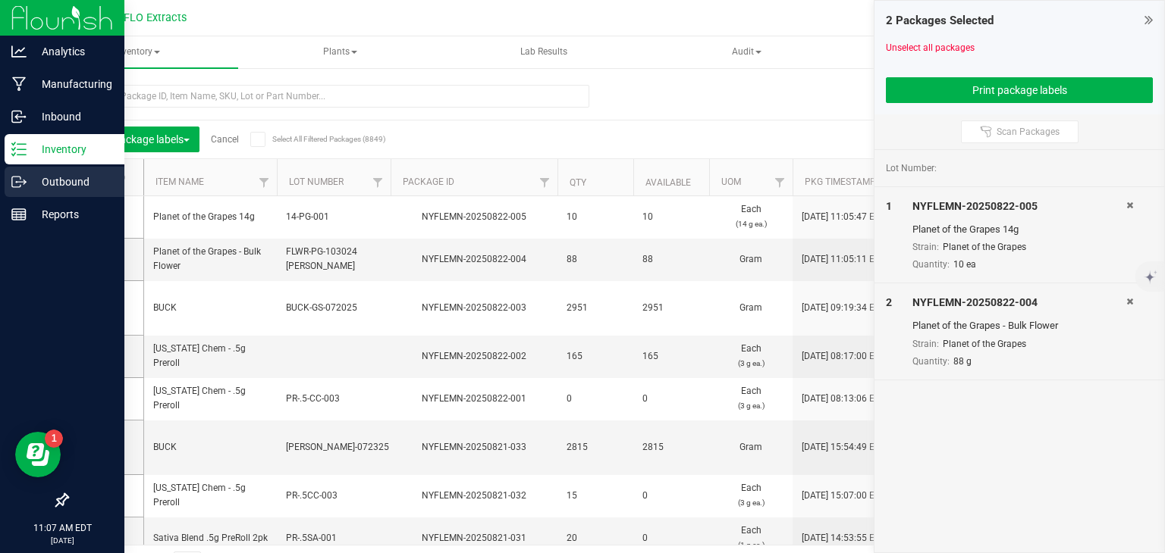
click at [54, 189] on p "Outbound" at bounding box center [72, 182] width 91 height 18
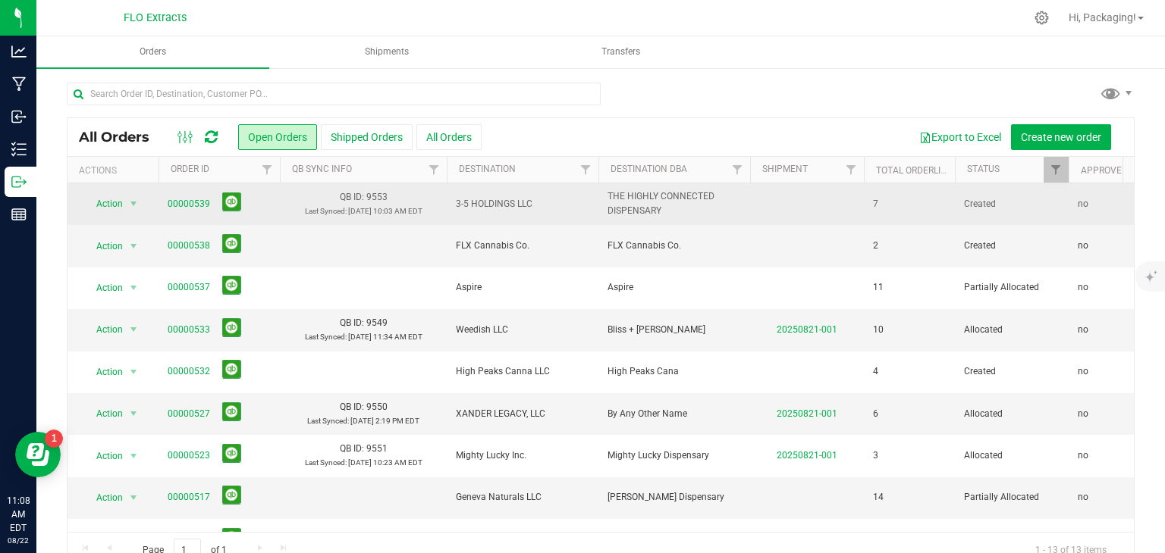
click at [601, 216] on td "THE HIGHLY CONNECTED DISPENSARY" at bounding box center [674, 204] width 152 height 42
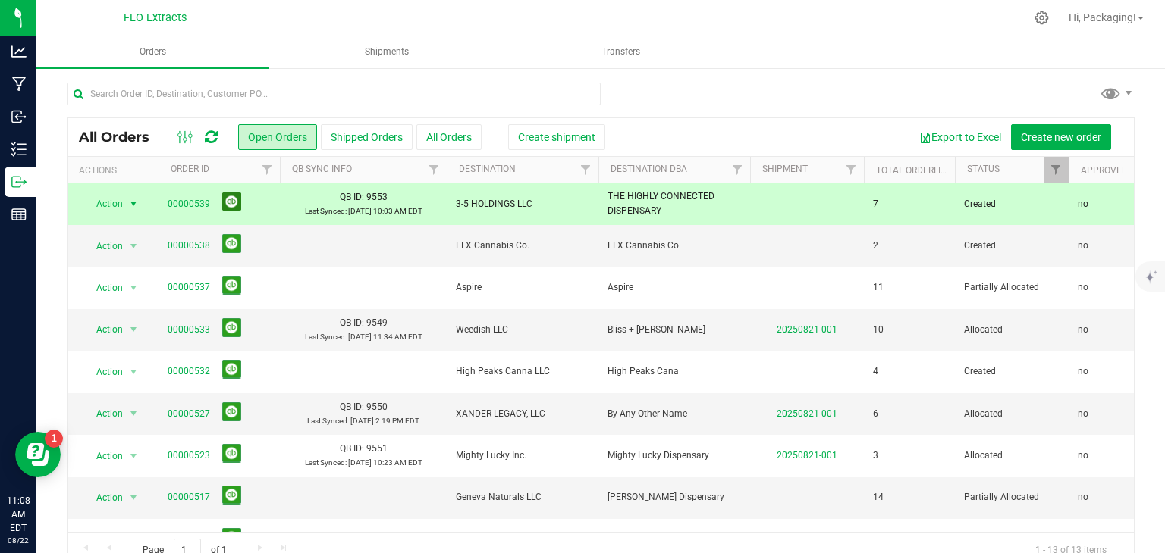
click at [230, 202] on button at bounding box center [231, 202] width 19 height 19
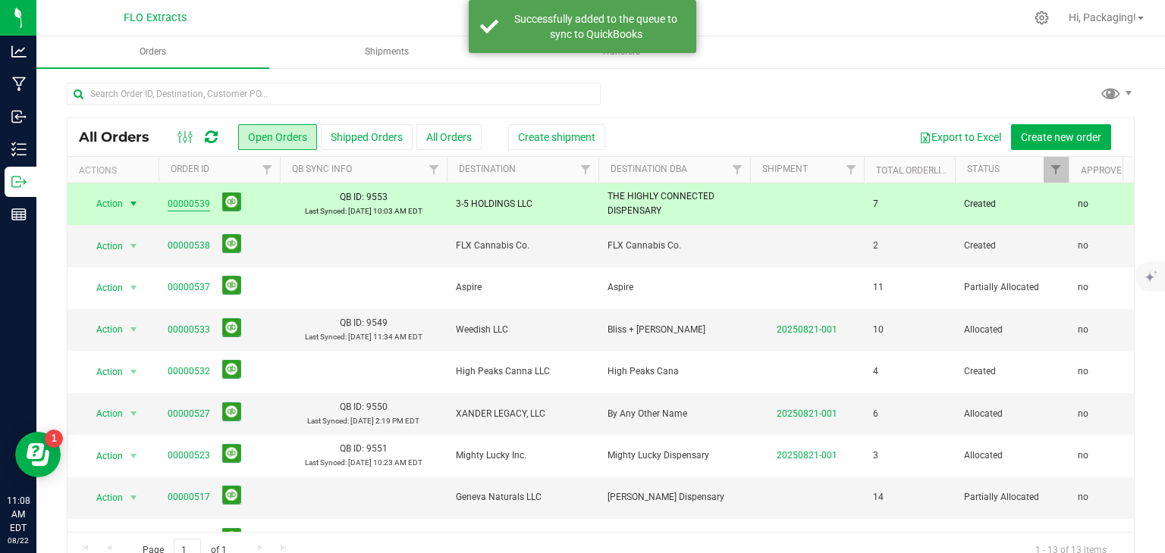
click at [182, 200] on link "00000539" at bounding box center [189, 204] width 42 height 14
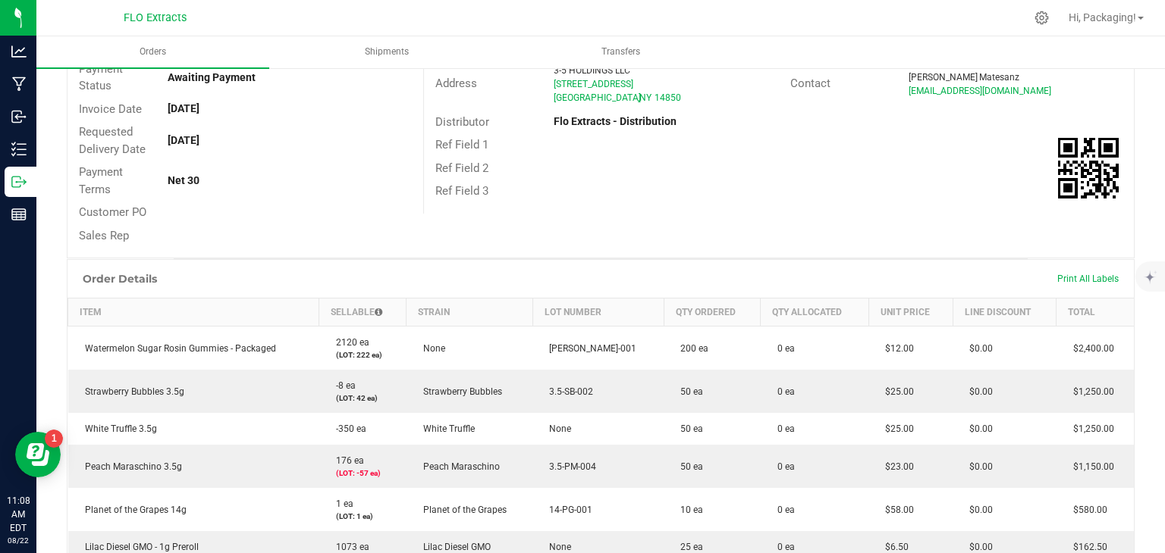
scroll to position [9, 0]
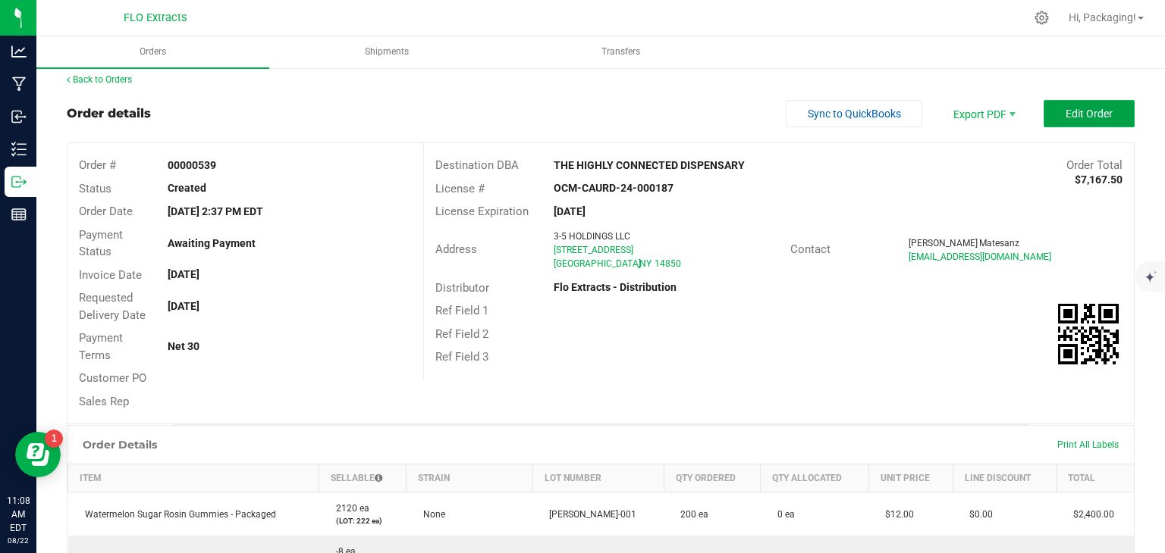
click at [1083, 111] on span "Edit Order" at bounding box center [1088, 114] width 47 height 12
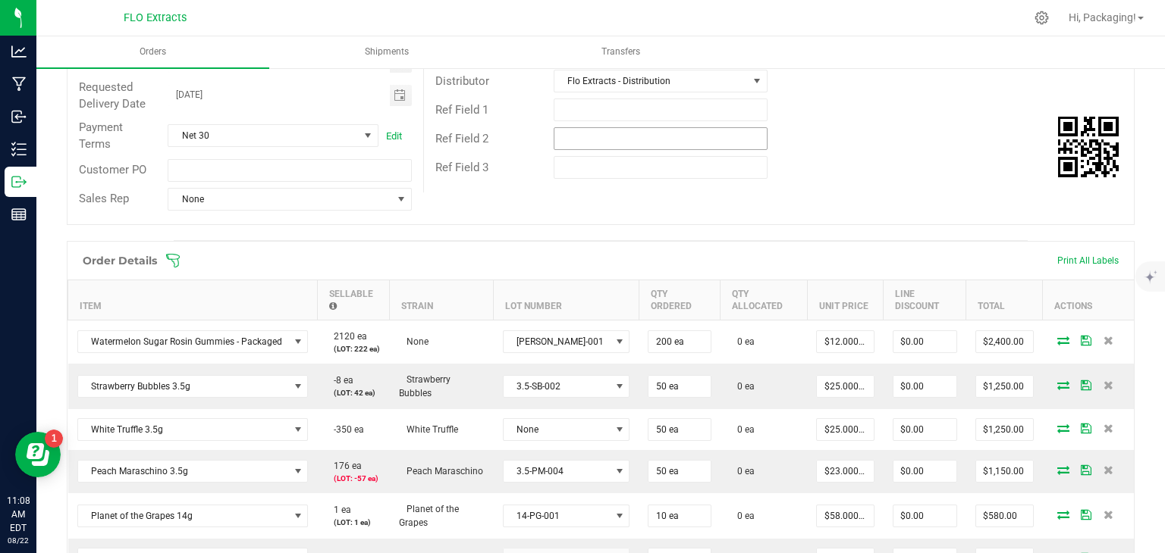
scroll to position [250, 0]
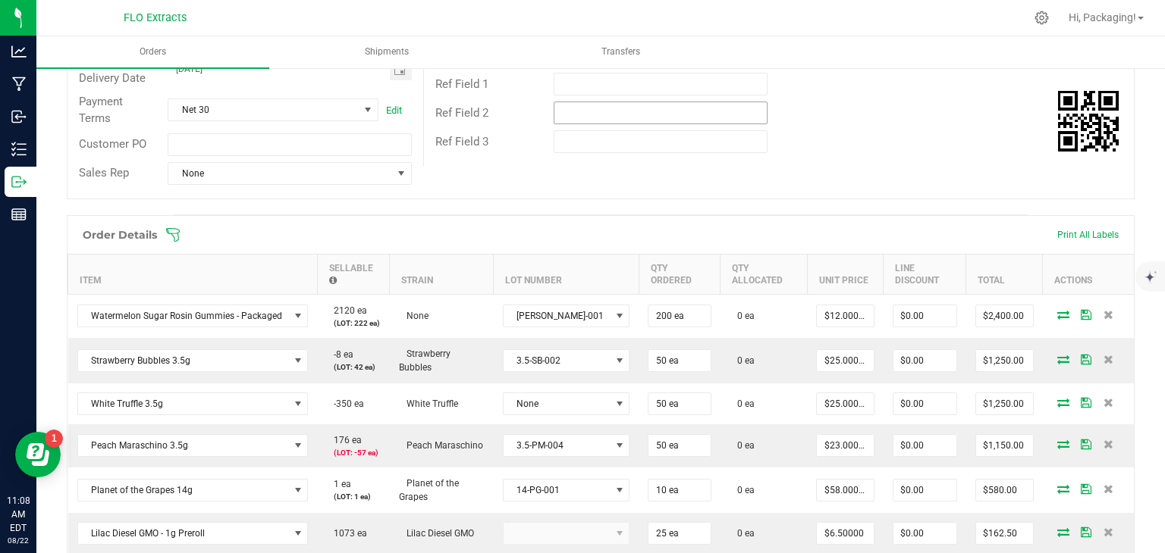
click at [735, 341] on td "0 ea" at bounding box center [763, 360] width 86 height 45
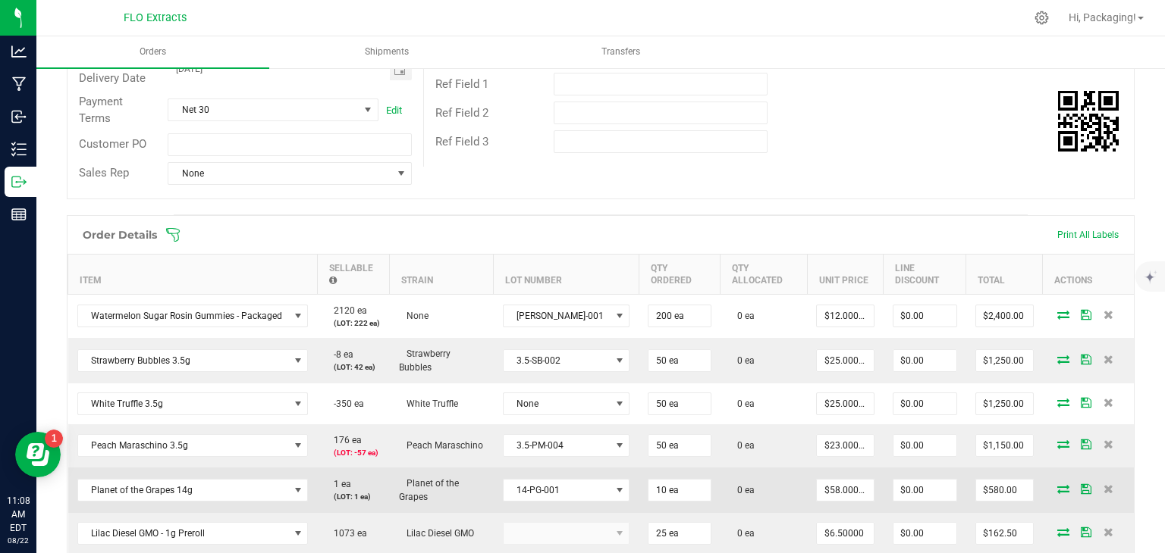
click at [1057, 484] on icon at bounding box center [1063, 488] width 12 height 9
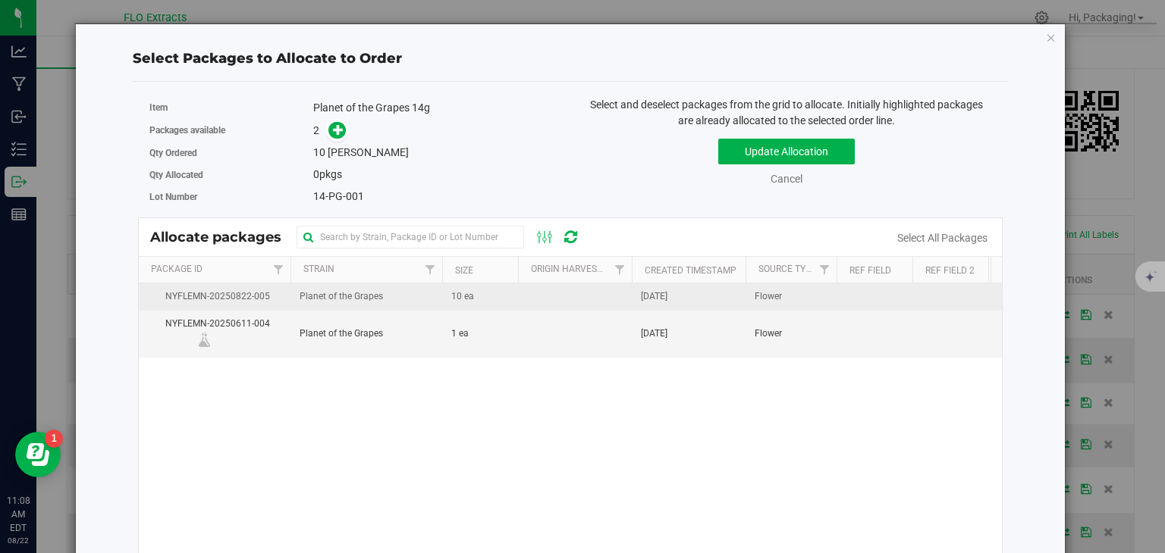
click at [518, 299] on td at bounding box center [575, 297] width 114 height 27
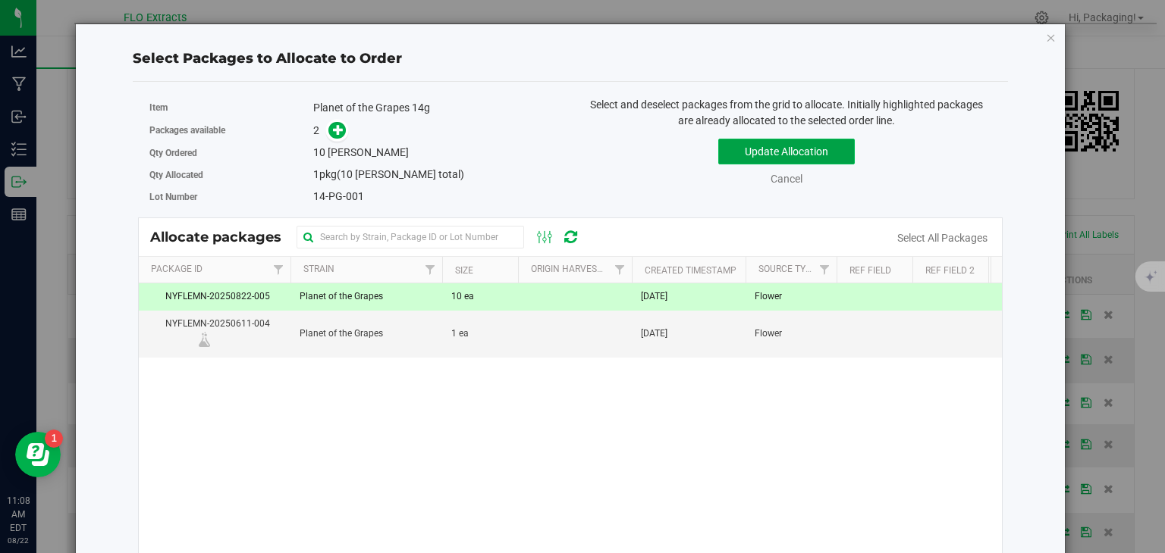
click at [768, 152] on button "Update Allocation" at bounding box center [786, 152] width 136 height 26
